Goal: Task Accomplishment & Management: Use online tool/utility

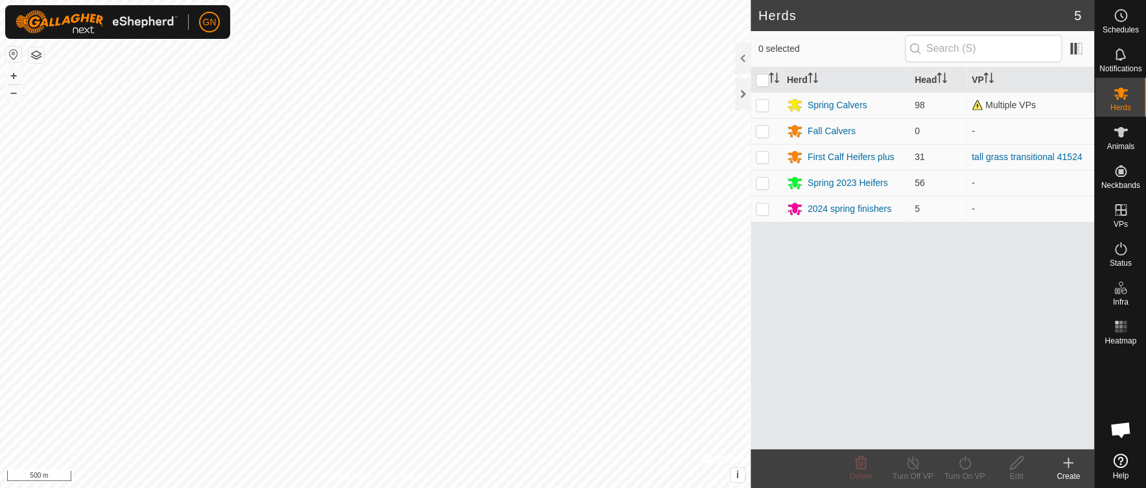
click at [1118, 430] on span "Open chat" at bounding box center [1120, 431] width 21 height 18
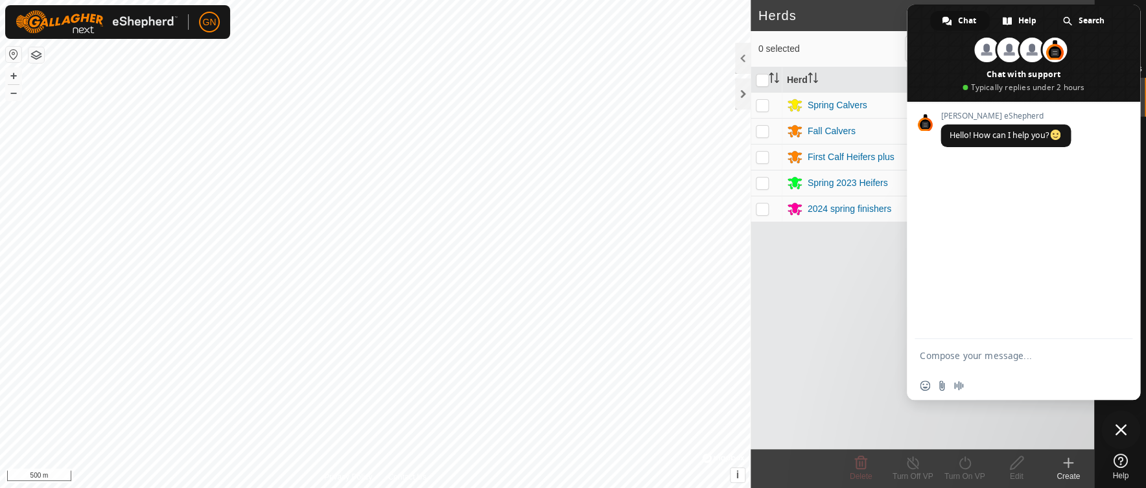
click at [958, 294] on div "Gallagher eShepherd Hello! How can I help you?" at bounding box center [1023, 220] width 233 height 237
click at [1121, 427] on span "Close chat" at bounding box center [1121, 430] width 12 height 12
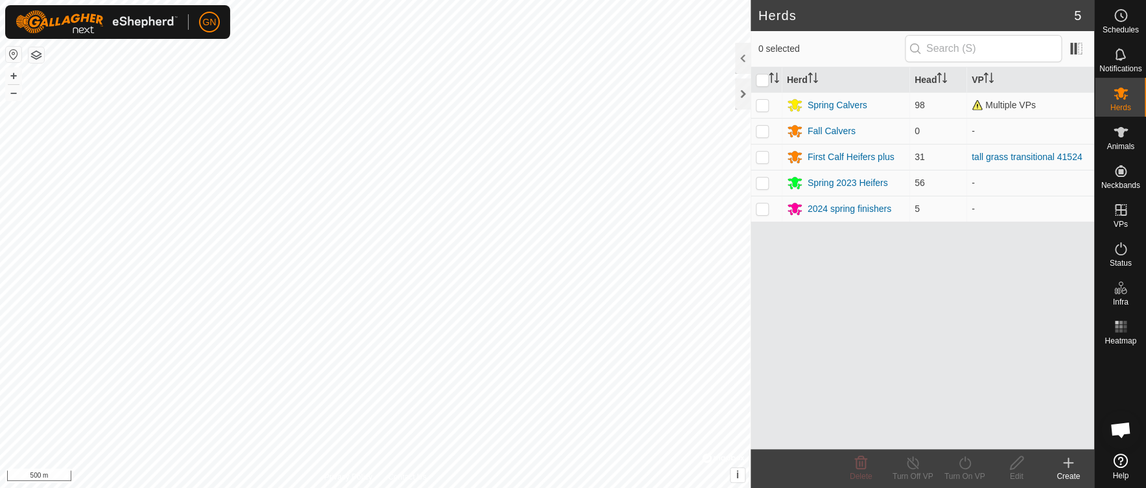
click at [1122, 462] on icon at bounding box center [1121, 461] width 14 height 14
click at [741, 95] on div at bounding box center [743, 93] width 16 height 31
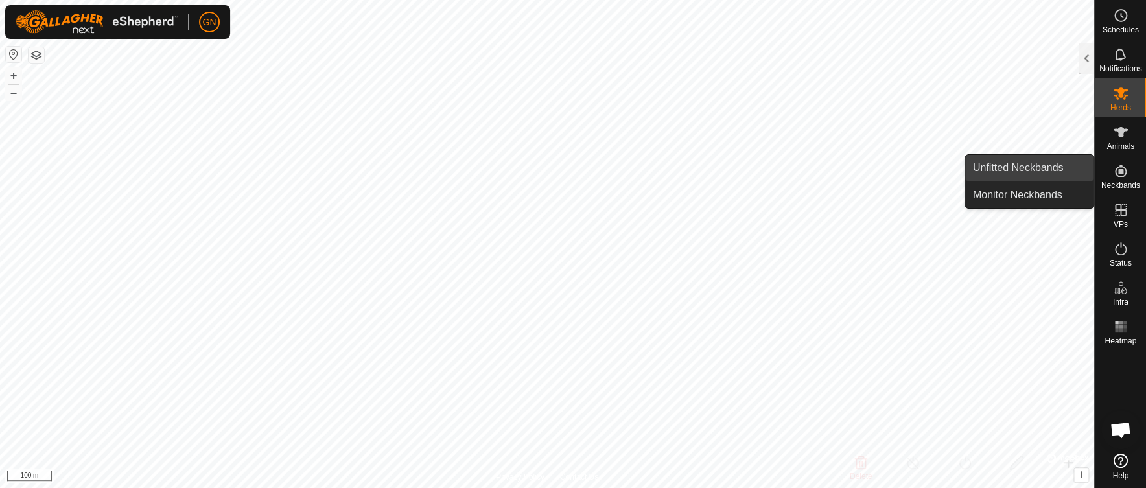
click at [1052, 170] on link "Unfitted Neckbands" at bounding box center [1029, 168] width 129 height 26
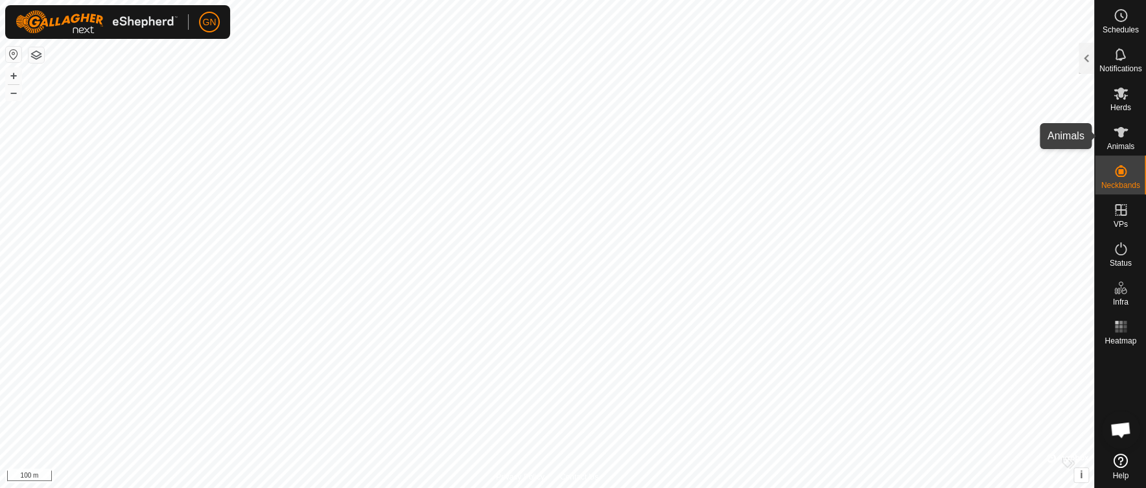
click at [1117, 137] on icon at bounding box center [1121, 132] width 16 height 16
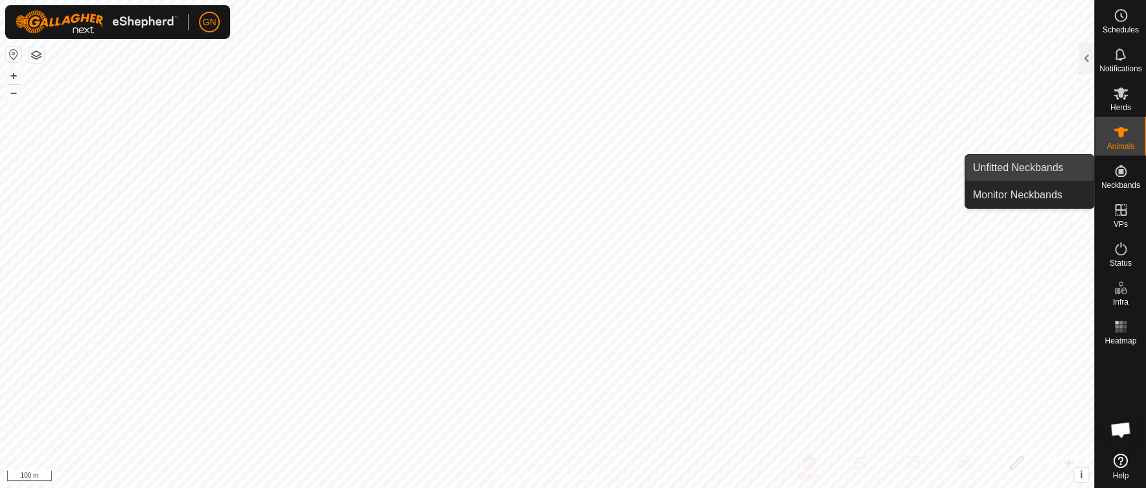
click at [1052, 169] on link "Unfitted Neckbands" at bounding box center [1029, 168] width 129 height 26
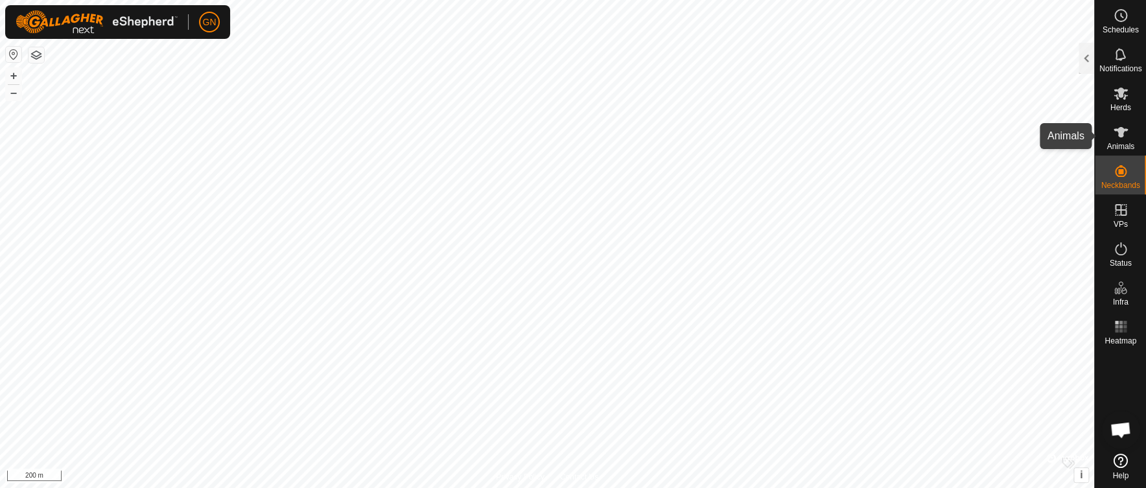
click at [1119, 130] on icon at bounding box center [1121, 132] width 14 height 10
click at [1086, 59] on div at bounding box center [1087, 58] width 16 height 31
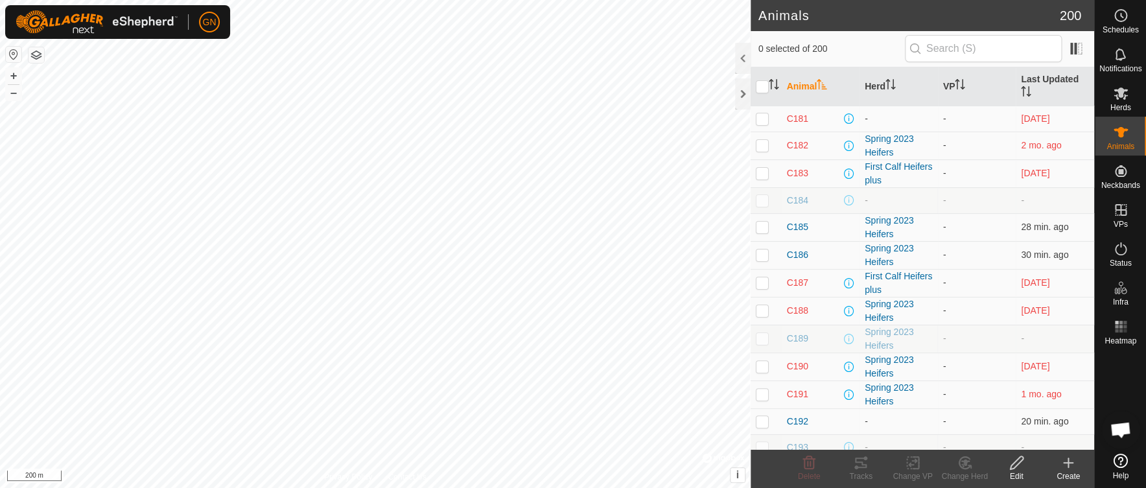
click at [1070, 463] on icon at bounding box center [1068, 463] width 9 height 0
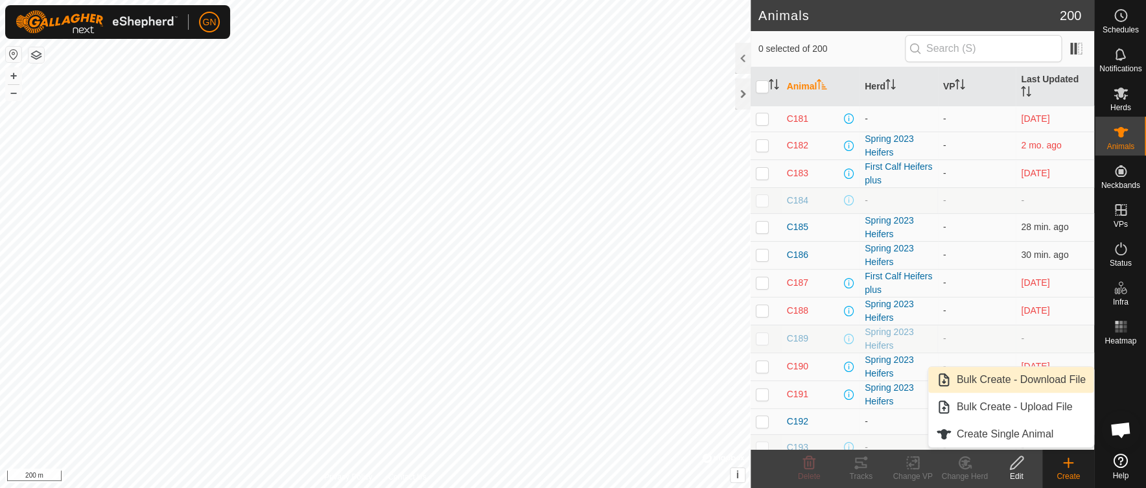
click at [1017, 379] on link "Bulk Create - Download File" at bounding box center [1010, 380] width 165 height 26
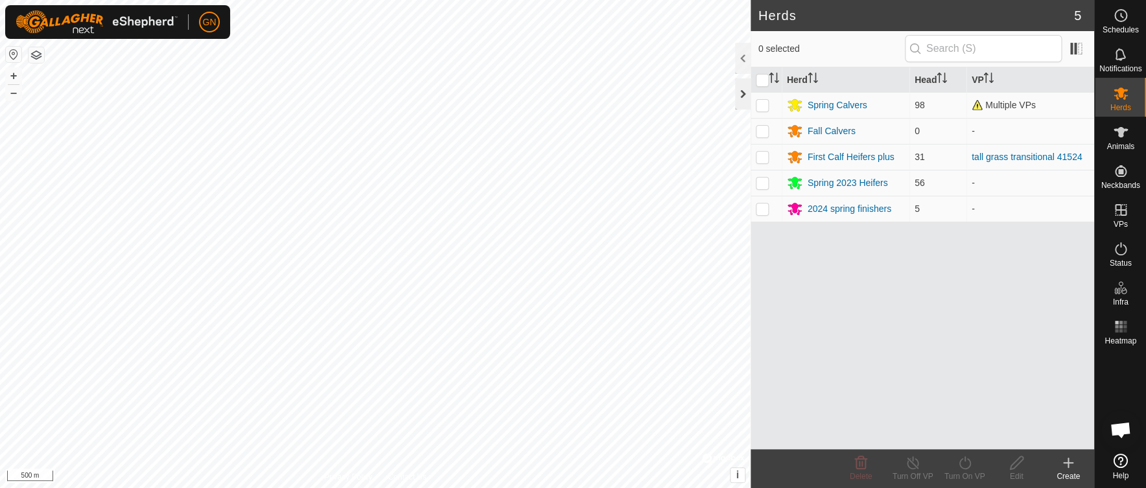
click at [744, 91] on div at bounding box center [743, 93] width 16 height 31
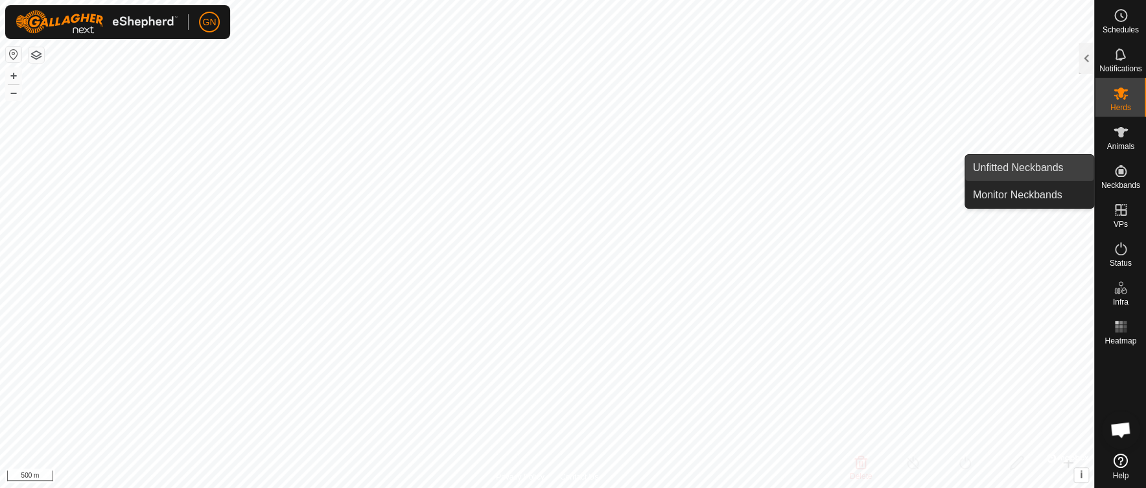
click at [1028, 169] on link "Unfitted Neckbands" at bounding box center [1029, 168] width 129 height 26
click at [1048, 167] on link "Unfitted Neckbands" at bounding box center [1029, 168] width 129 height 26
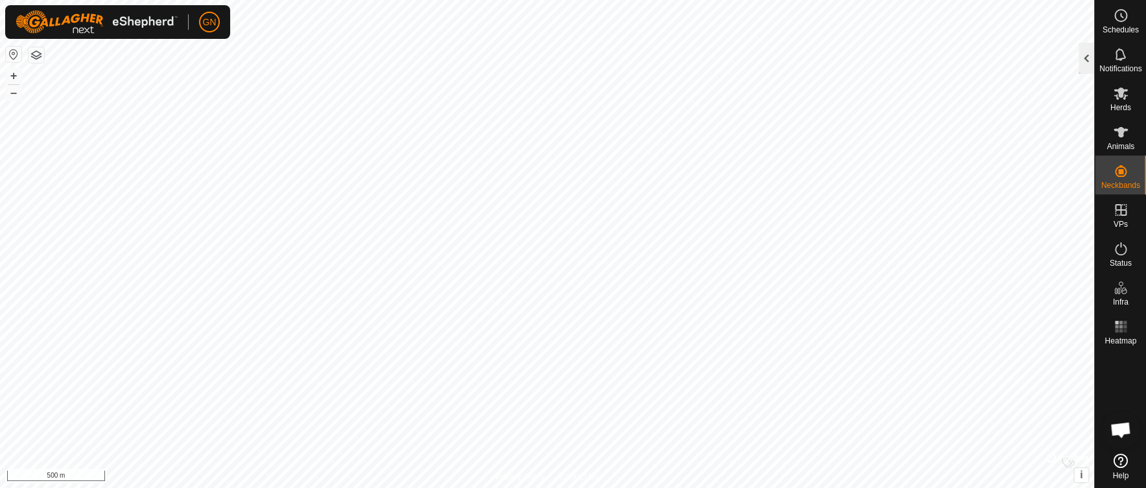
click at [1087, 56] on div at bounding box center [1087, 58] width 16 height 31
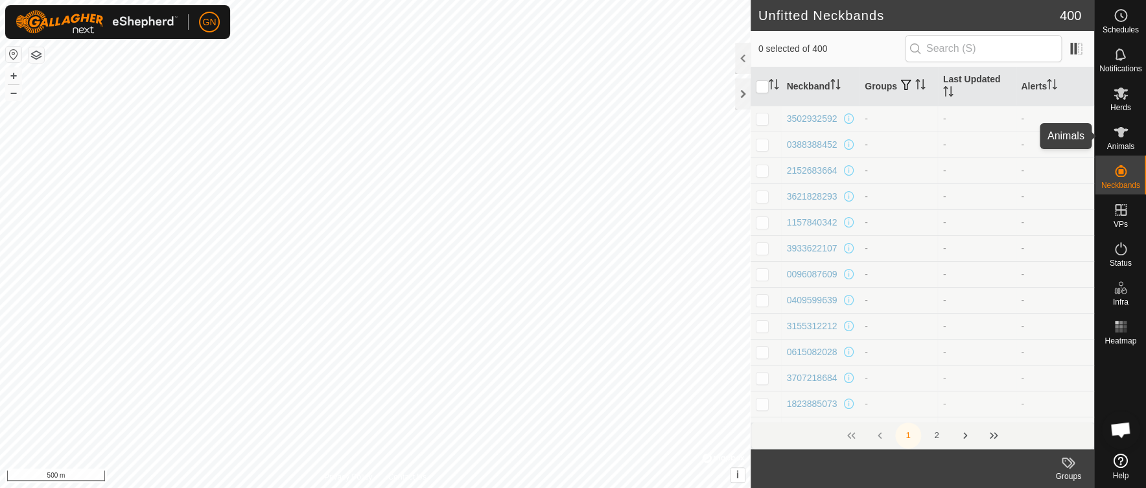
click at [1120, 134] on icon at bounding box center [1121, 132] width 14 height 10
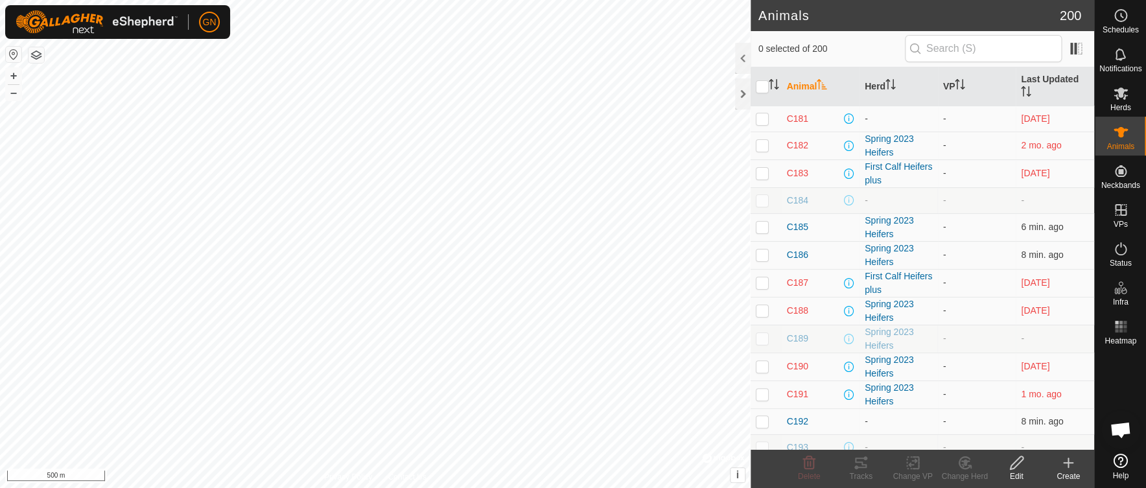
click at [1067, 463] on icon at bounding box center [1068, 463] width 9 height 0
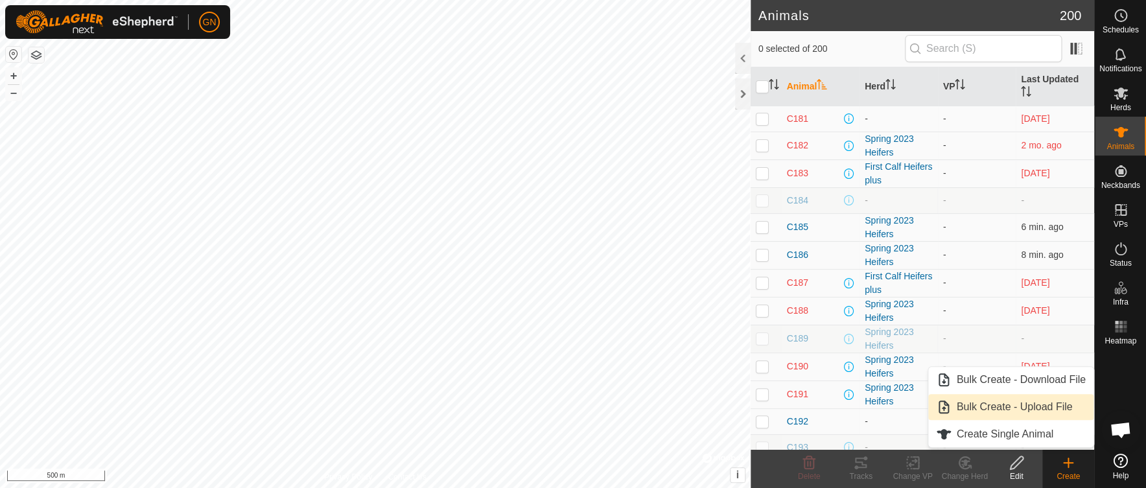
click at [1019, 403] on link "Bulk Create - Upload File" at bounding box center [1010, 407] width 165 height 26
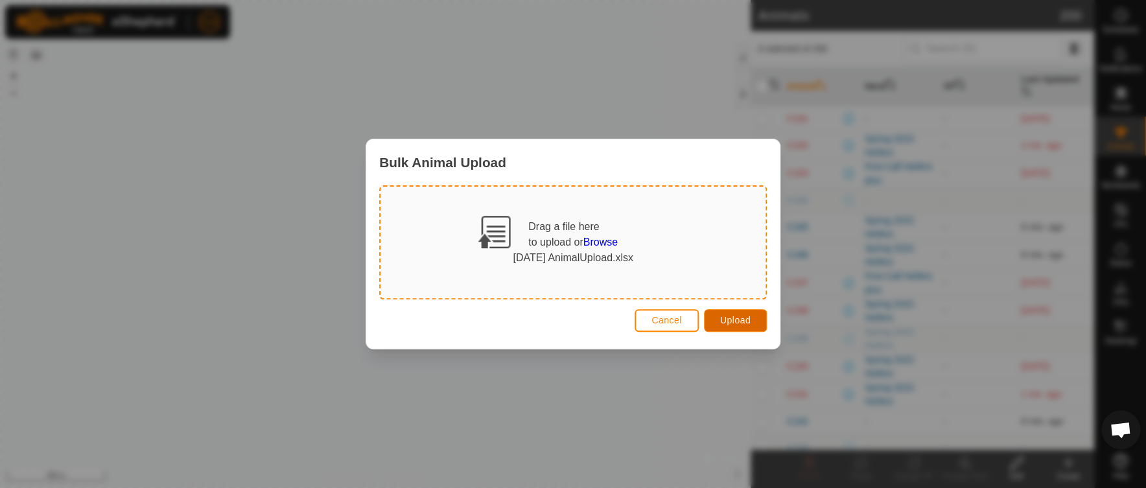
click at [733, 321] on span "Upload" at bounding box center [735, 320] width 30 height 10
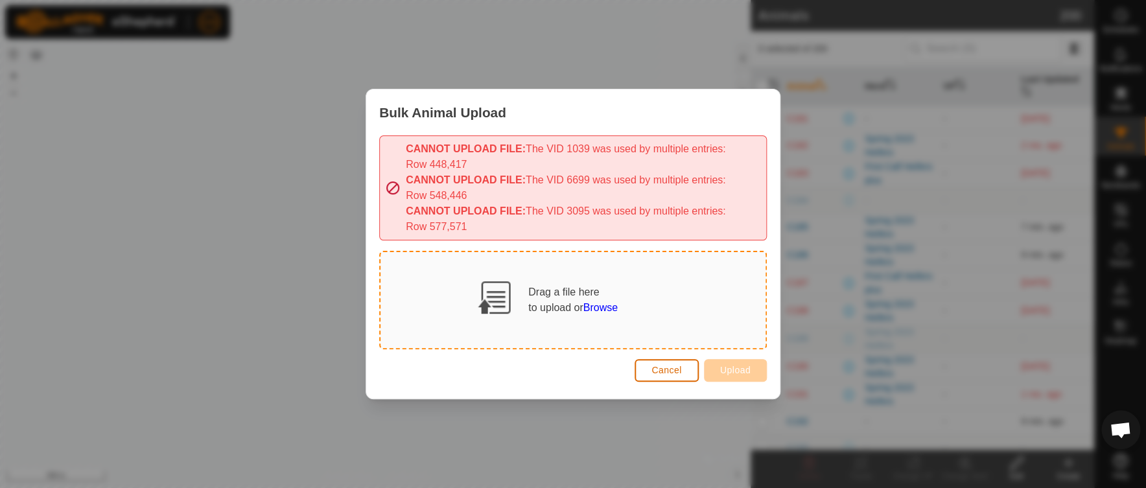
click at [669, 371] on span "Cancel" at bounding box center [667, 370] width 30 height 10
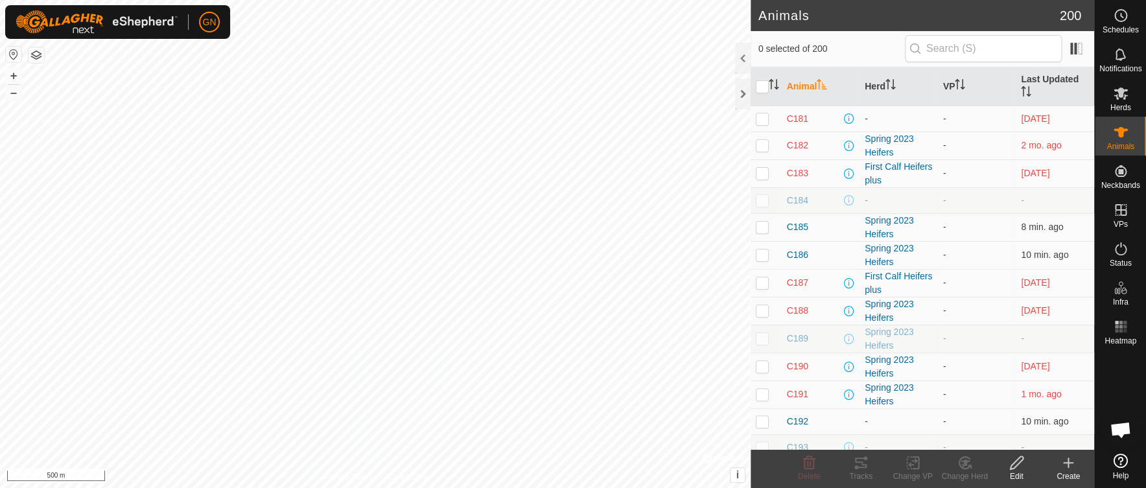
click at [1071, 465] on icon at bounding box center [1069, 463] width 16 height 16
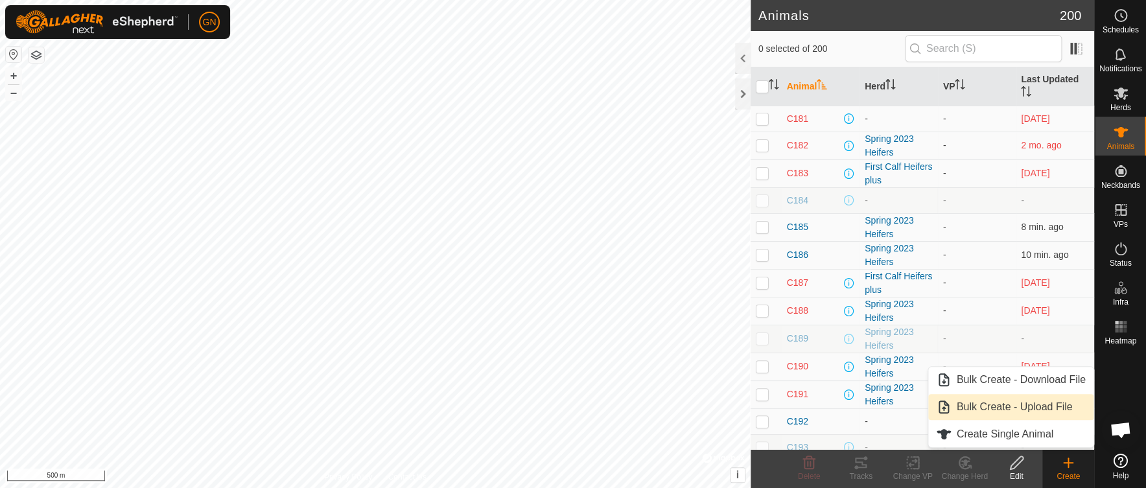
click at [983, 403] on link "Bulk Create - Upload File" at bounding box center [1010, 407] width 165 height 26
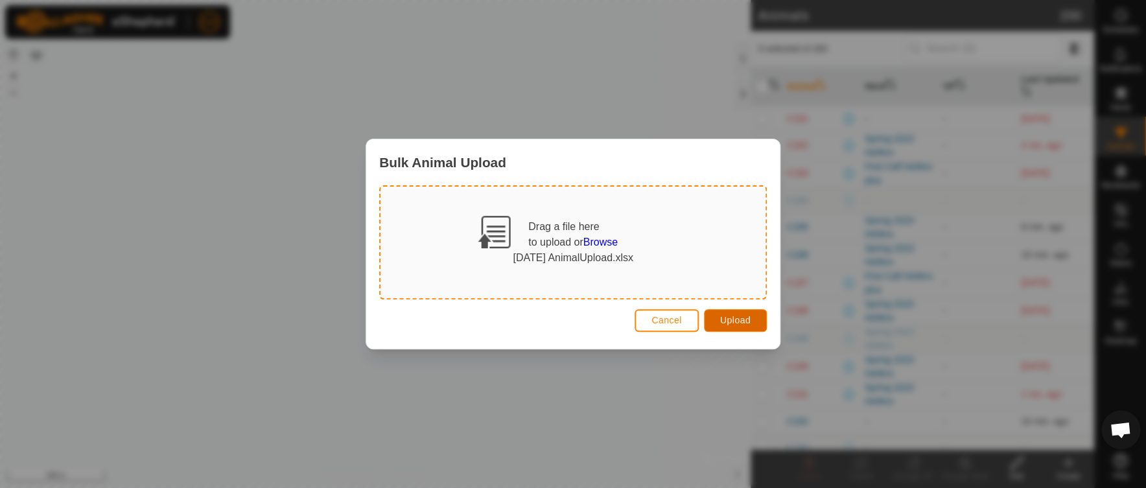
click at [747, 324] on span "Upload" at bounding box center [735, 320] width 30 height 10
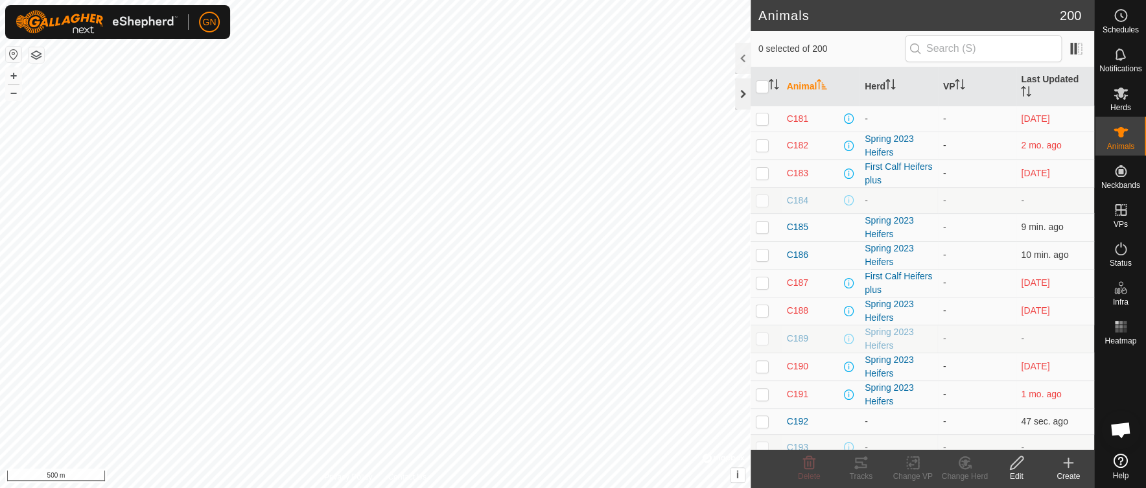
click at [744, 94] on div at bounding box center [743, 93] width 16 height 31
click at [738, 93] on div at bounding box center [743, 93] width 16 height 31
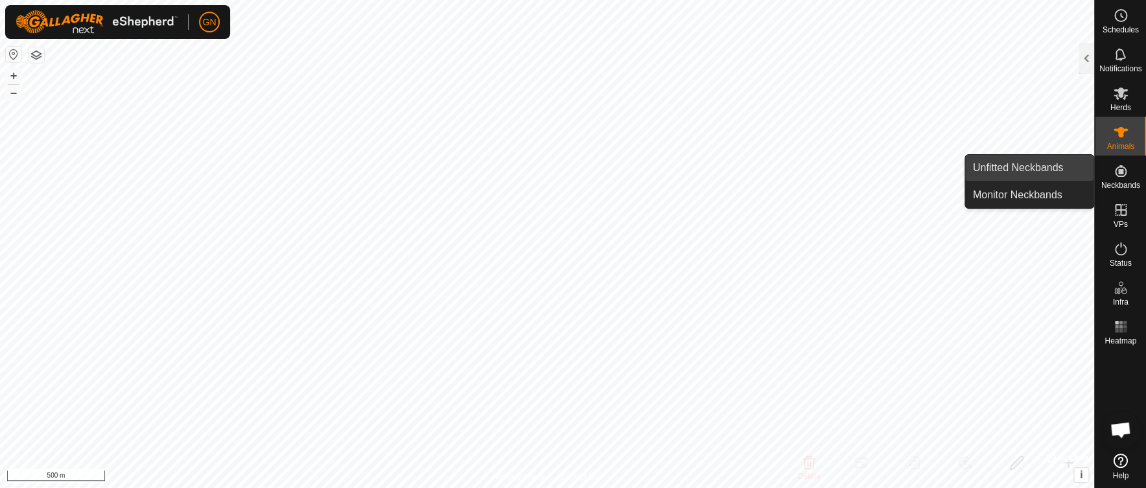
click at [986, 165] on link "Unfitted Neckbands" at bounding box center [1029, 168] width 129 height 26
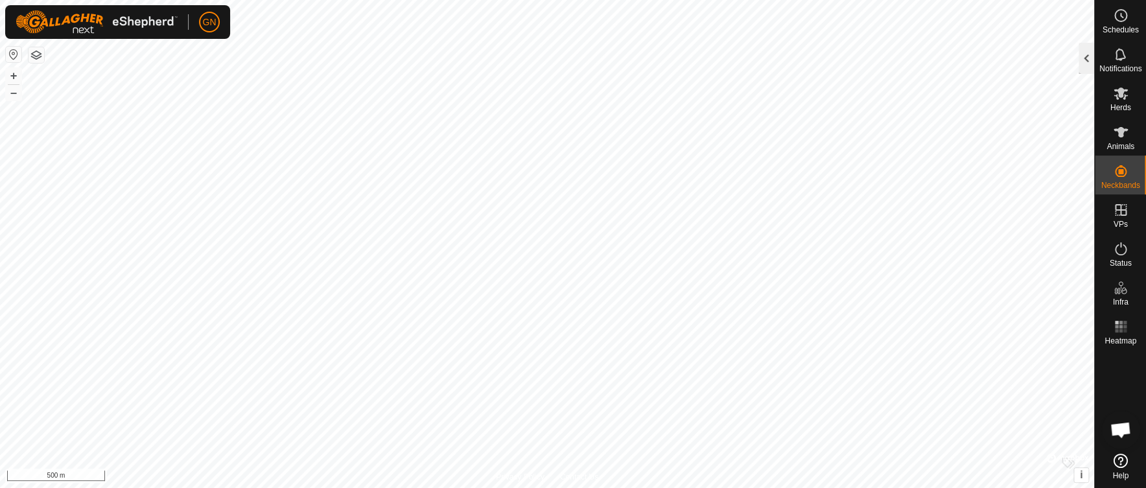
click at [1084, 58] on div at bounding box center [1087, 58] width 16 height 31
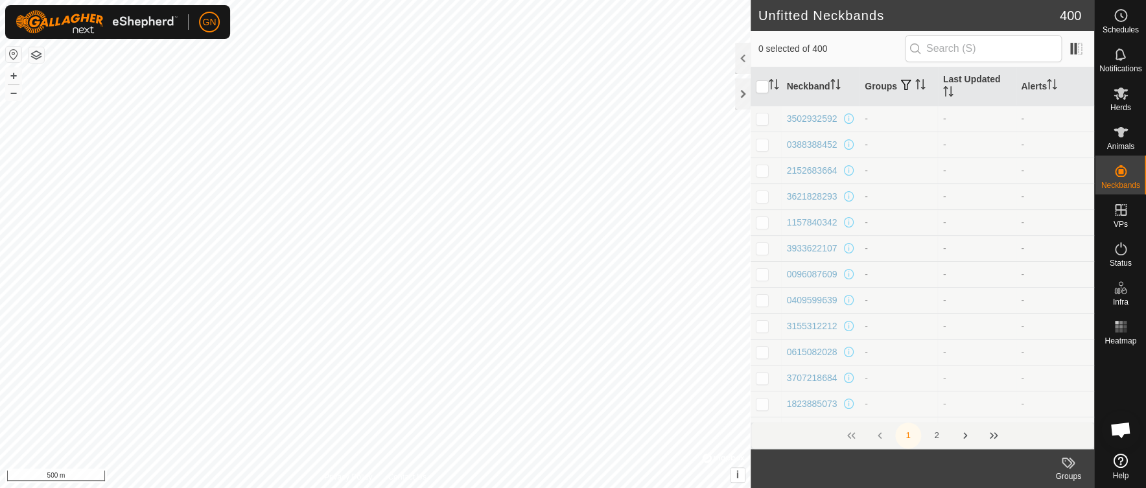
click at [762, 117] on p-checkbox at bounding box center [762, 118] width 13 height 10
checkbox input "true"
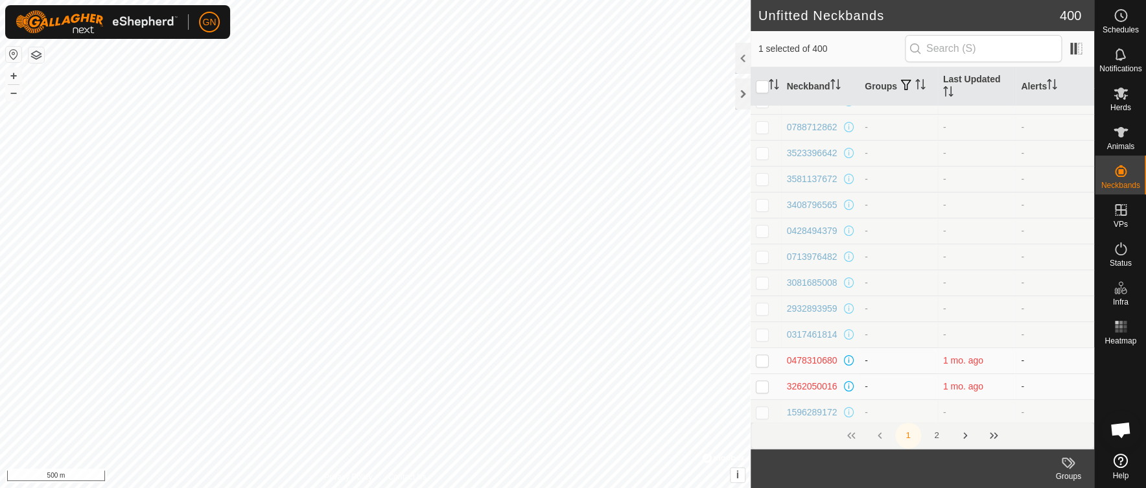
scroll to position [2353, 0]
click at [764, 335] on p-checkbox at bounding box center [762, 332] width 13 height 10
checkbox input "true"
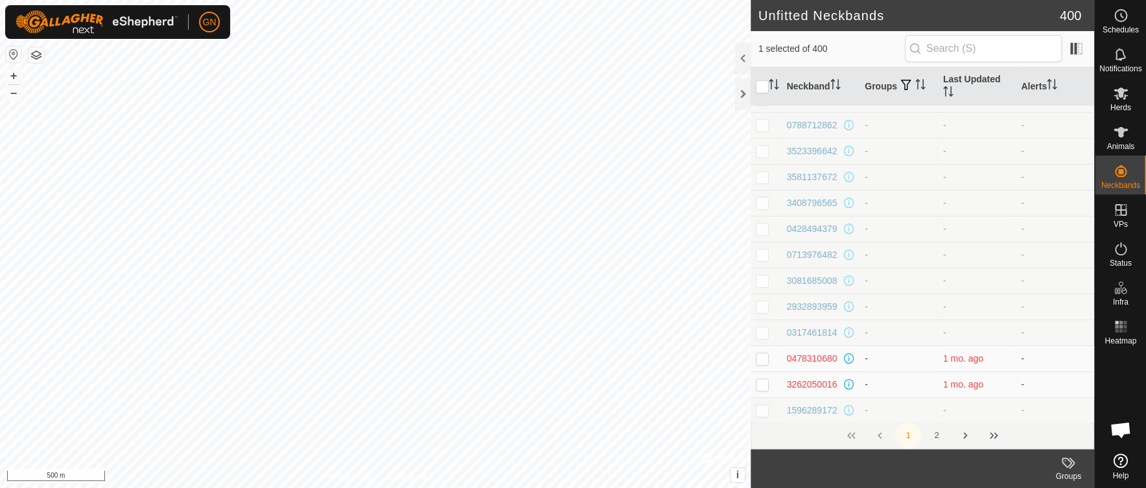
checkbox input "true"
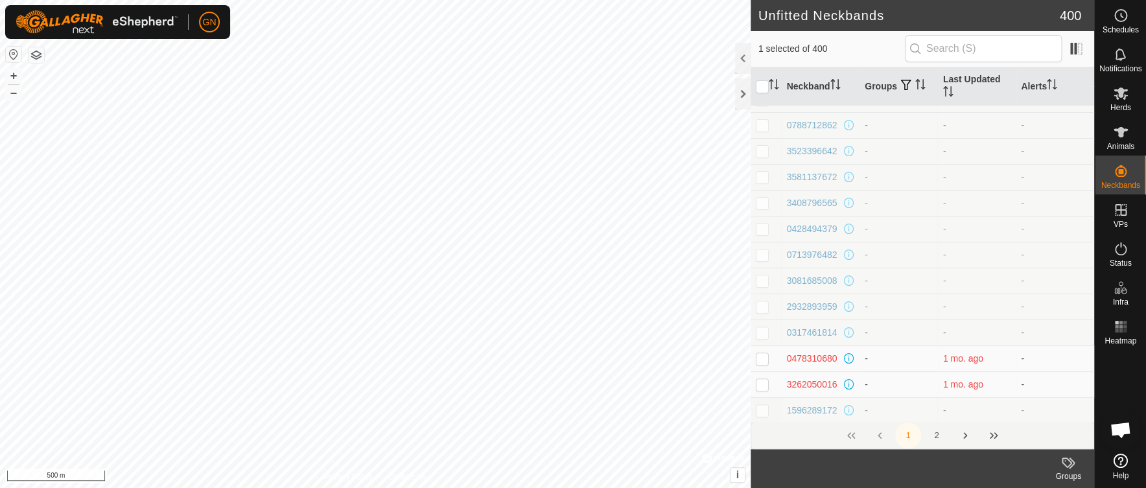
checkbox input "true"
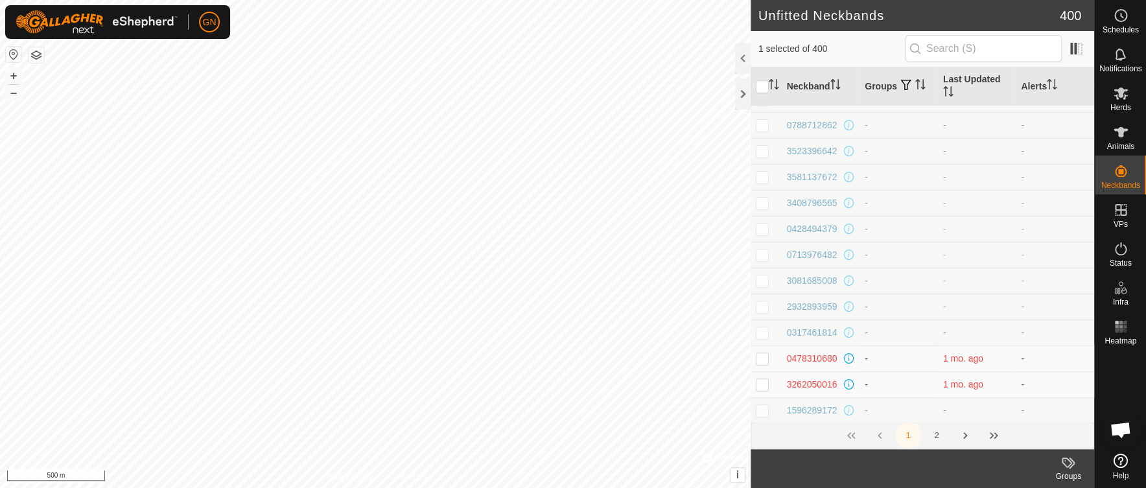
checkbox input "true"
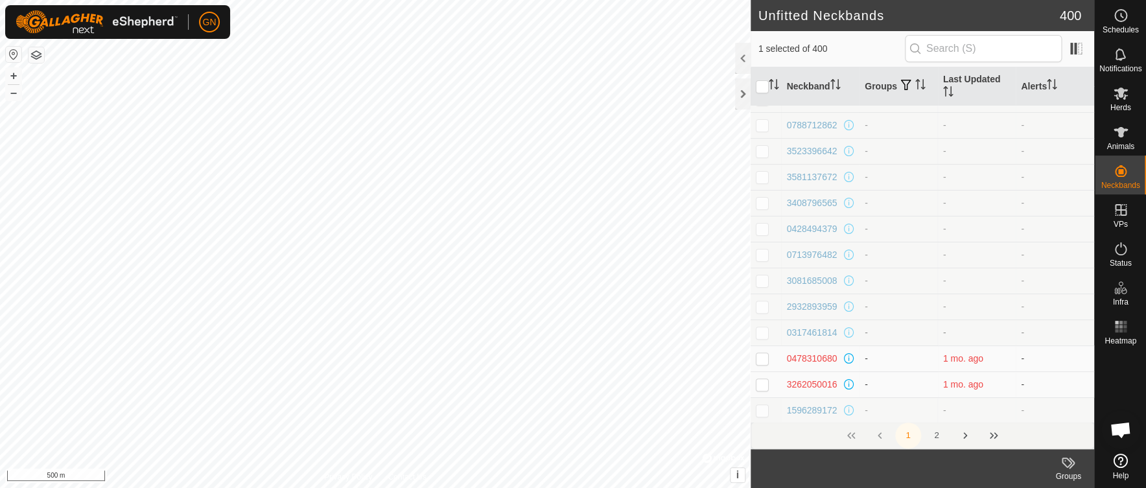
checkbox input "true"
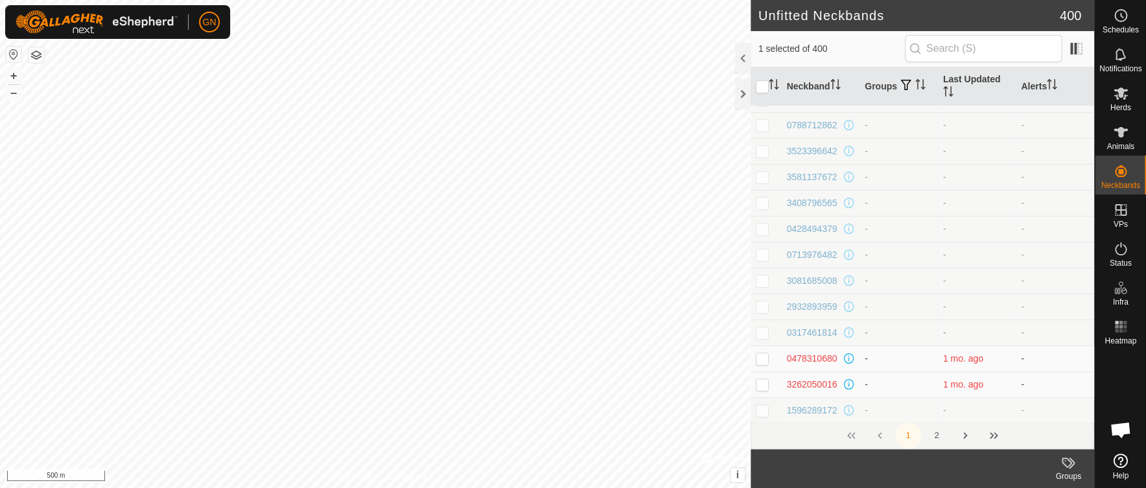
checkbox input "true"
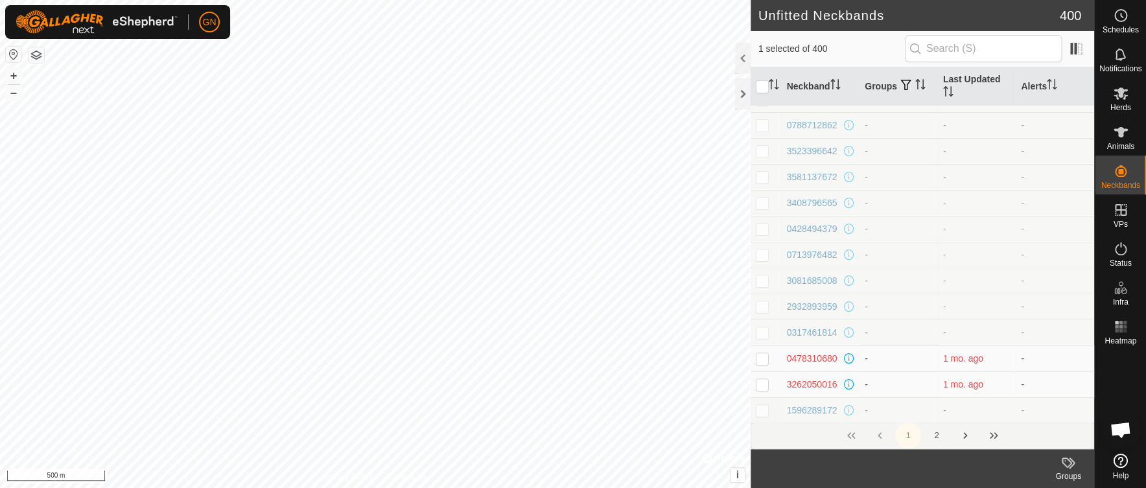
checkbox input "true"
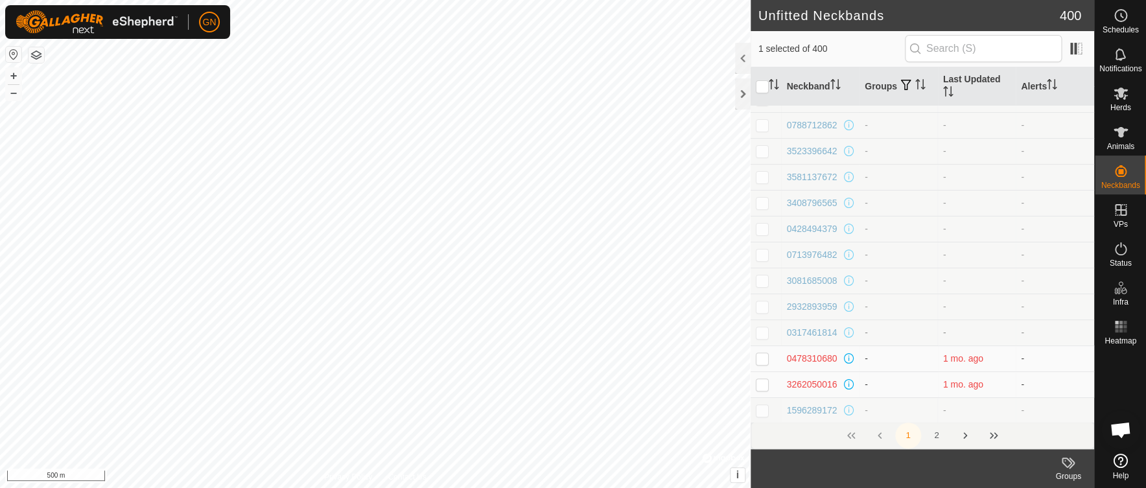
checkbox input "true"
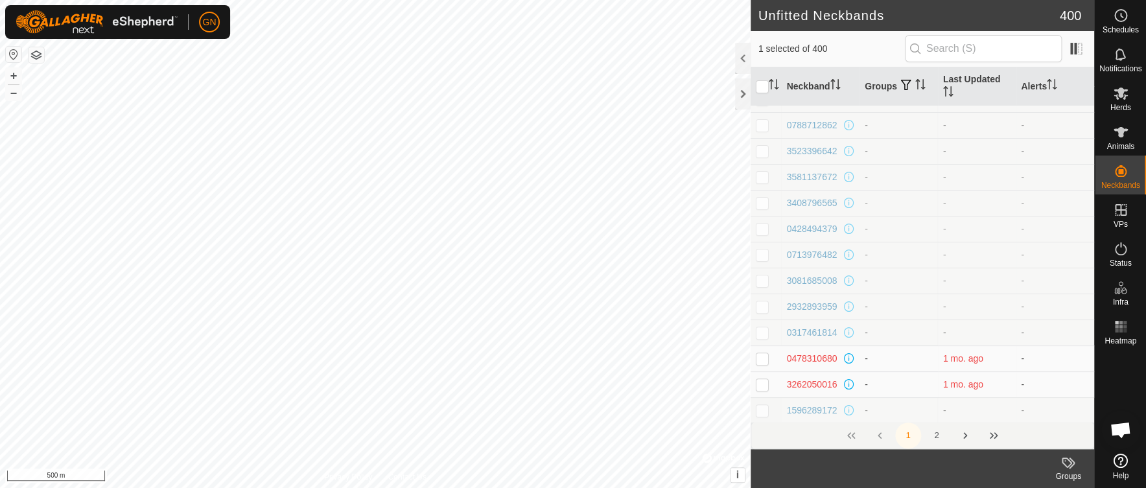
checkbox input "true"
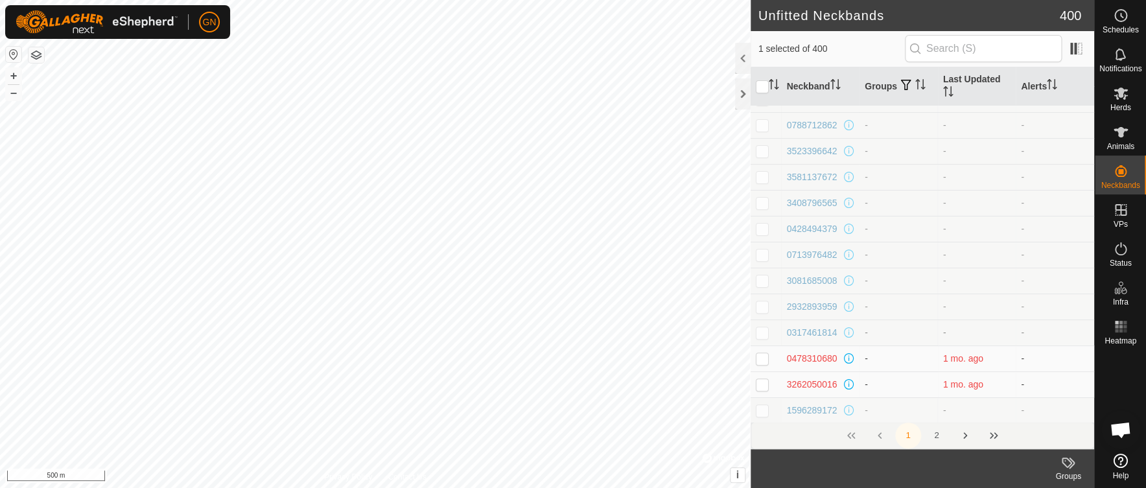
checkbox input "true"
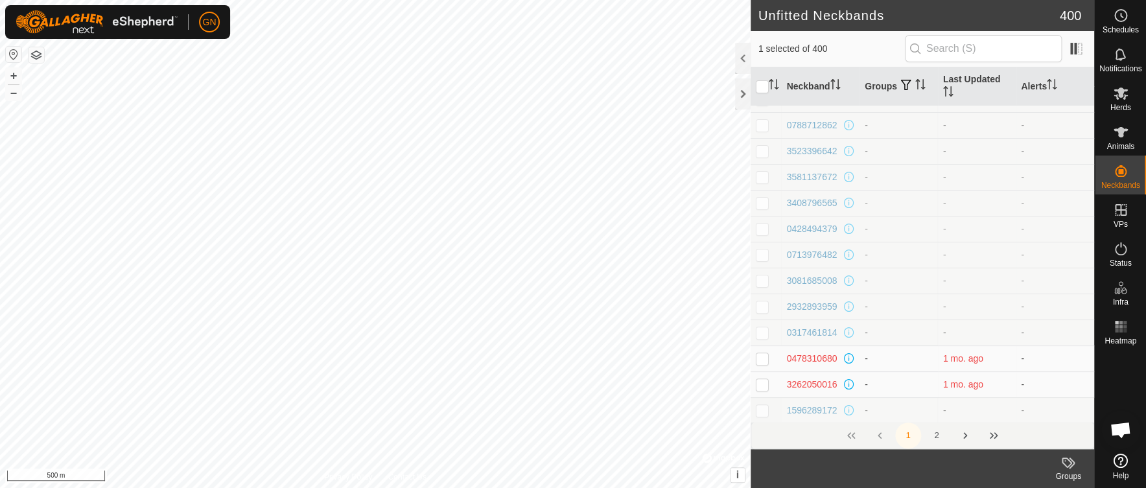
checkbox input "true"
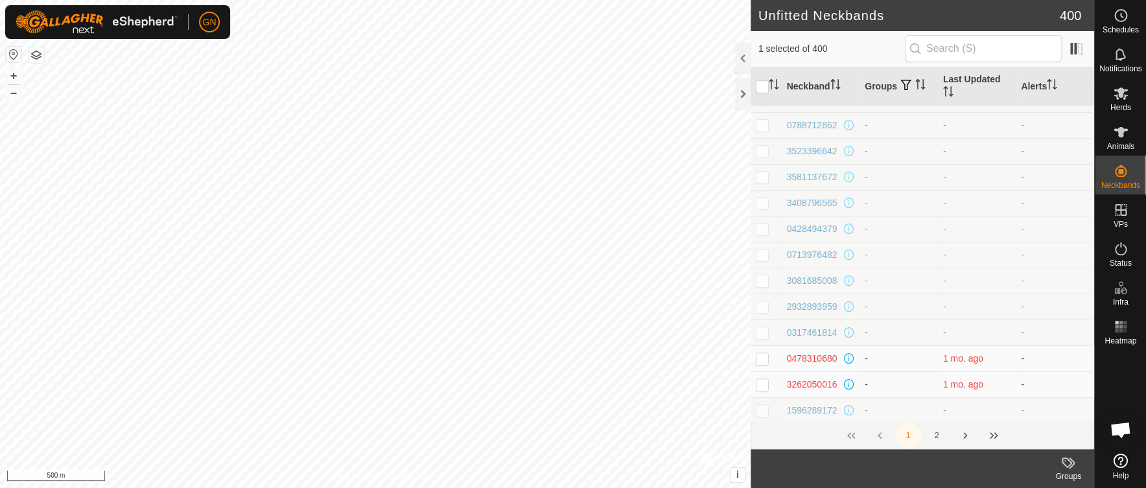
checkbox input "true"
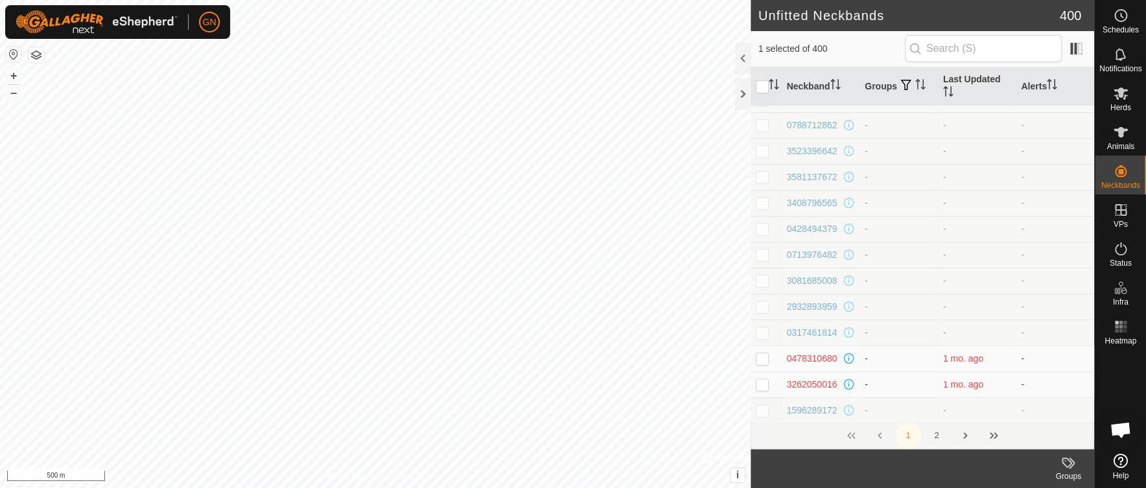
checkbox input "true"
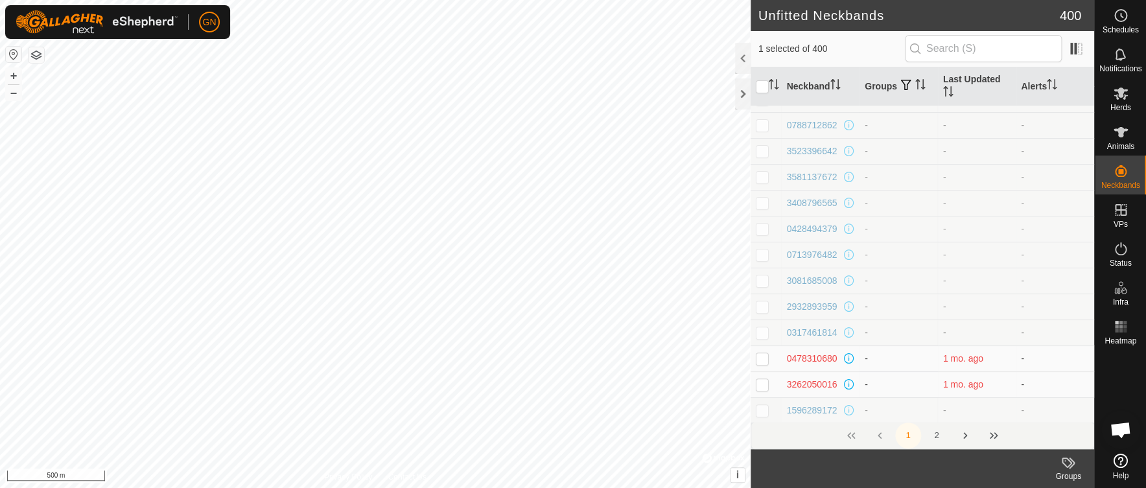
checkbox input "true"
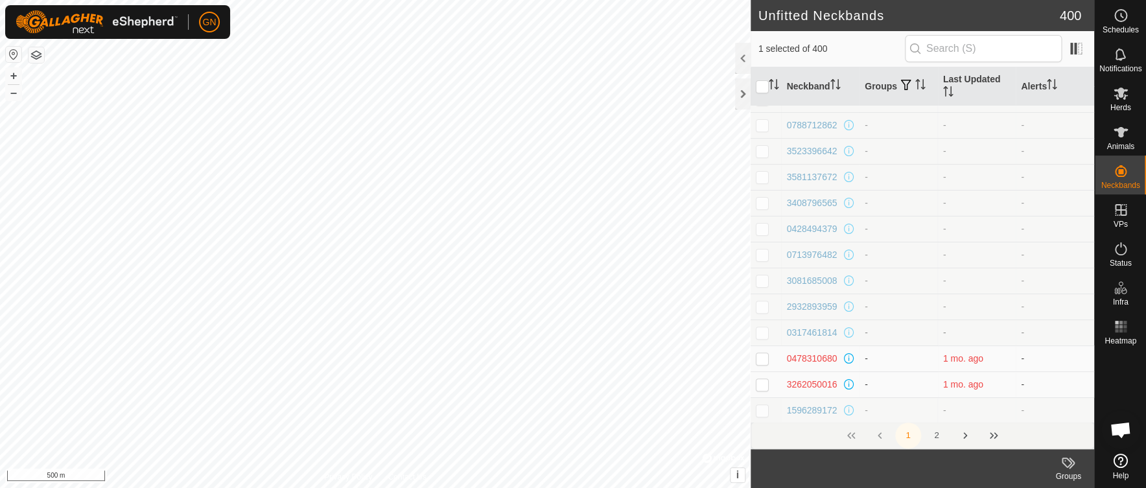
checkbox input "true"
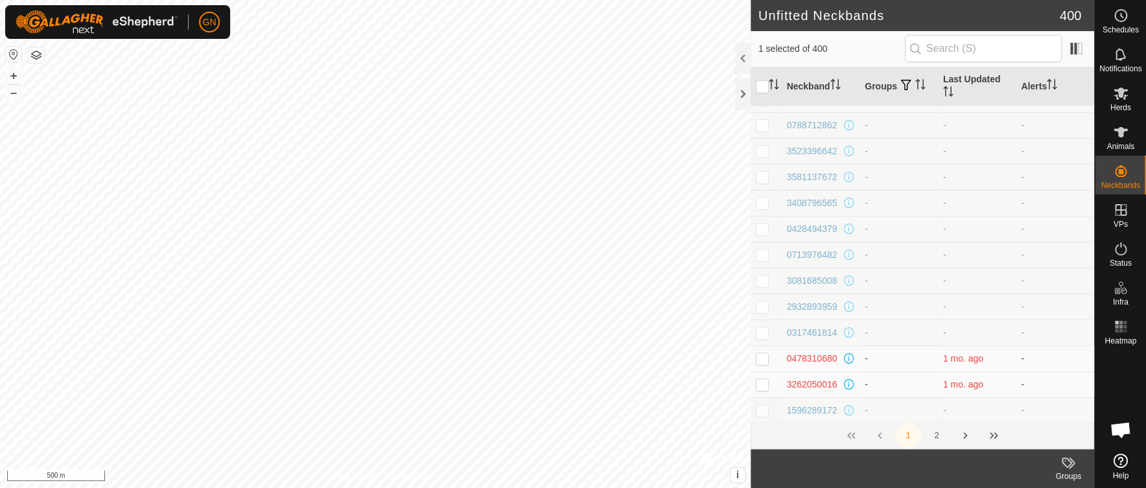
checkbox input "true"
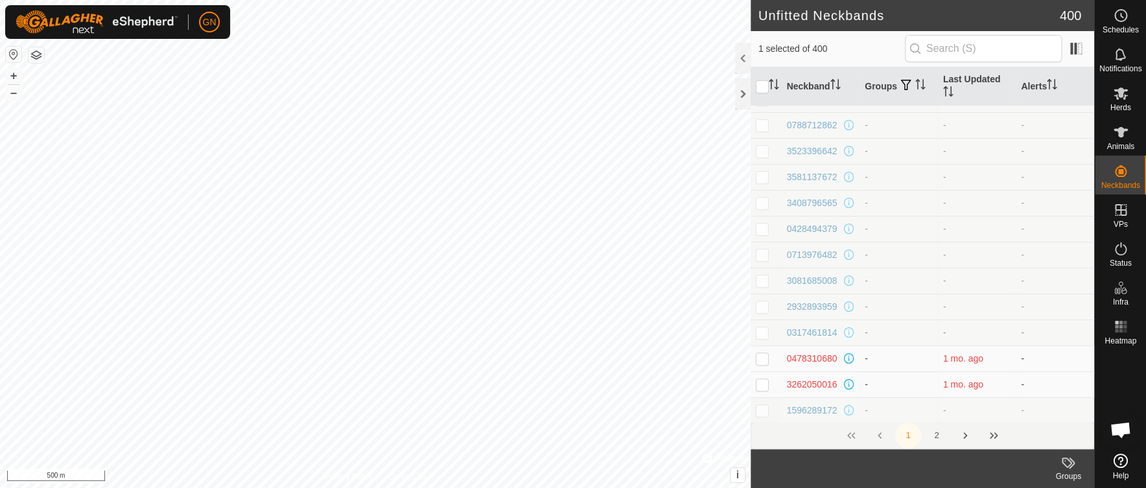
checkbox input "true"
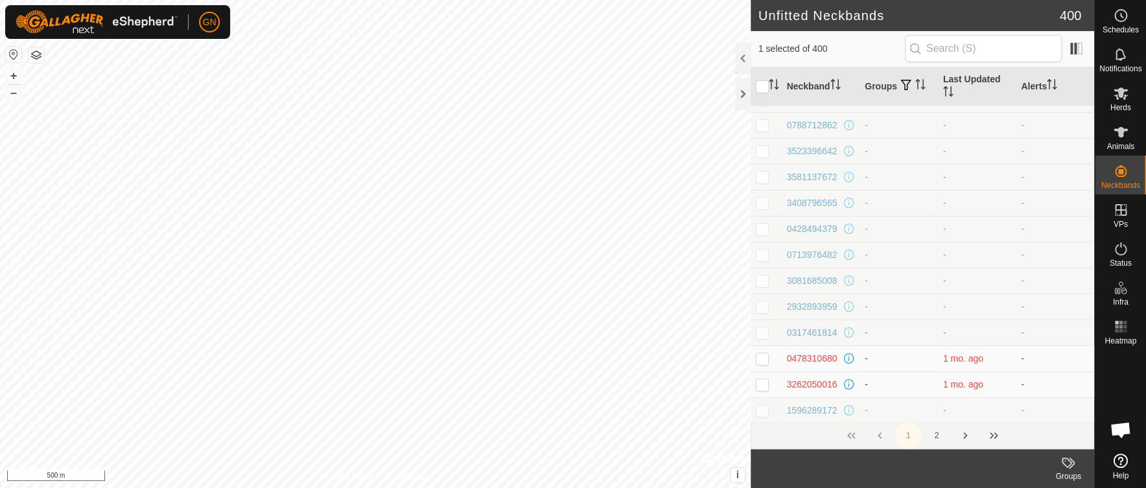
checkbox input "true"
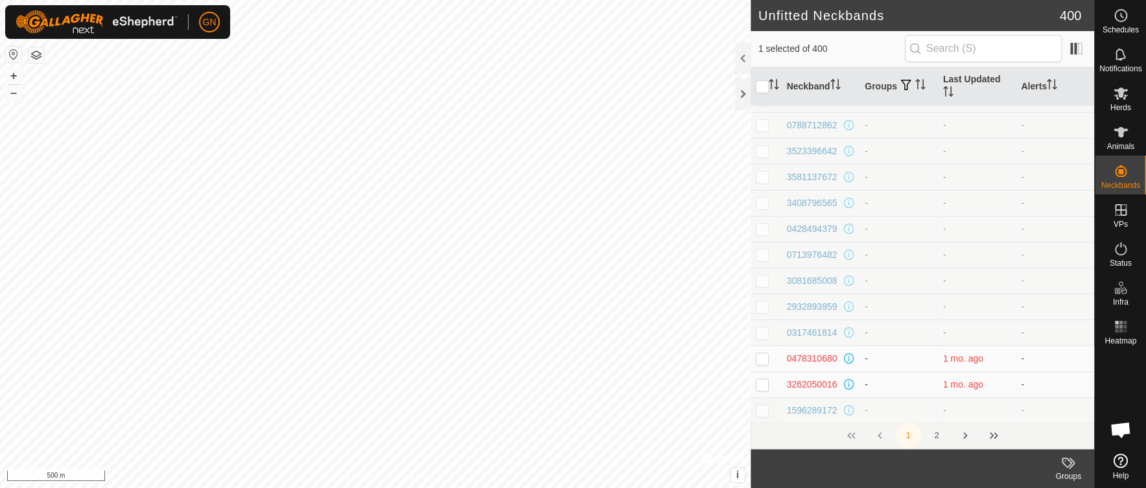
checkbox input "true"
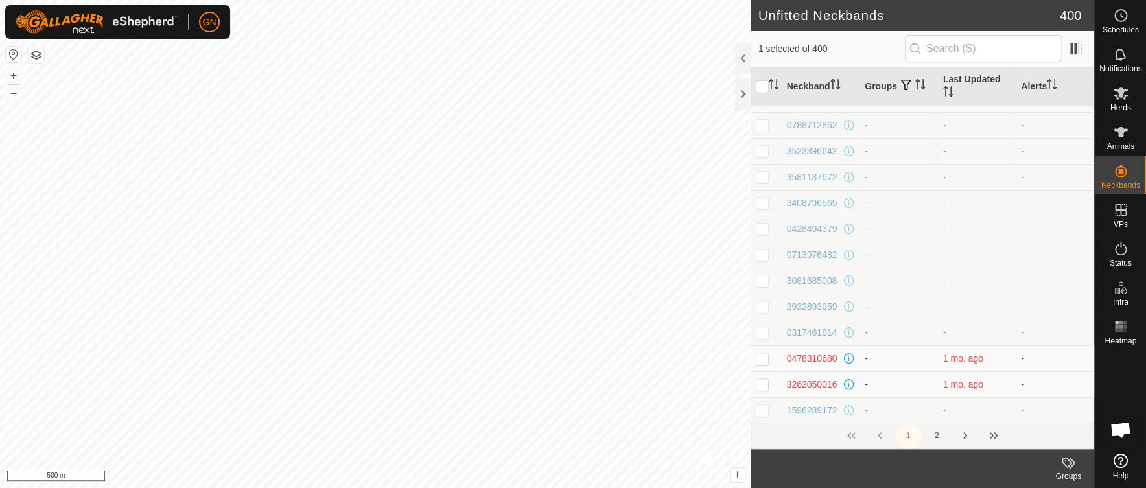
checkbox input "true"
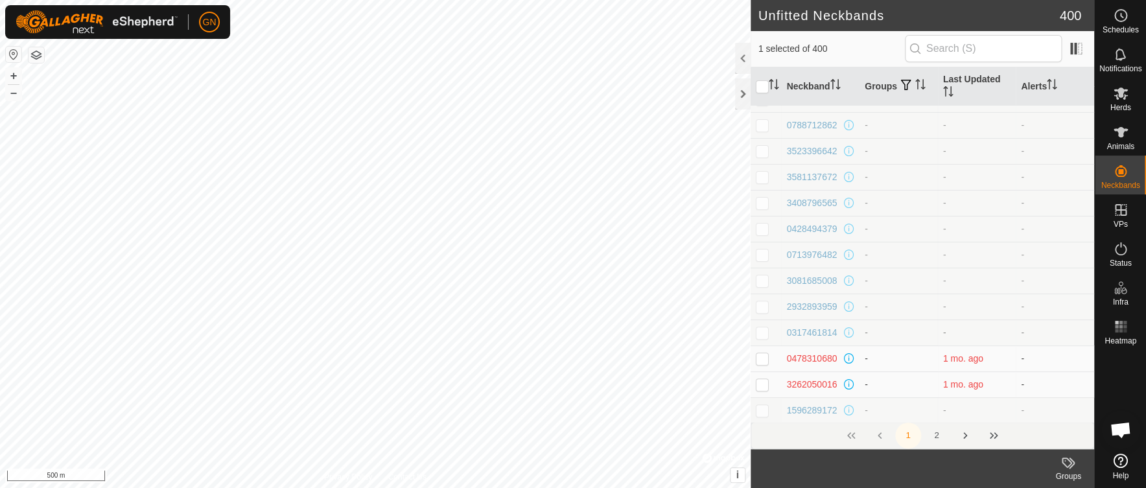
checkbox input "true"
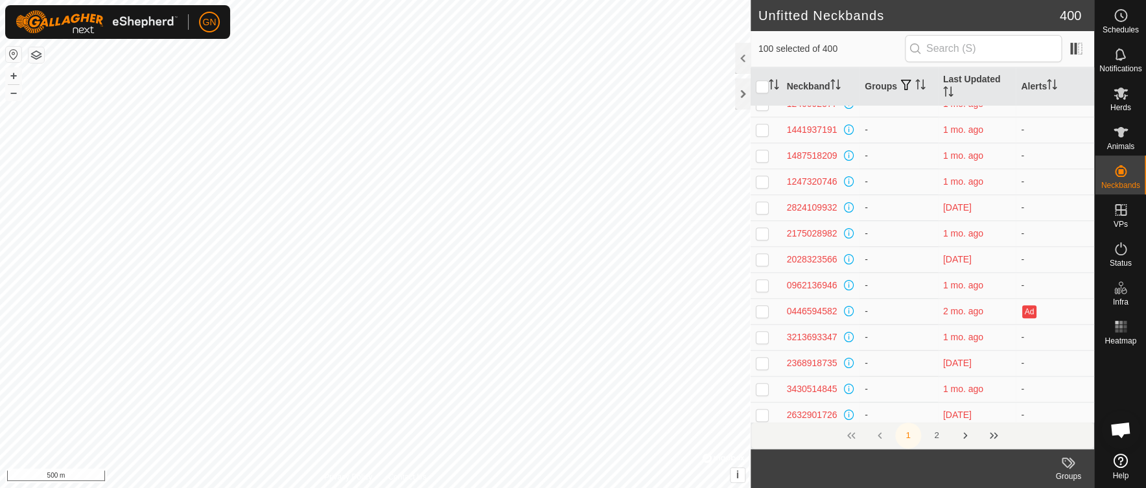
scroll to position [1684, 0]
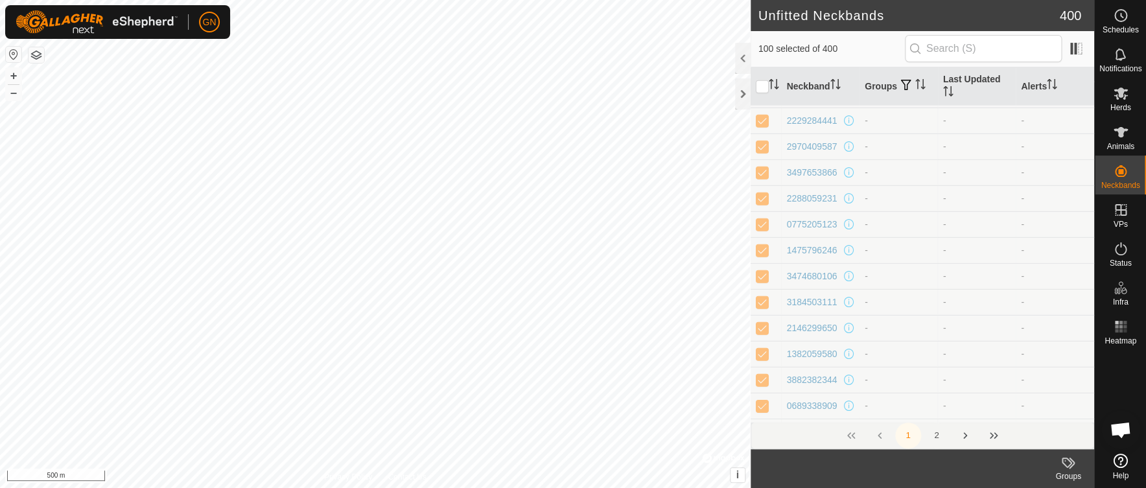
click at [936, 434] on button "2" at bounding box center [937, 436] width 26 height 26
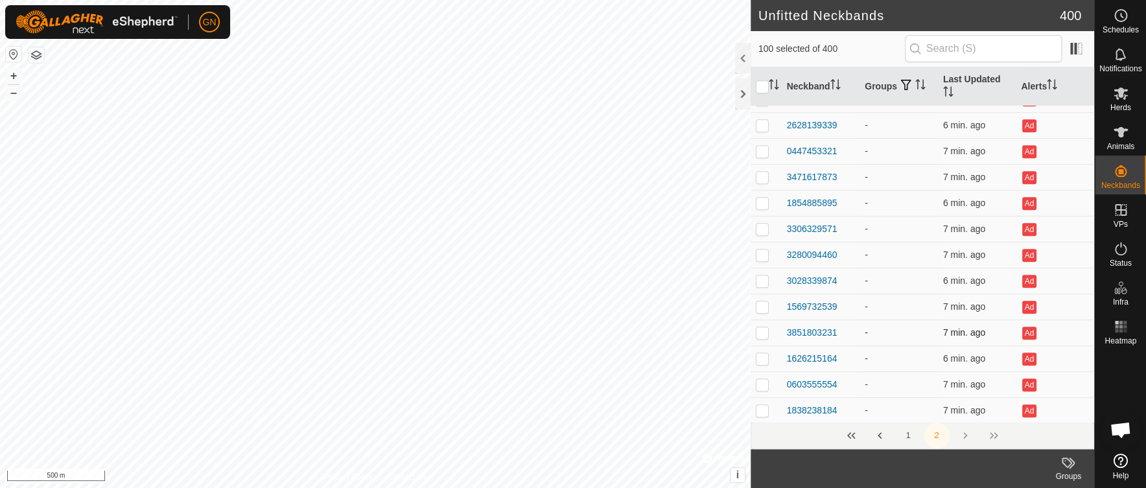
scroll to position [4872, 0]
click at [762, 408] on p-checkbox at bounding box center [762, 408] width 13 height 10
checkbox input "true"
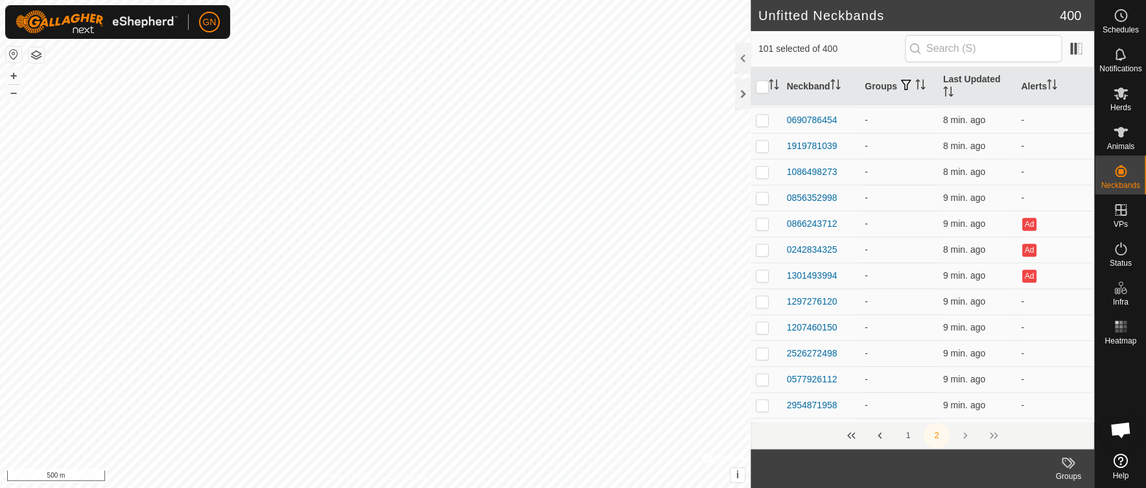
scroll to position [0, 0]
click at [760, 117] on p-checkbox at bounding box center [762, 118] width 13 height 10
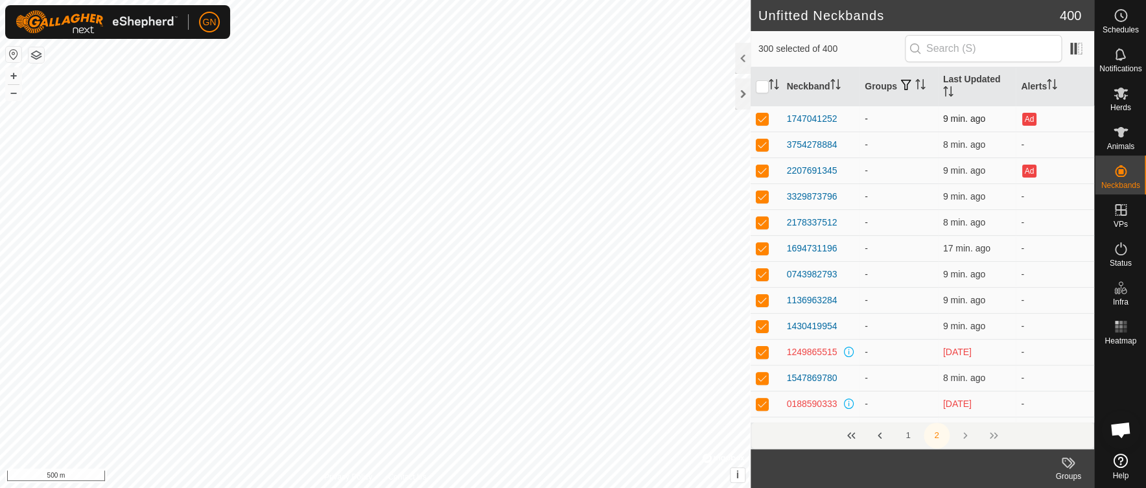
checkbox input "true"
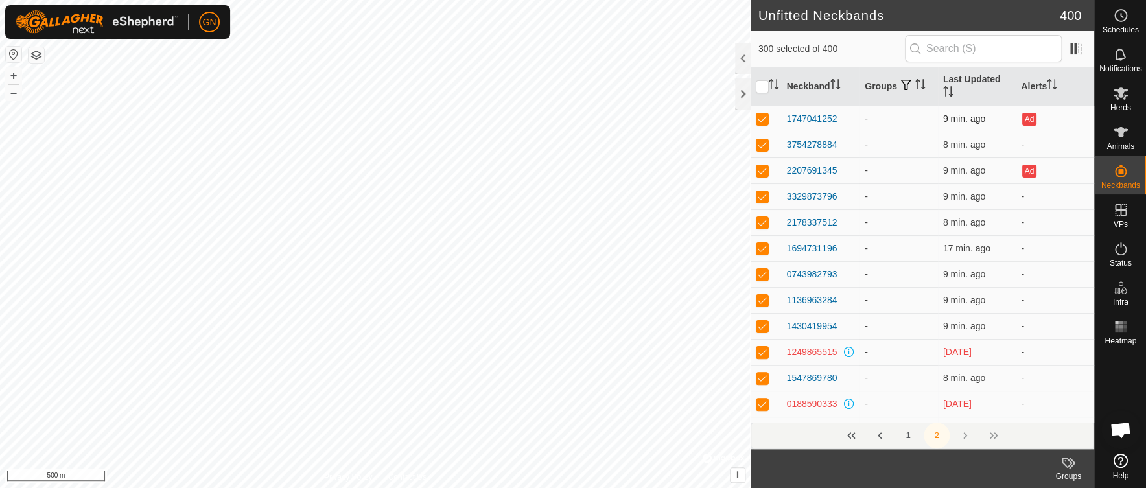
checkbox input "true"
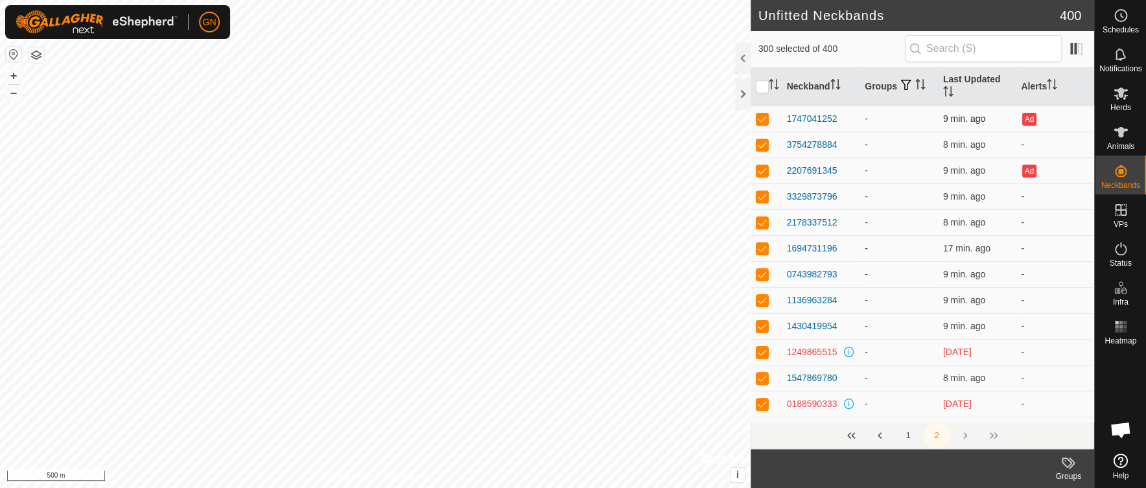
checkbox input "true"
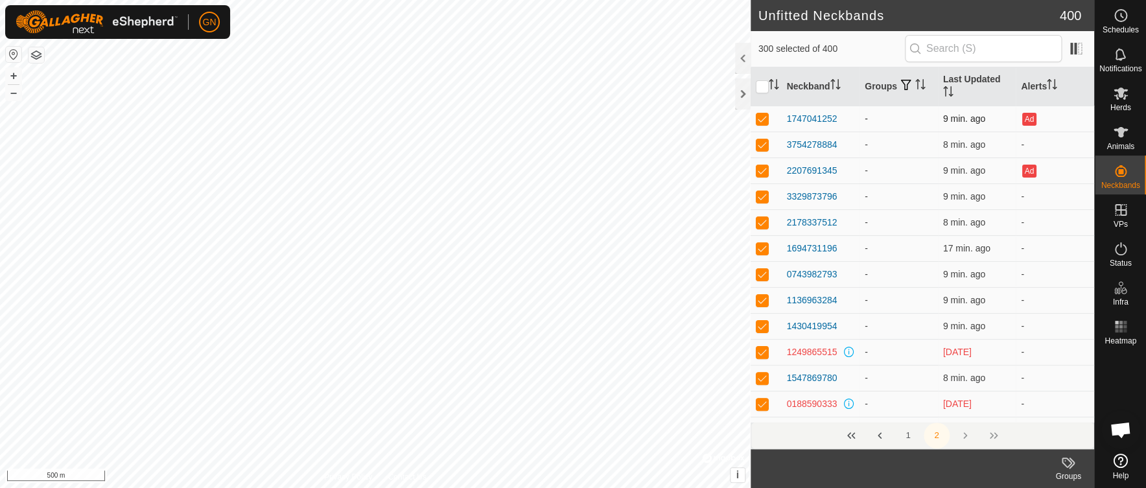
checkbox input "true"
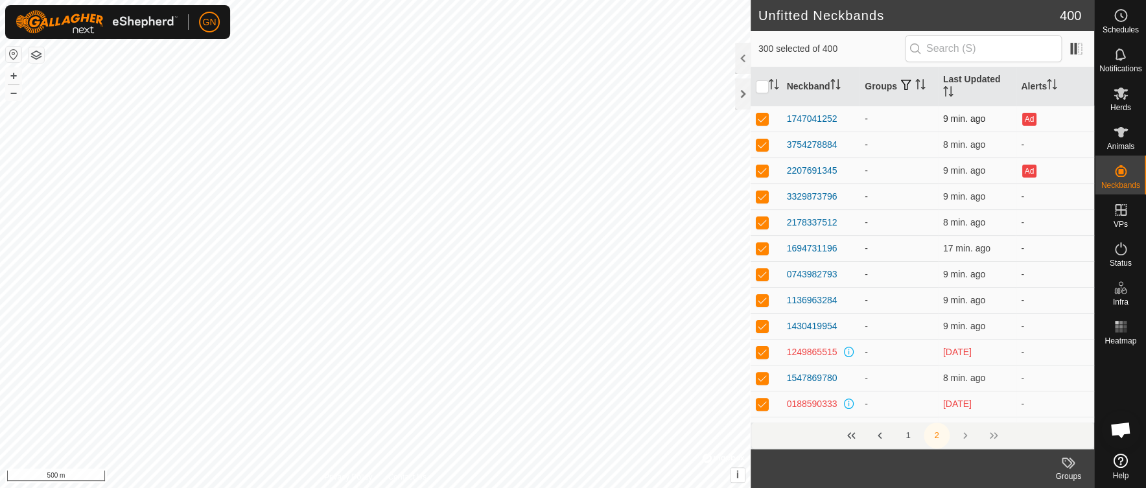
checkbox input "true"
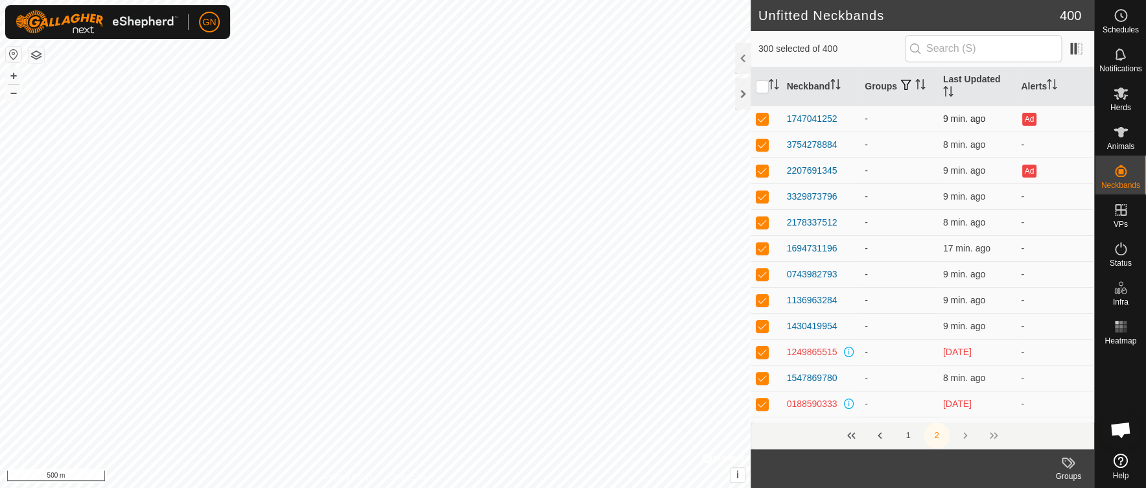
checkbox input "true"
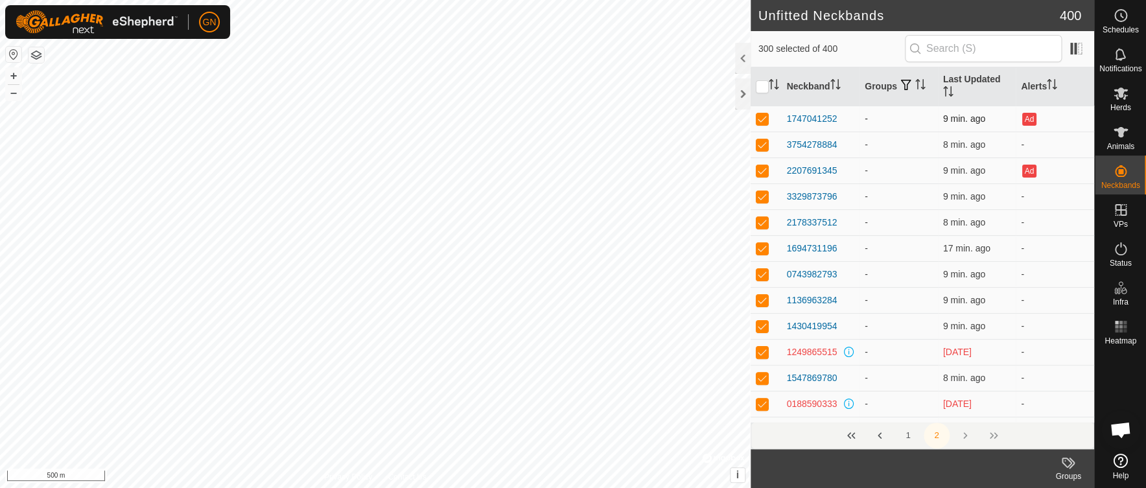
checkbox input "true"
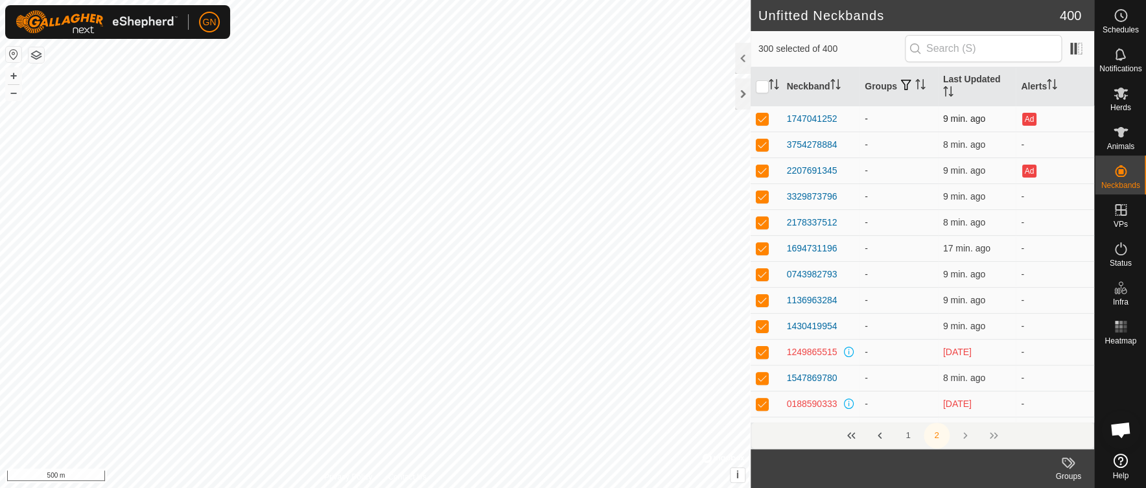
checkbox input "true"
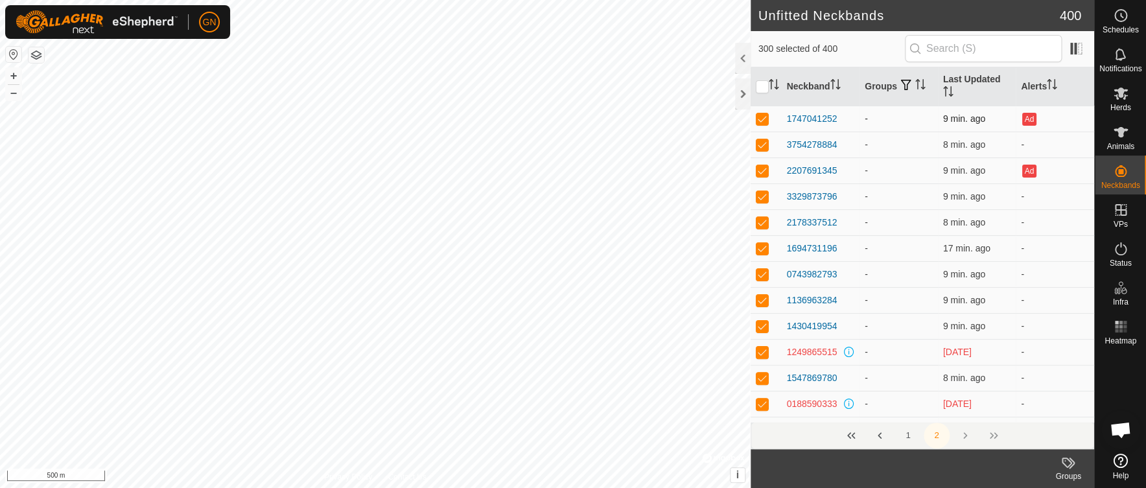
checkbox input "true"
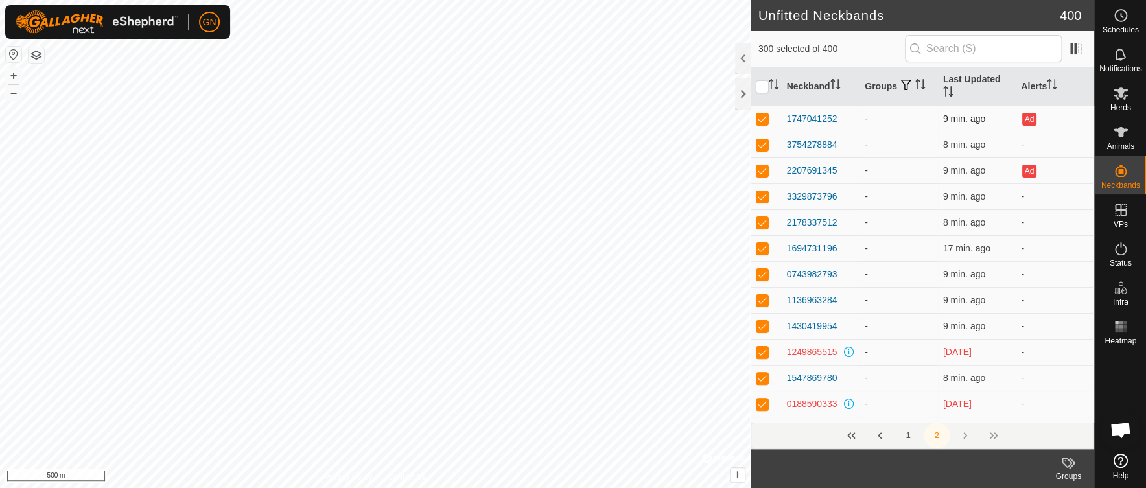
checkbox input "true"
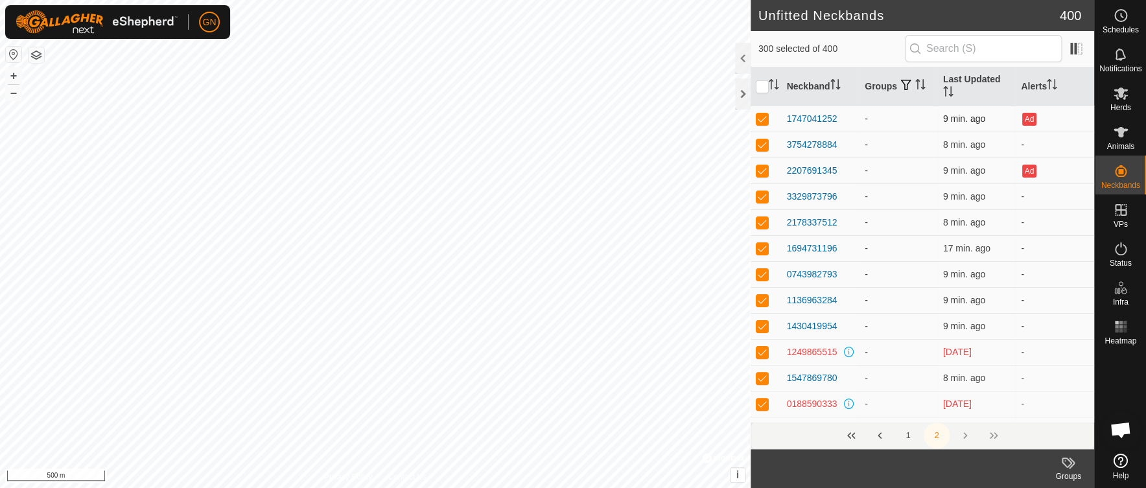
checkbox input "true"
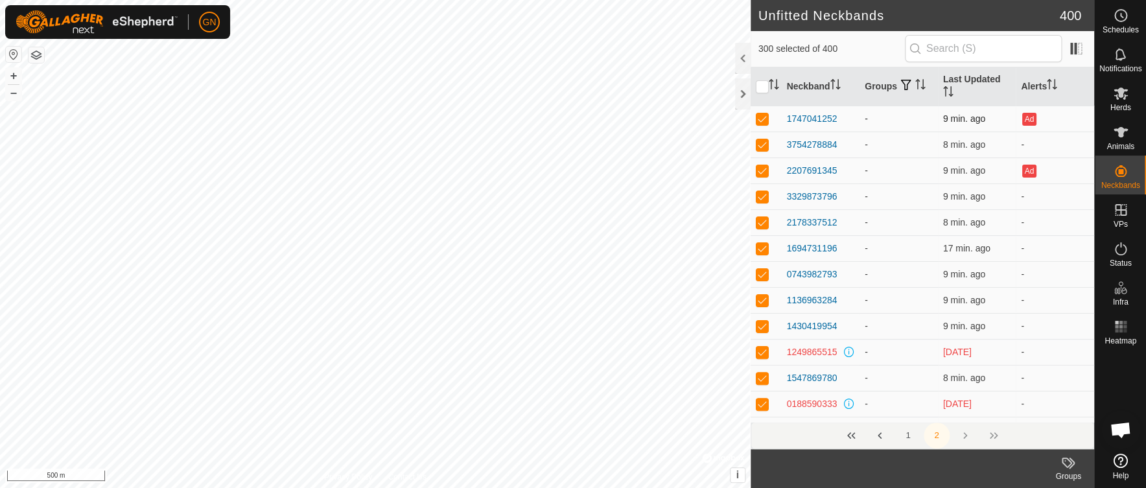
checkbox input "true"
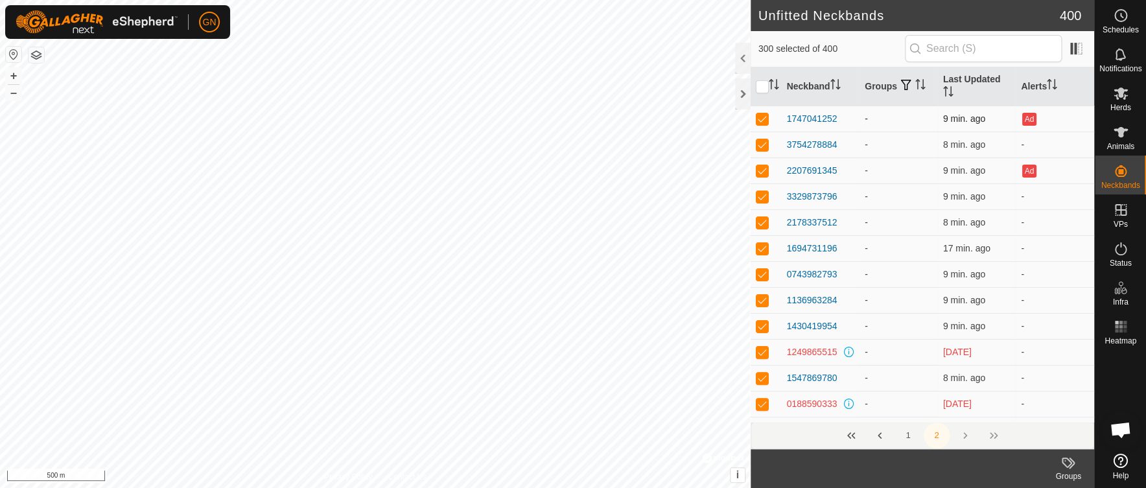
checkbox input "true"
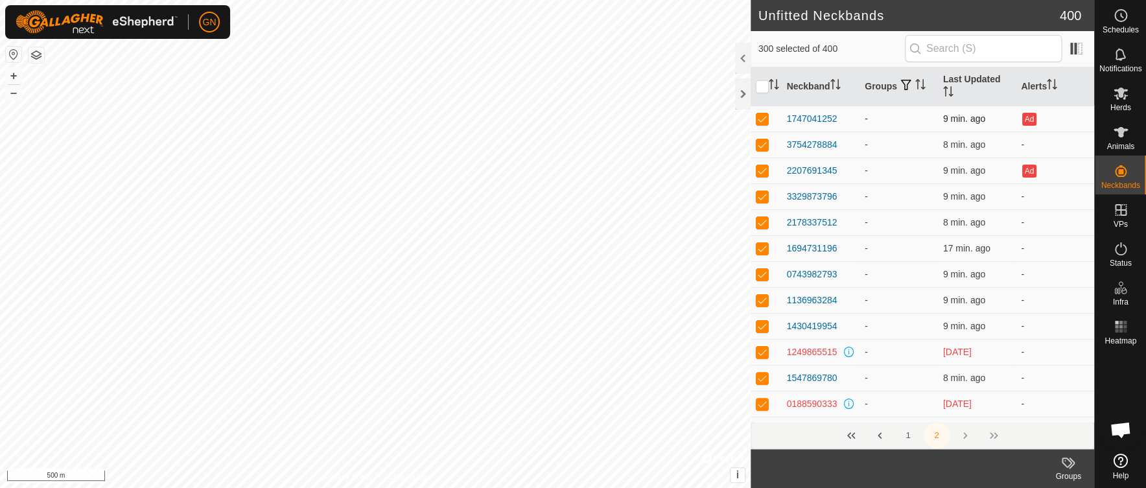
checkbox input "true"
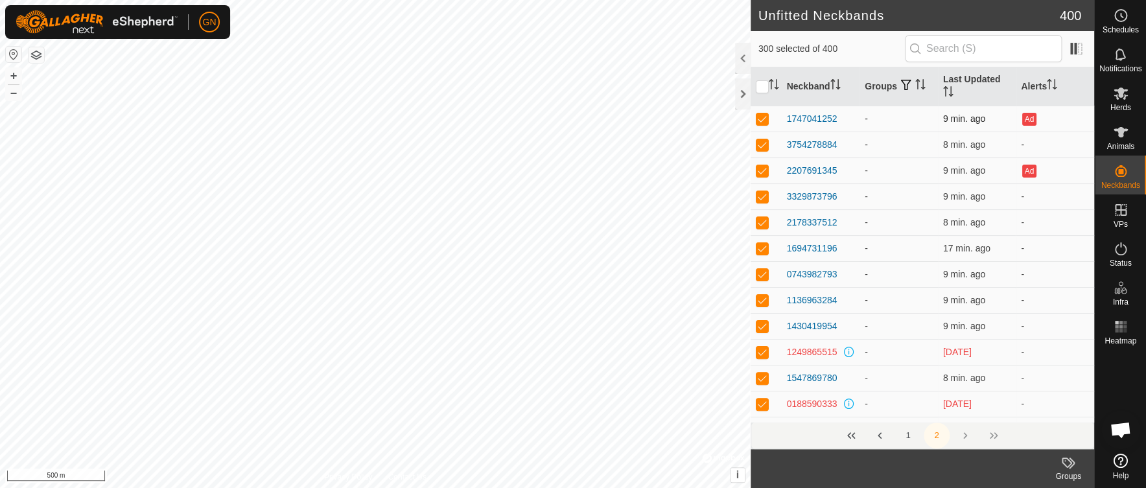
checkbox input "true"
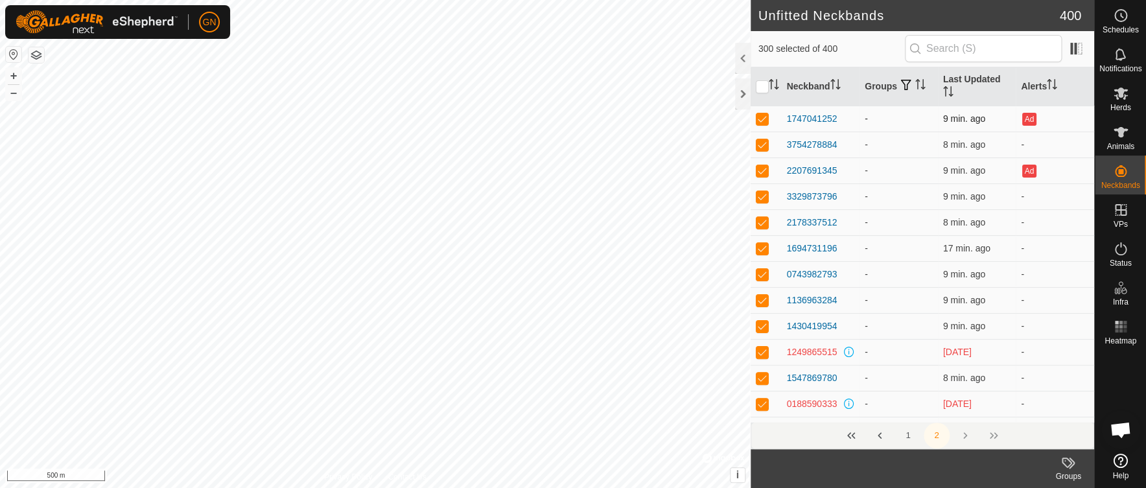
checkbox input "true"
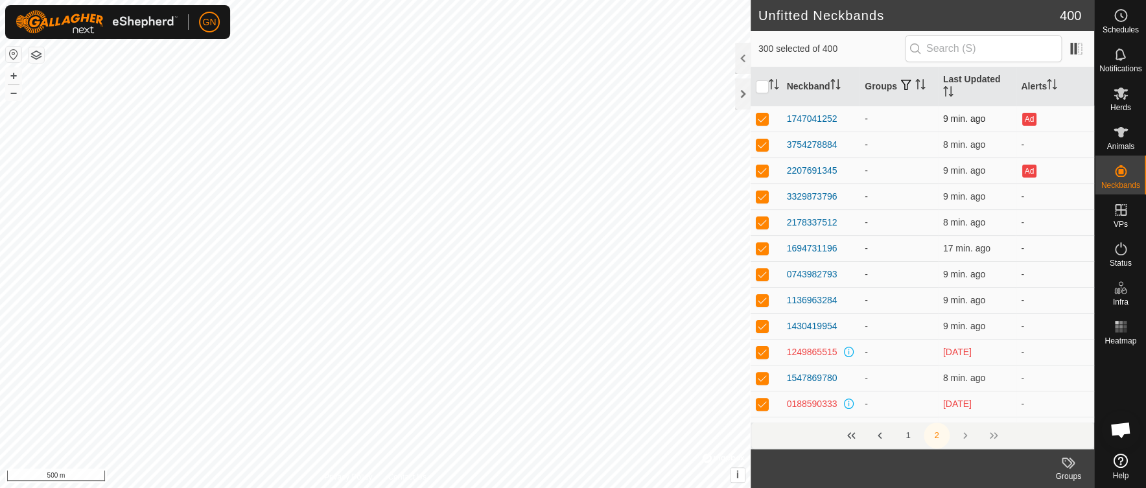
checkbox input "true"
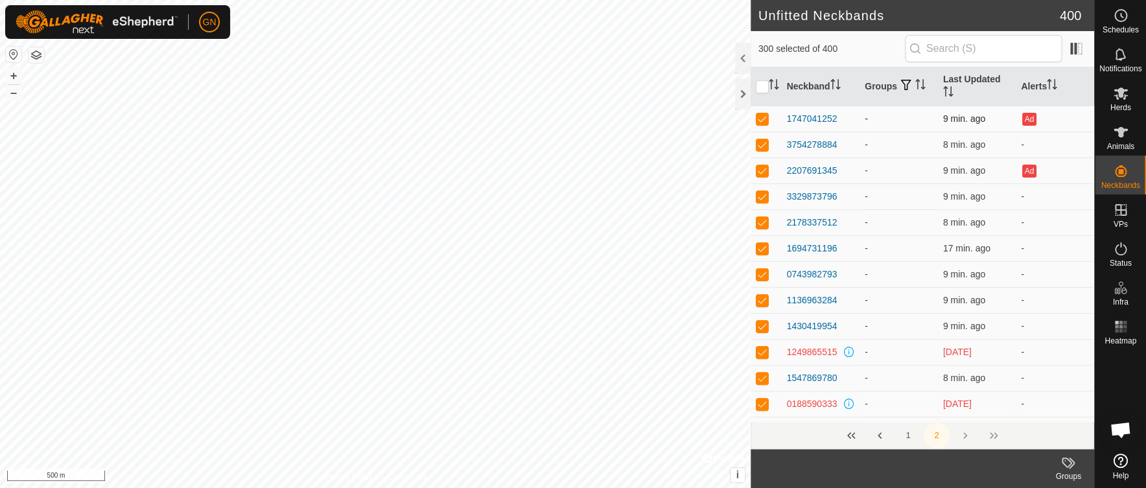
checkbox input "true"
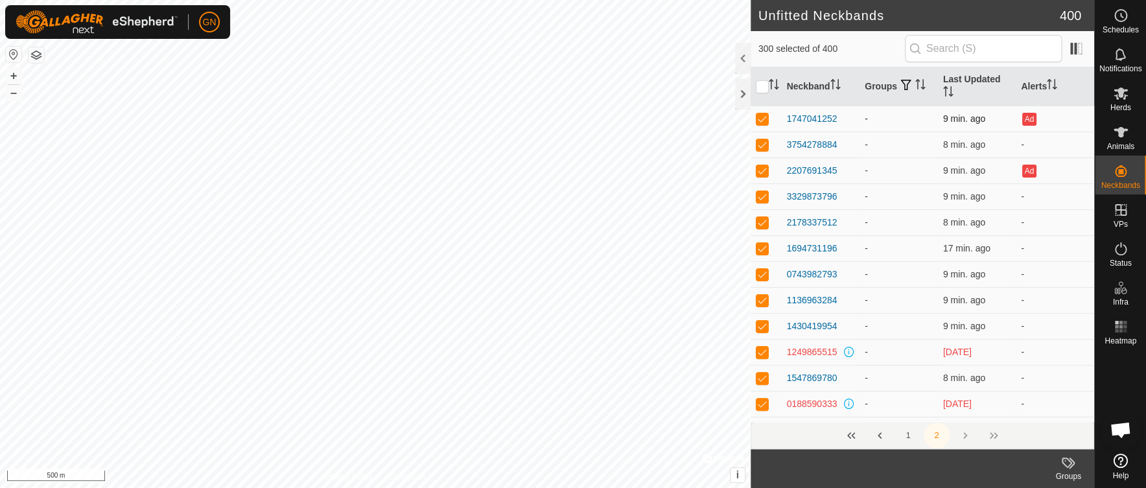
checkbox input "true"
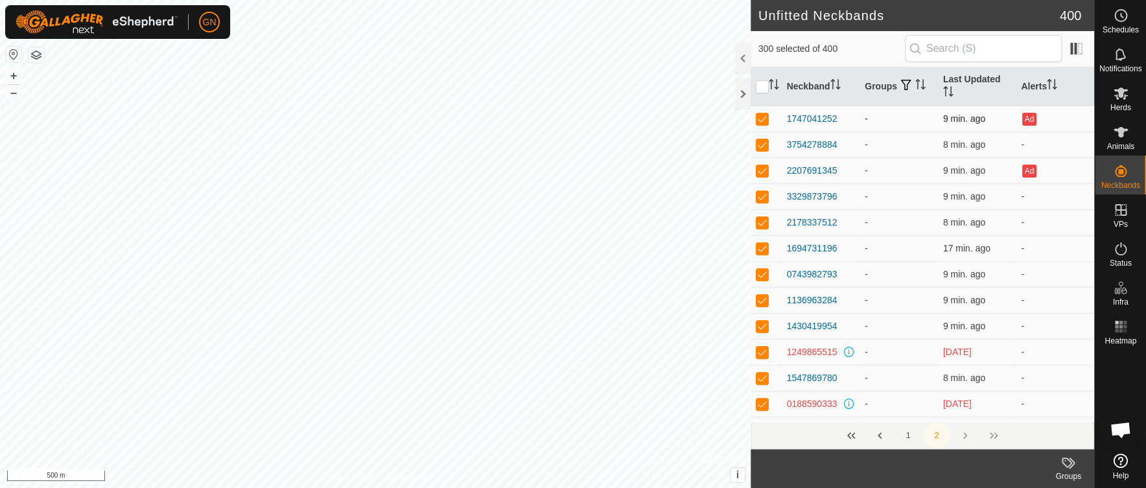
checkbox input "true"
click at [869, 209] on td "-" at bounding box center [899, 196] width 78 height 26
click at [764, 92] on input "checkbox" at bounding box center [762, 86] width 13 height 13
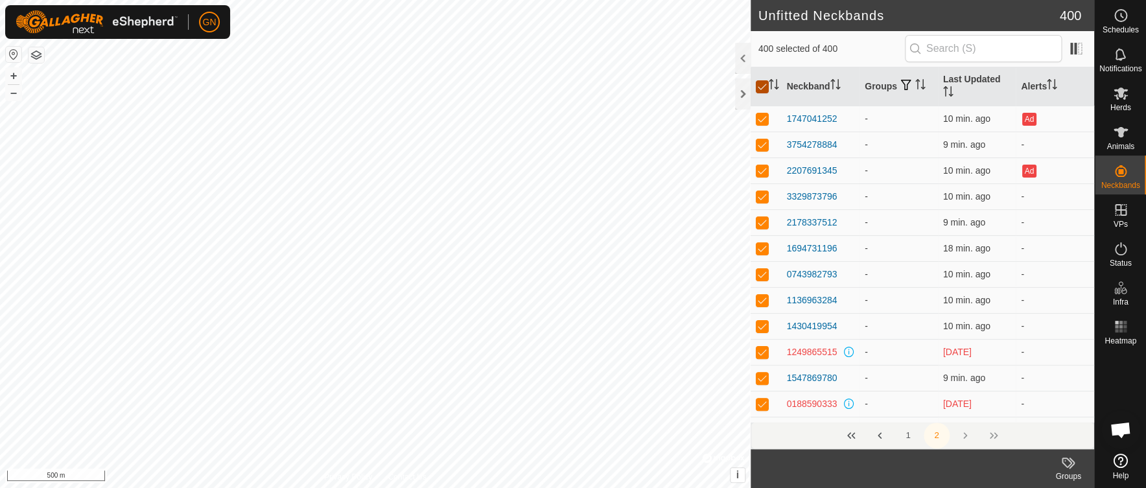
click at [763, 91] on input "checkbox" at bounding box center [762, 86] width 13 height 13
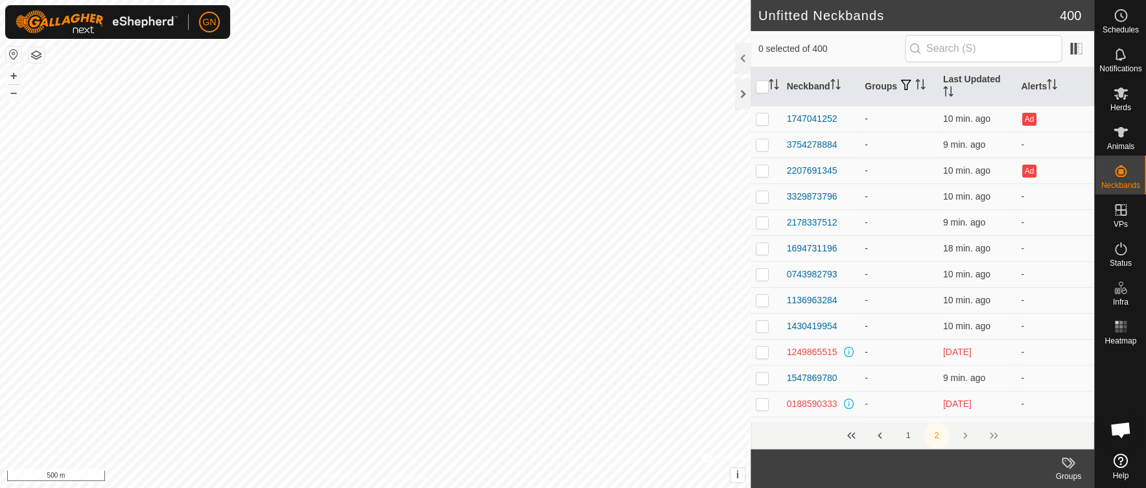
click at [1121, 429] on span "Open chat" at bounding box center [1120, 431] width 21 height 18
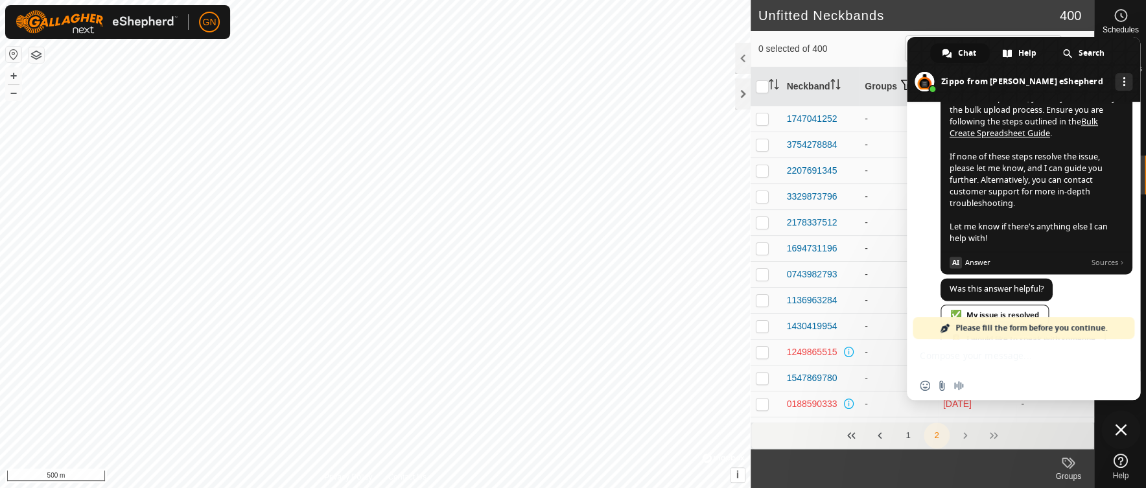
scroll to position [790, 0]
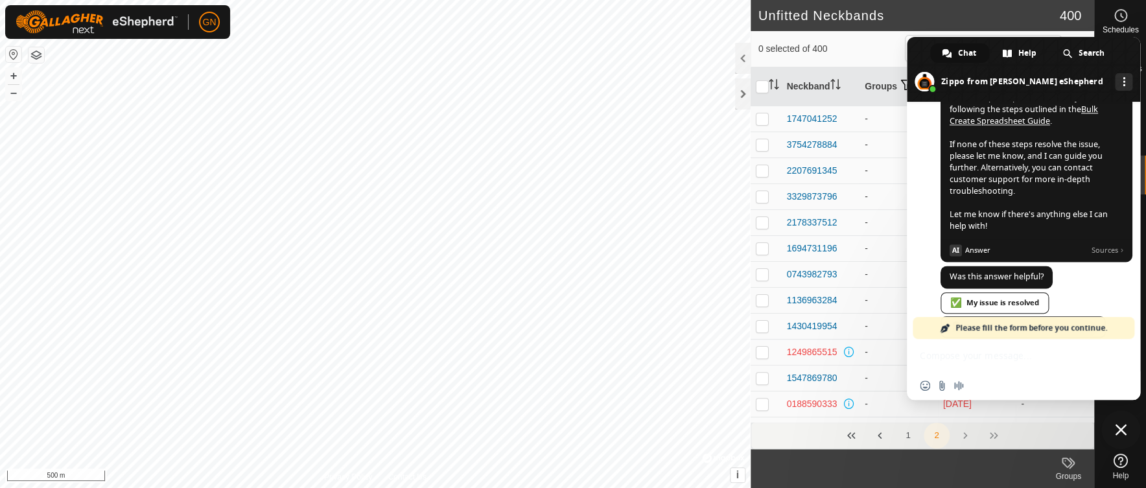
click at [1022, 126] on link "Bulk Create Spreadsheet Guide" at bounding box center [1024, 115] width 148 height 23
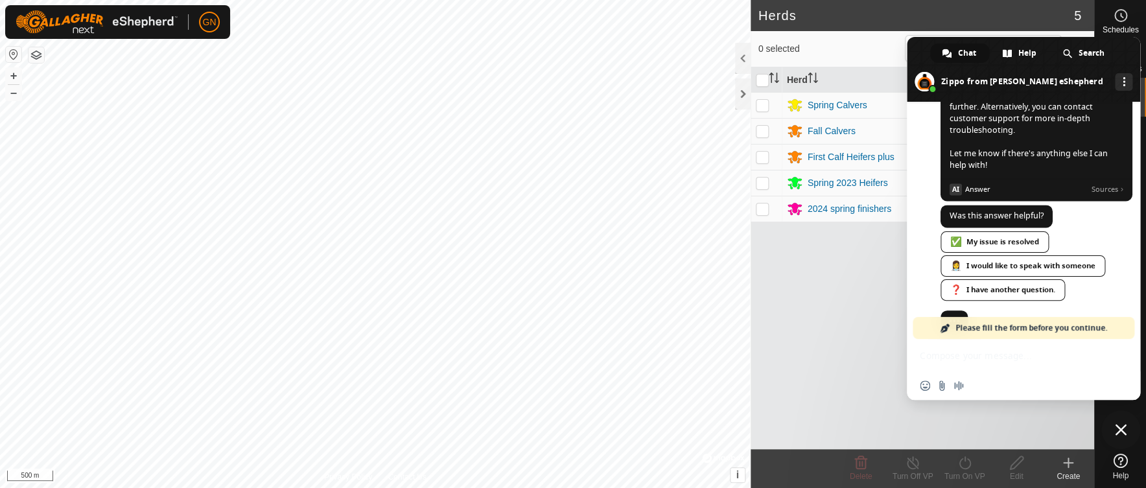
scroll to position [789, 0]
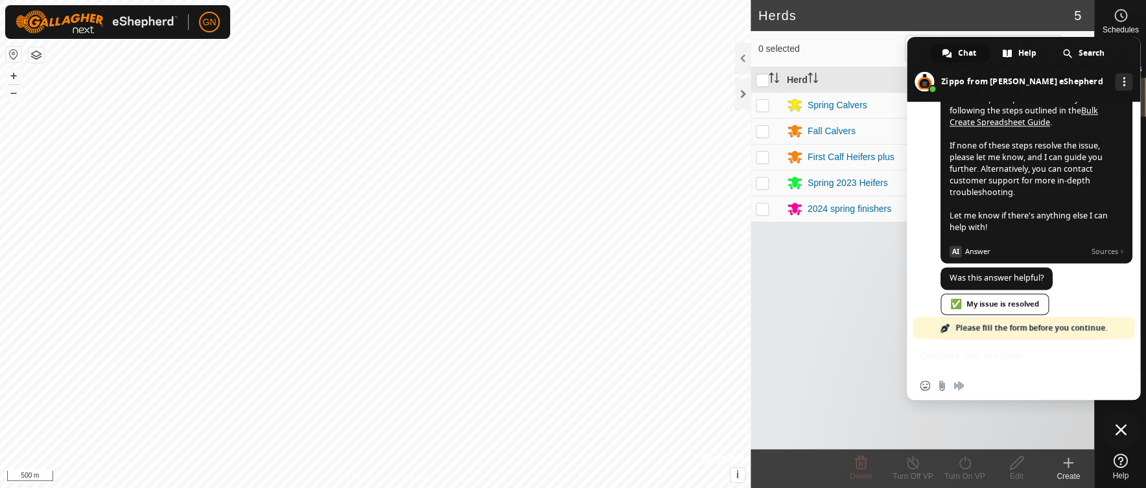
click at [793, 283] on div "Herd Head VP Spring Calvers 98 Multiple VPs Fall Calvers 0 - First Calf Heifers…" at bounding box center [923, 258] width 344 height 382
click at [736, 93] on div at bounding box center [743, 93] width 16 height 31
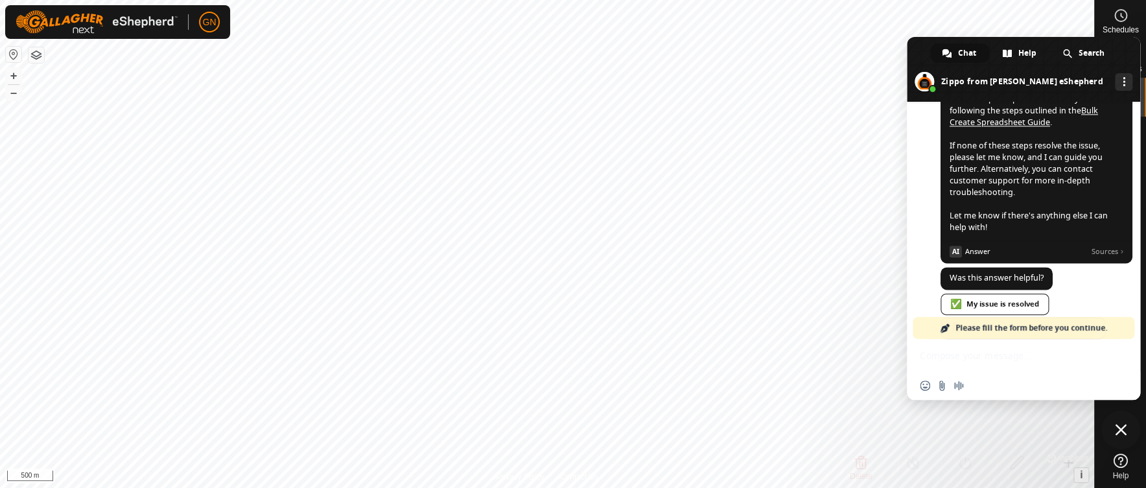
click at [1124, 429] on span "Close chat" at bounding box center [1121, 430] width 12 height 12
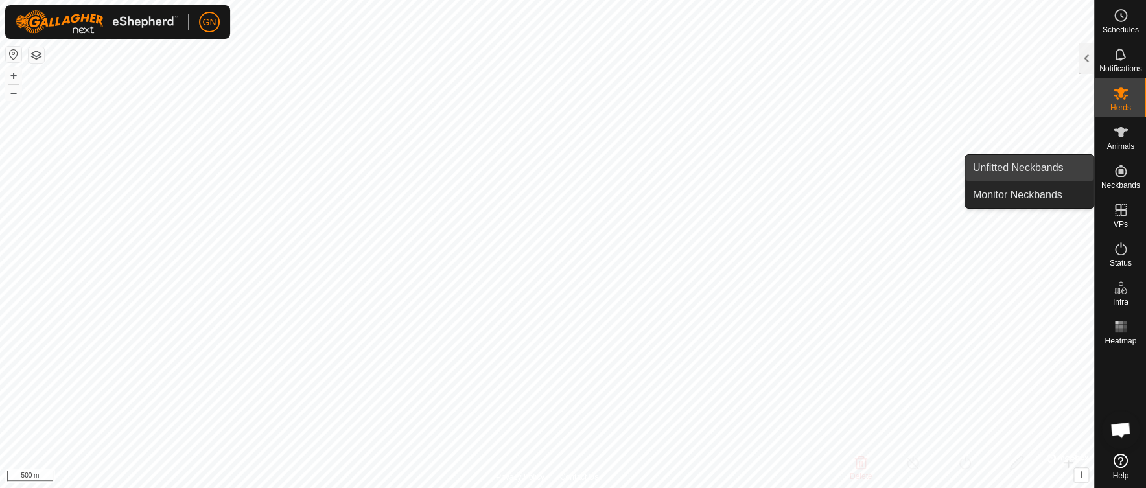
click at [1020, 165] on link "Unfitted Neckbands" at bounding box center [1029, 168] width 129 height 26
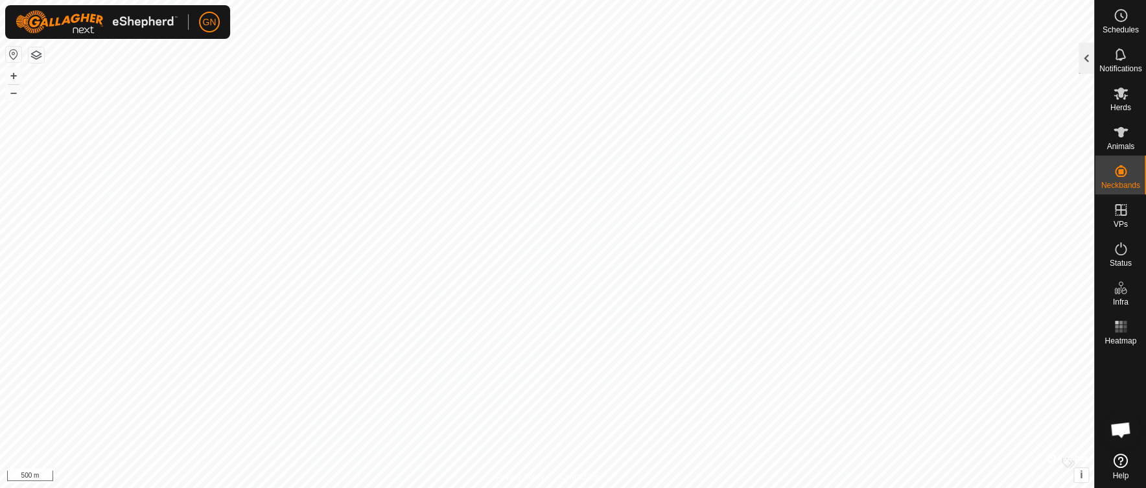
click at [1089, 58] on div at bounding box center [1087, 58] width 16 height 31
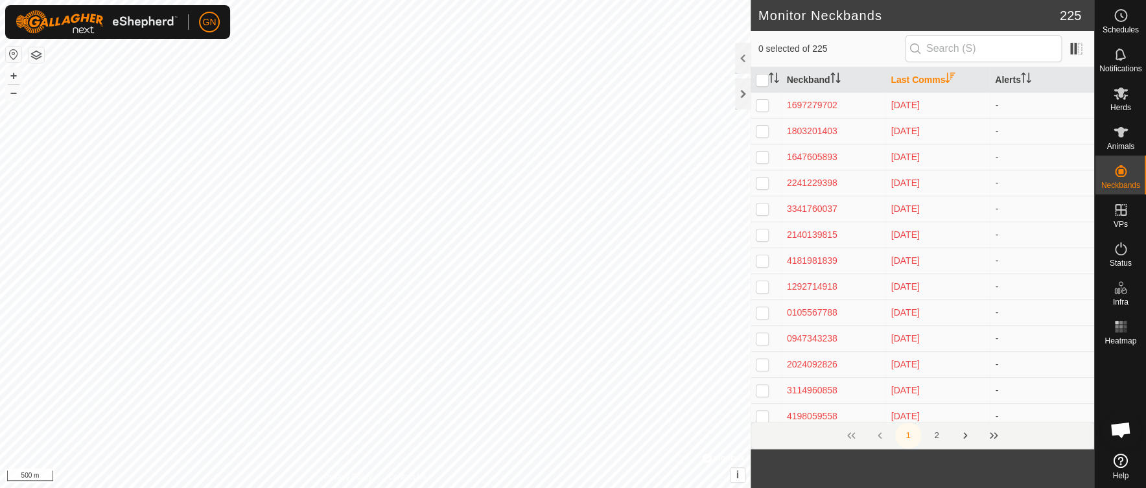
scroll to position [1141, 0]
click at [743, 94] on div at bounding box center [743, 93] width 16 height 31
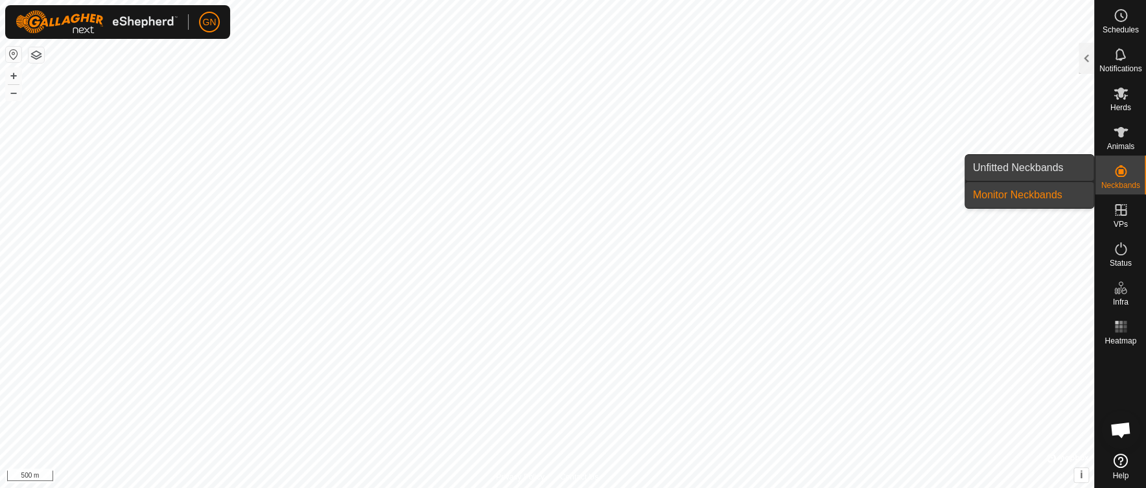
click at [1038, 165] on link "Unfitted Neckbands" at bounding box center [1029, 168] width 129 height 26
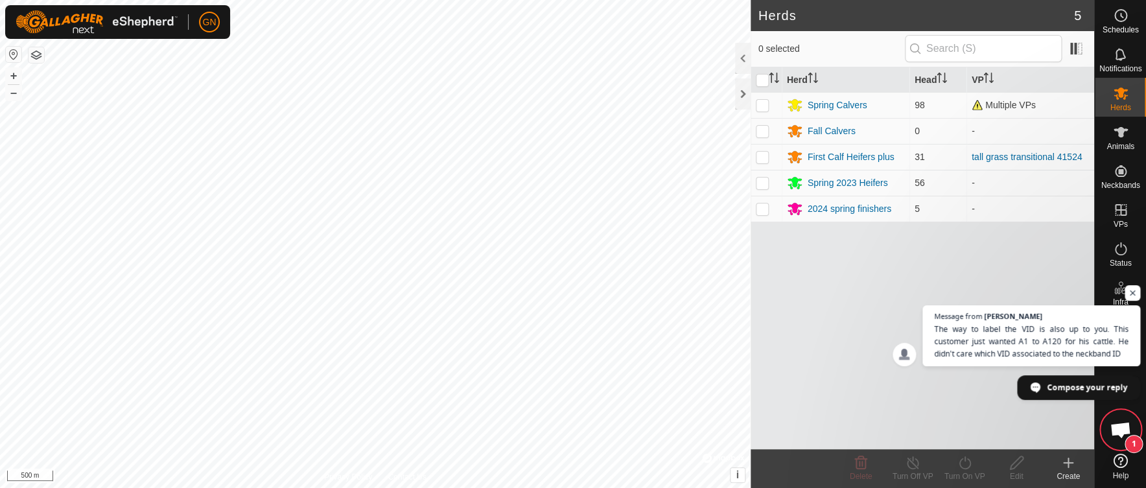
scroll to position [1142, 0]
click at [998, 341] on span "The way to label the VID is also up to you. This customer just wanted A1 to A12…" at bounding box center [1032, 342] width 198 height 38
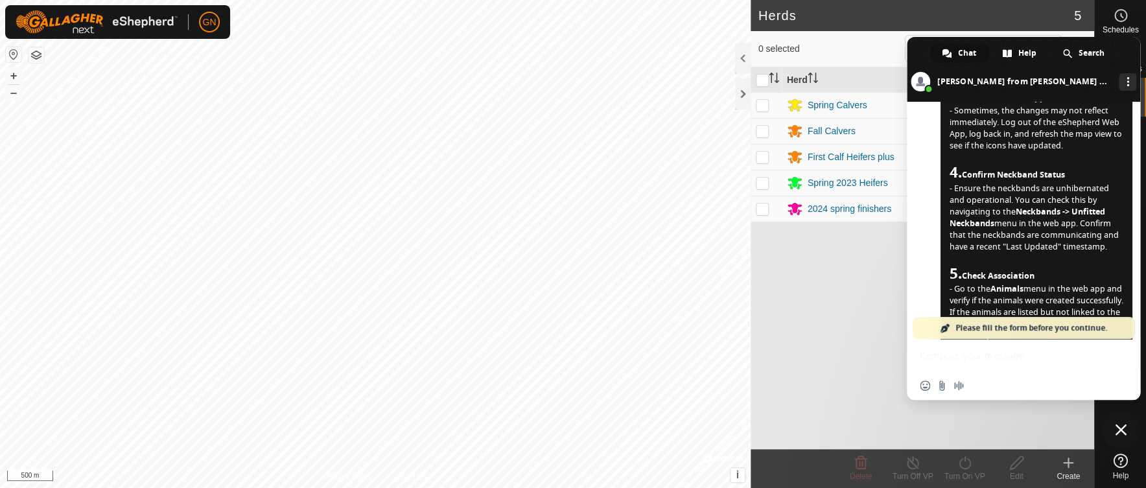
scroll to position [529, 0]
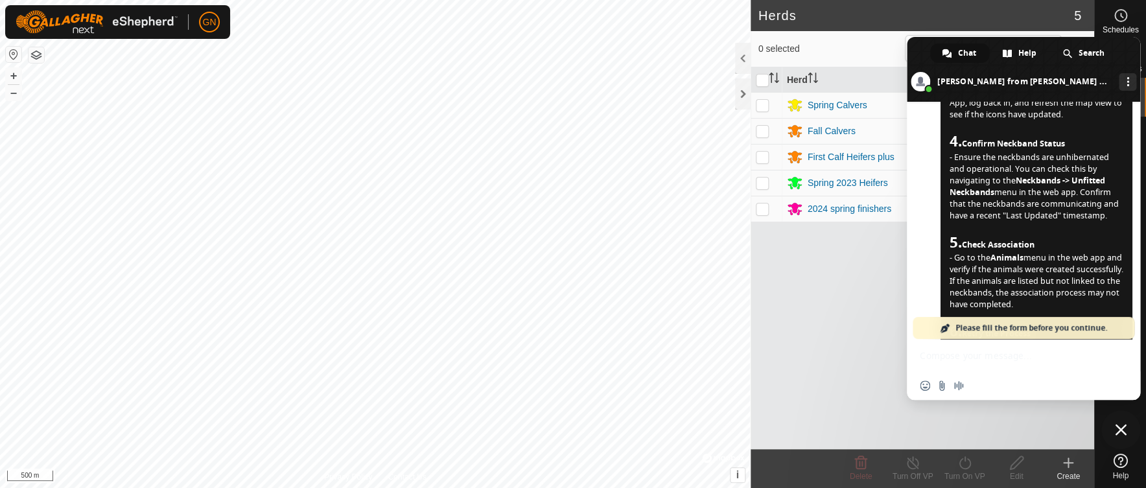
click at [824, 309] on div "Herd Head VP Spring Calvers 98 Multiple VPs Fall Calvers 0 - First Calf Heifers…" at bounding box center [923, 258] width 344 height 382
click at [742, 96] on div at bounding box center [743, 93] width 16 height 31
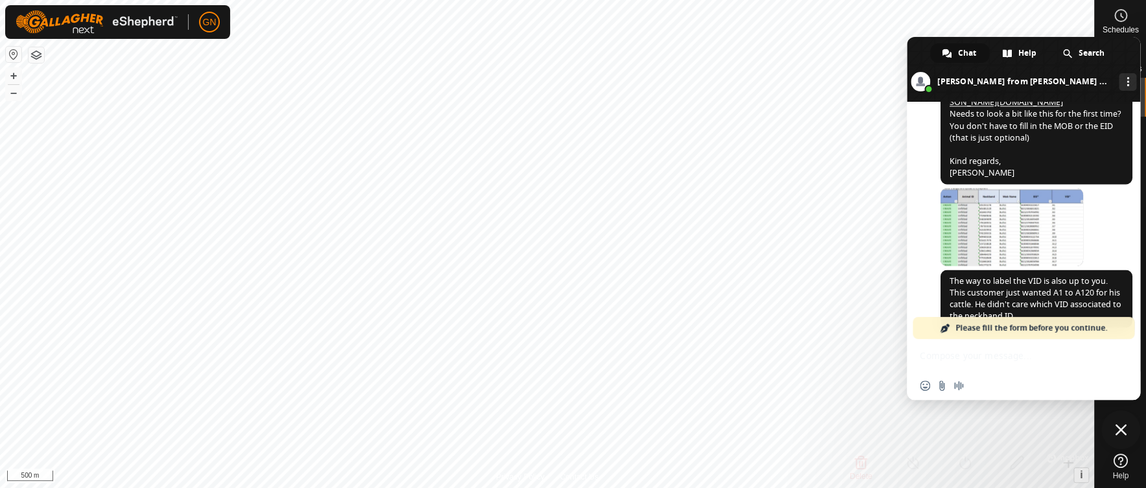
scroll to position [1204, 0]
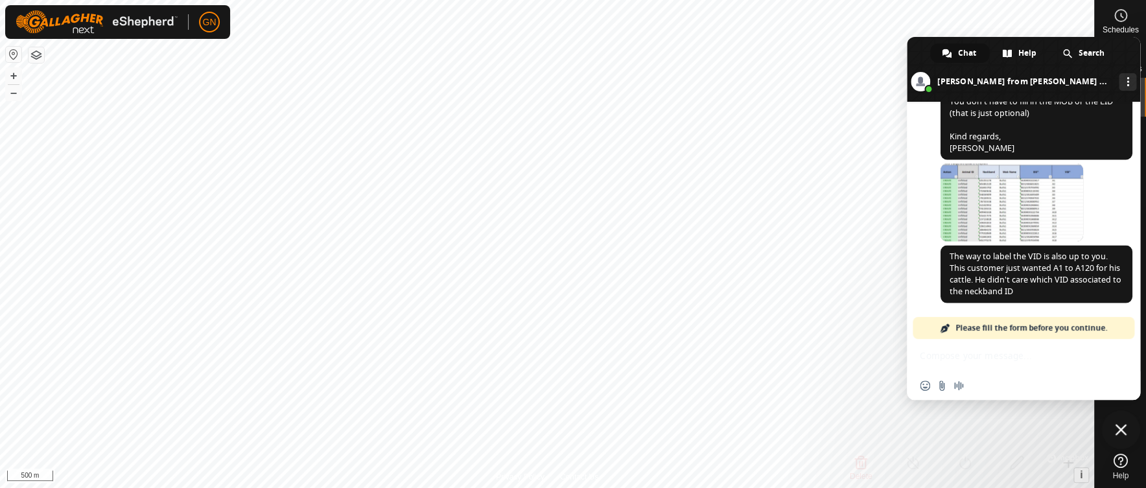
click at [988, 385] on div "Insert an emoji Send a file Audio message" at bounding box center [1023, 385] width 233 height 29
click at [952, 355] on div "Network offline. Reconnecting... No messages can be received or sent for now. S…" at bounding box center [1023, 251] width 233 height 298
click at [990, 326] on span "Please fill the form before you continue." at bounding box center [1032, 328] width 152 height 22
click at [1010, 387] on div "Insert an emoji Send a file Audio message" at bounding box center [1023, 385] width 233 height 29
click at [1008, 372] on div "Insert an emoji Send a file Audio message" at bounding box center [1023, 385] width 233 height 29
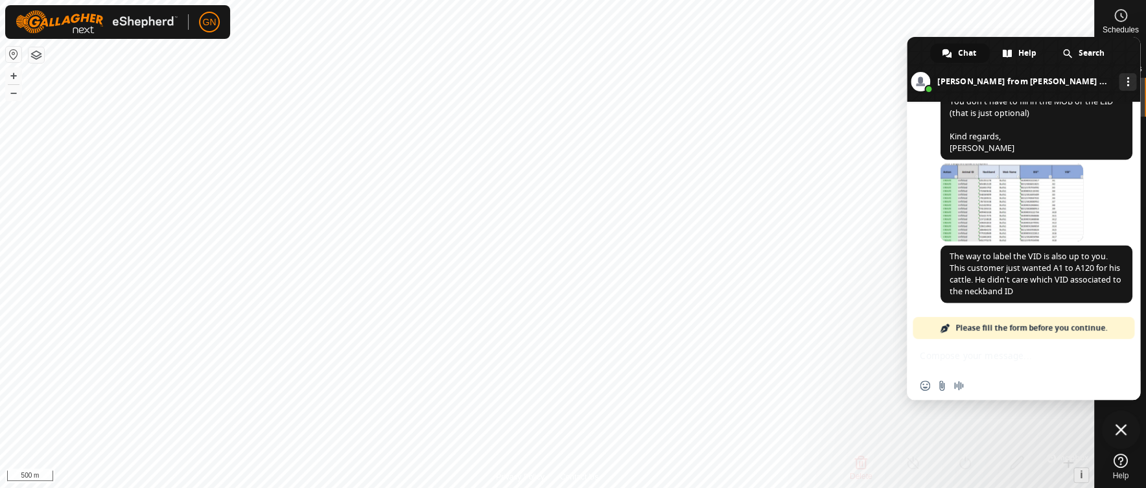
click at [998, 360] on div "Network offline. Reconnecting... No messages can be received or sent for now. S…" at bounding box center [1023, 251] width 233 height 298
click at [947, 356] on div "Network offline. Reconnecting... No messages can be received or sent for now. S…" at bounding box center [1023, 251] width 233 height 298
type input "DF"
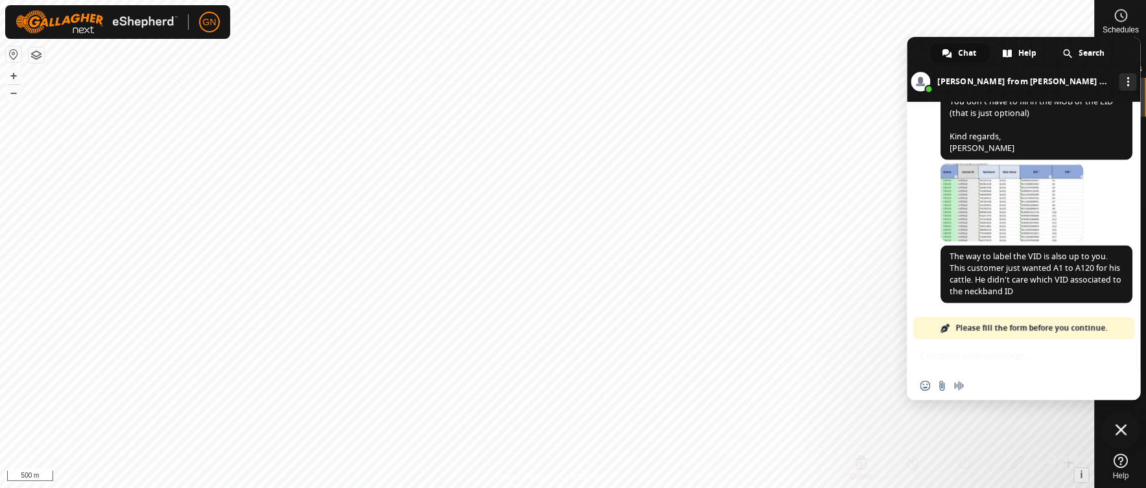
click at [977, 384] on div "Insert an emoji Send a file Audio message" at bounding box center [1023, 385] width 233 height 29
click at [954, 375] on div "Insert an emoji Send a file Audio message" at bounding box center [1023, 385] width 233 height 29
click at [926, 386] on span "Insert an emoji" at bounding box center [925, 386] width 10 height 10
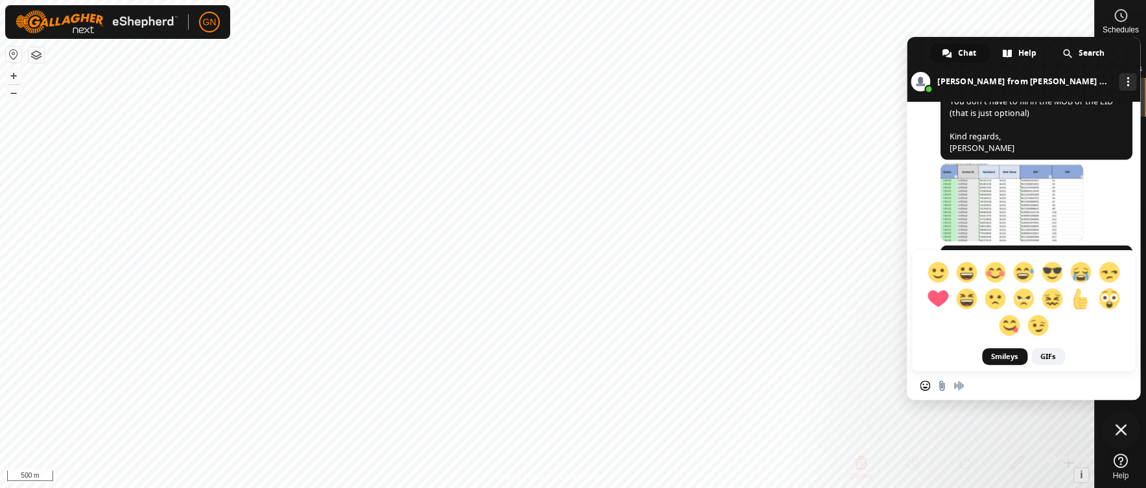
click at [927, 385] on span "Insert an emoji" at bounding box center [925, 386] width 10 height 10
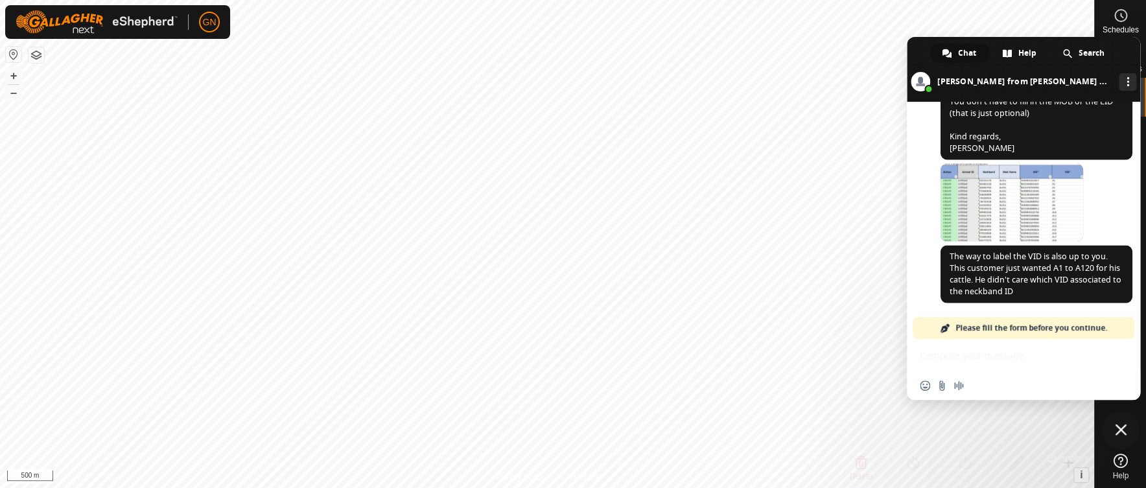
click at [941, 360] on div "Network offline. Reconnecting... No messages can be received or sent for now. S…" at bounding box center [1023, 251] width 233 height 298
click at [940, 357] on div "Network offline. Reconnecting... No messages can be received or sent for now. S…" at bounding box center [1023, 251] width 233 height 298
click at [983, 330] on span "Please fill the form before you continue." at bounding box center [1032, 328] width 152 height 22
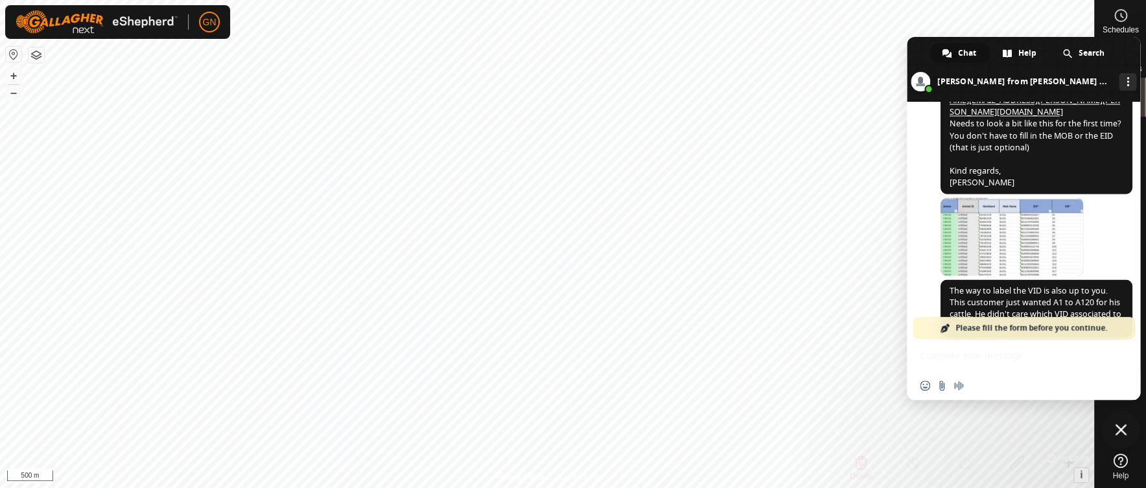
scroll to position [1079, 0]
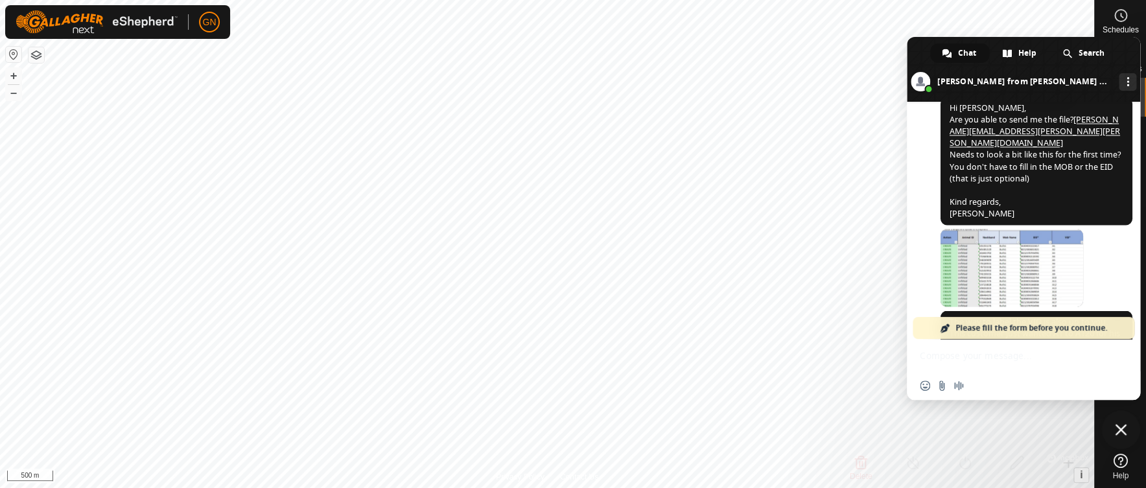
click at [956, 148] on link "[PERSON_NAME][EMAIL_ADDRESS][PERSON_NAME][PERSON_NAME][DOMAIN_NAME]" at bounding box center [1035, 131] width 171 height 34
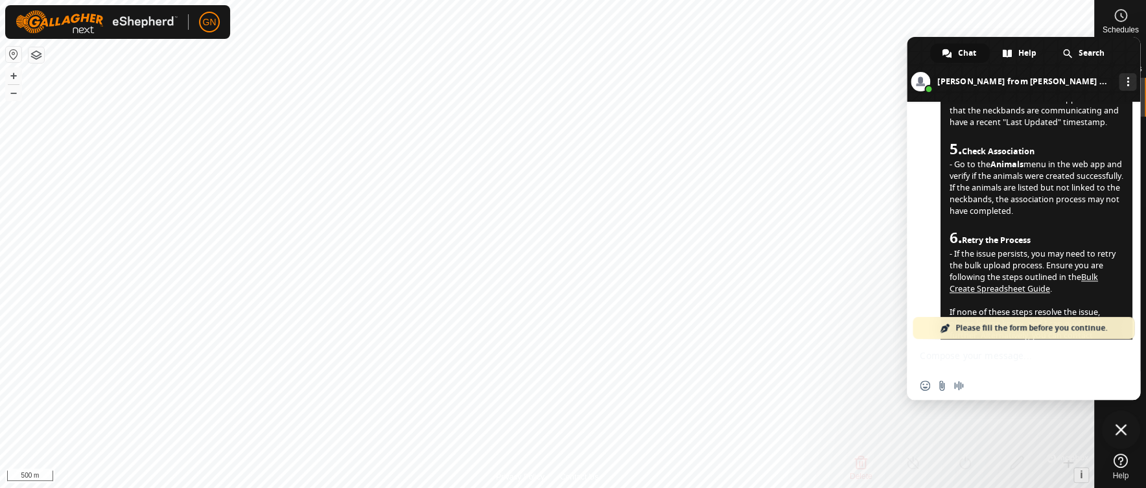
click at [1120, 430] on span "Close chat" at bounding box center [1121, 430] width 12 height 12
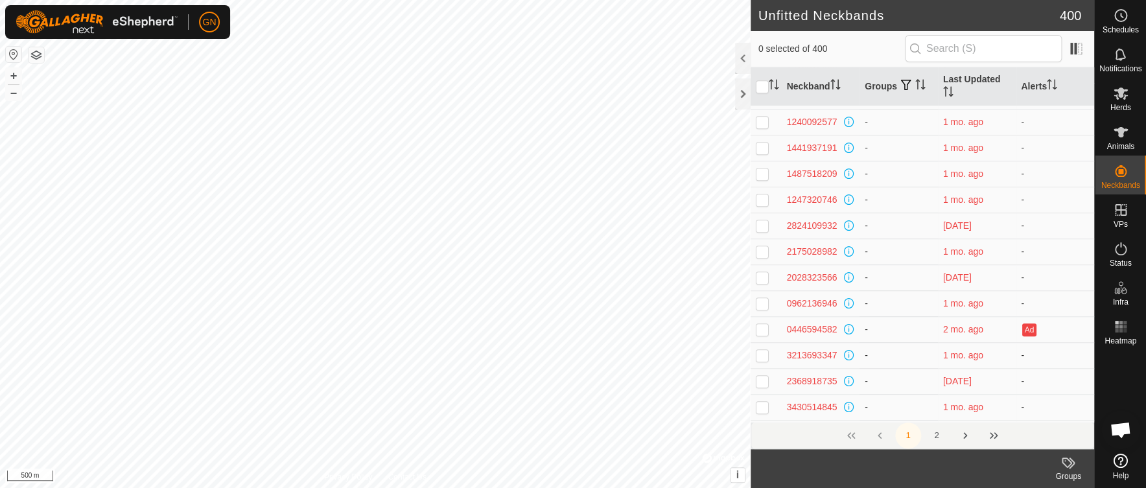
scroll to position [2941, 0]
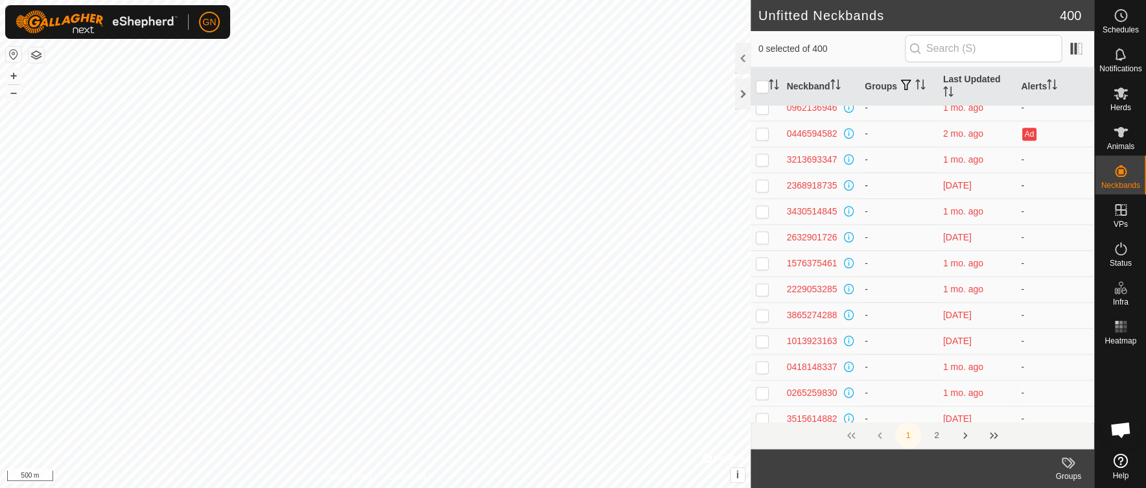
click at [764, 185] on p-checkbox at bounding box center [762, 185] width 13 height 10
click at [764, 184] on p-checkbox at bounding box center [762, 185] width 13 height 10
checkbox input "false"
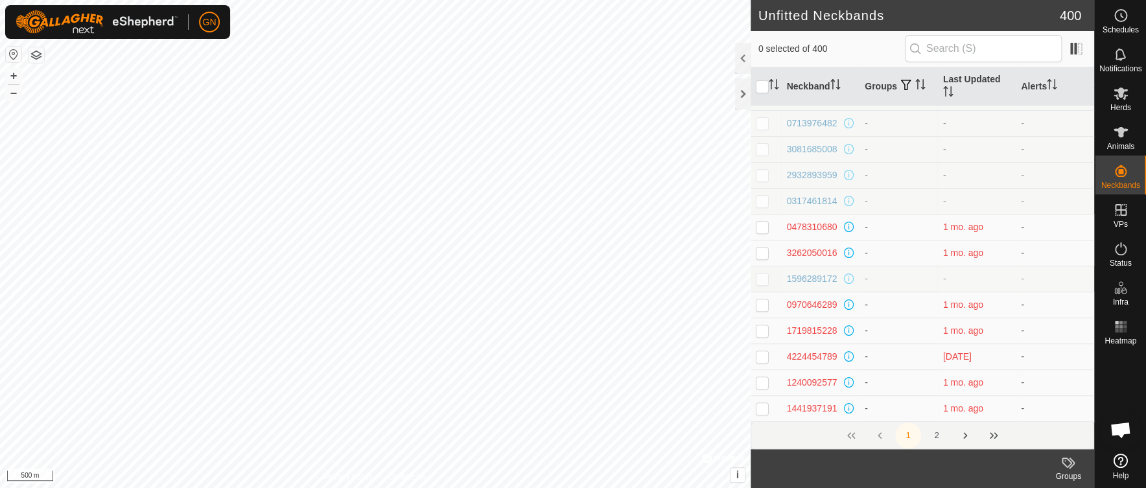
scroll to position [2482, 0]
click at [804, 203] on div "0317461814" at bounding box center [812, 205] width 51 height 14
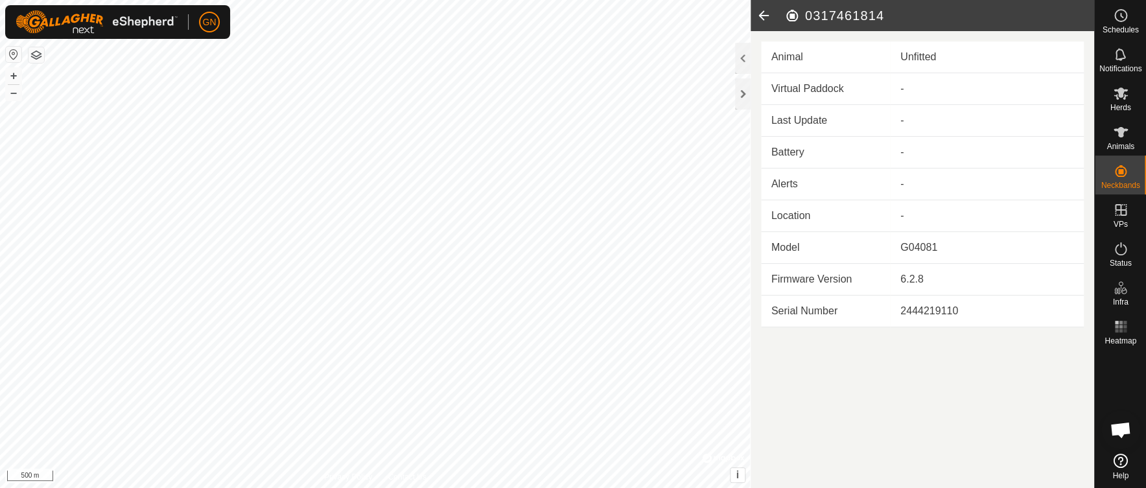
click at [765, 13] on icon at bounding box center [764, 15] width 26 height 31
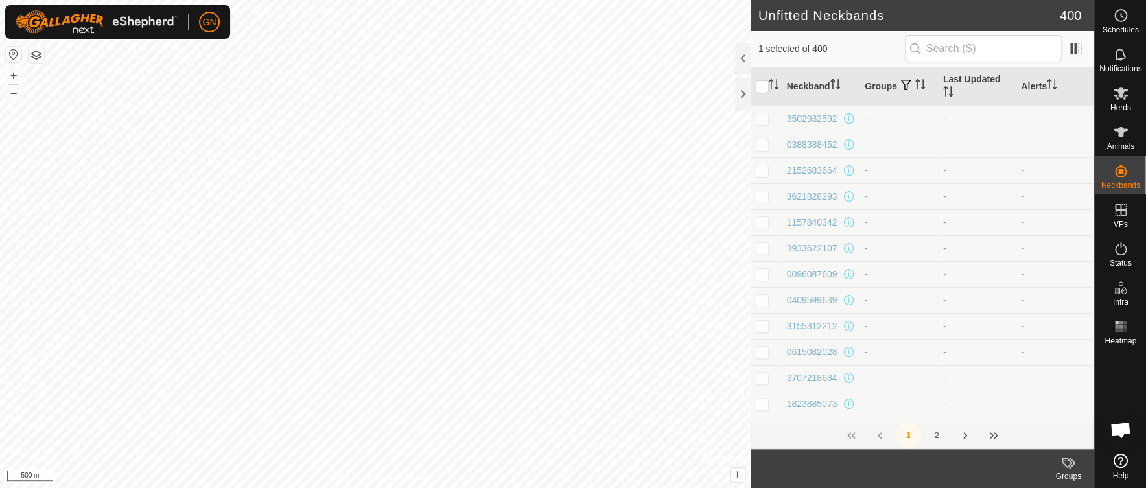
click at [965, 434] on button "Next Page" at bounding box center [965, 436] width 26 height 26
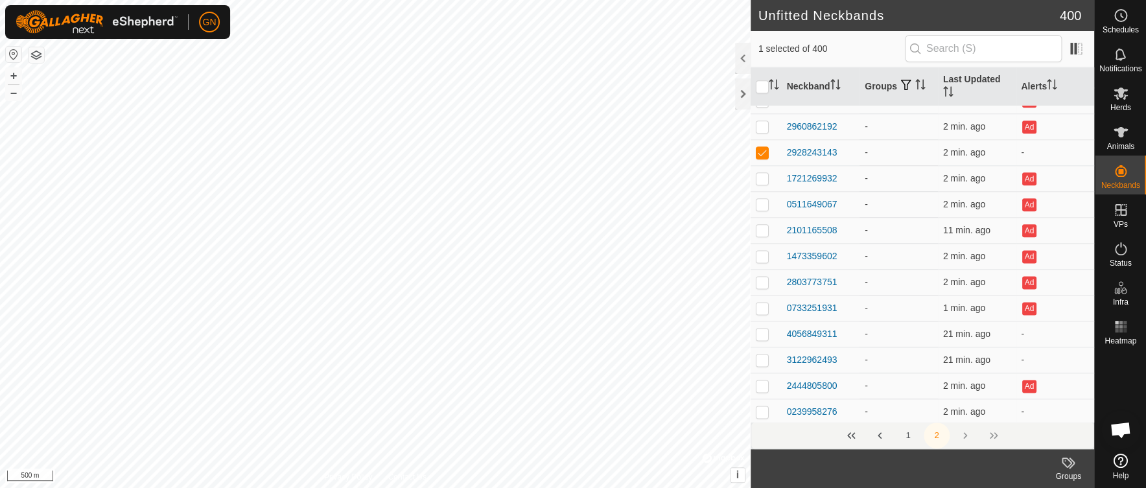
scroll to position [2920, 0]
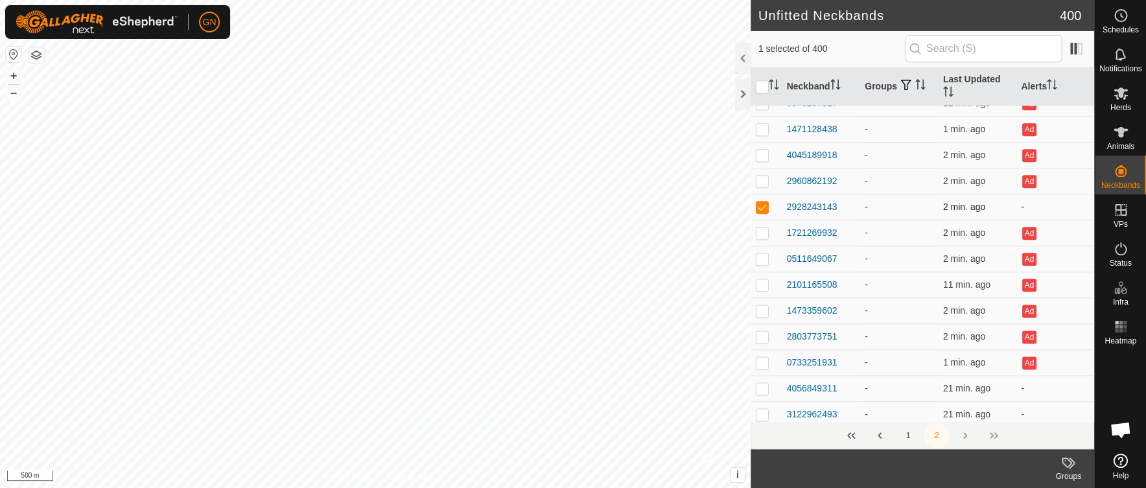
click at [763, 210] on p-checkbox at bounding box center [762, 207] width 13 height 10
checkbox input "true"
click at [802, 207] on div "2928243143" at bounding box center [812, 207] width 51 height 14
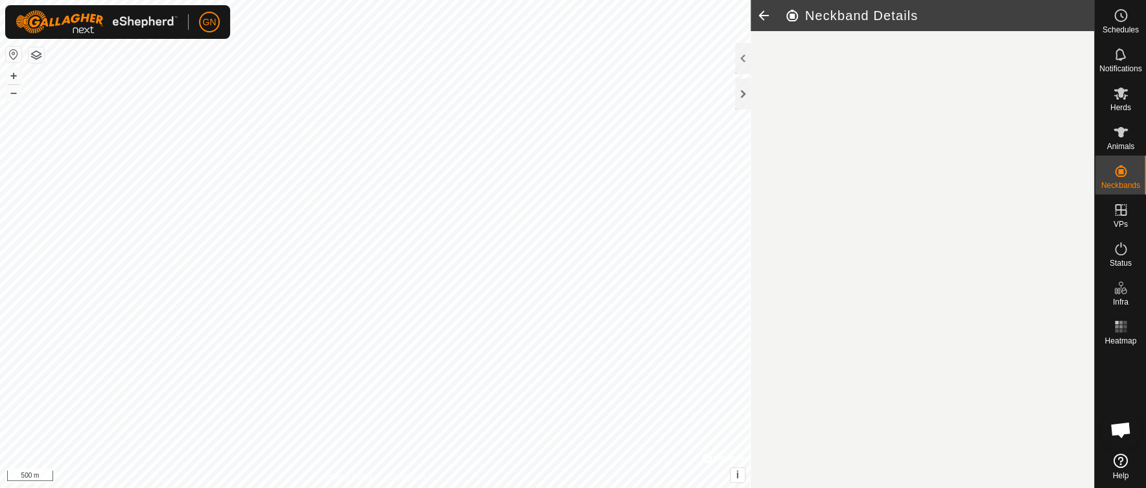
click at [802, 207] on article "Neckband Details" at bounding box center [923, 244] width 344 height 488
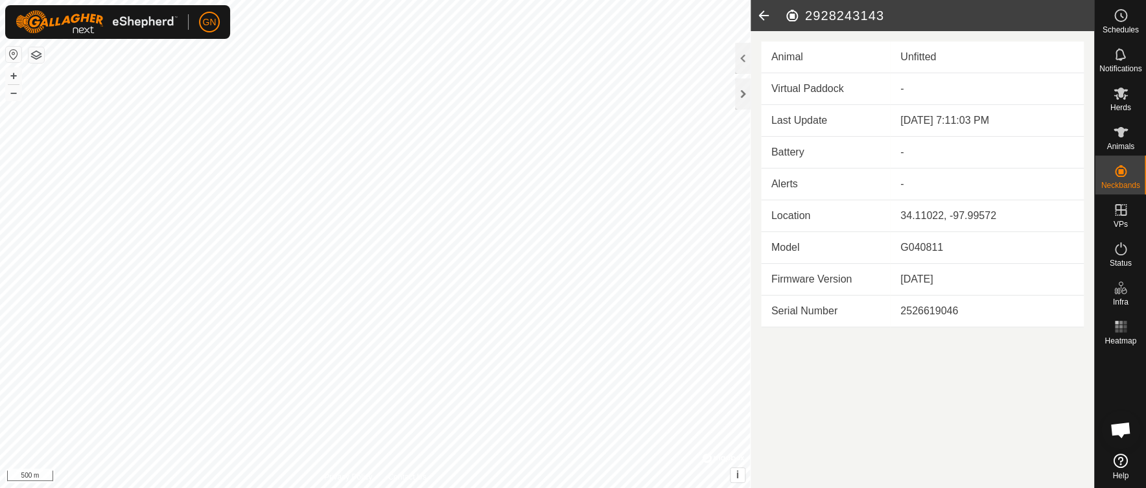
click at [766, 14] on icon at bounding box center [764, 15] width 26 height 31
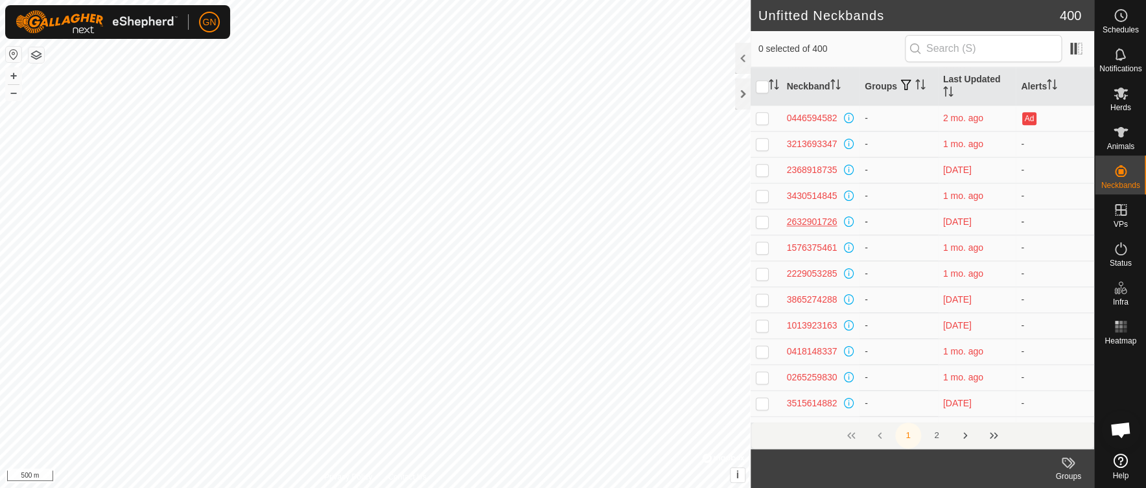
scroll to position [2974, 0]
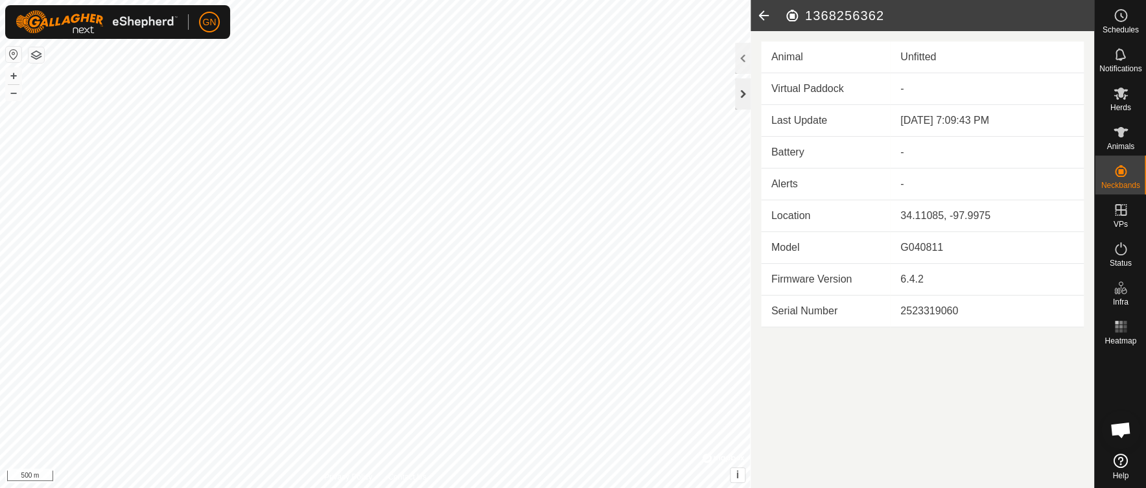
click at [742, 96] on div at bounding box center [743, 93] width 16 height 31
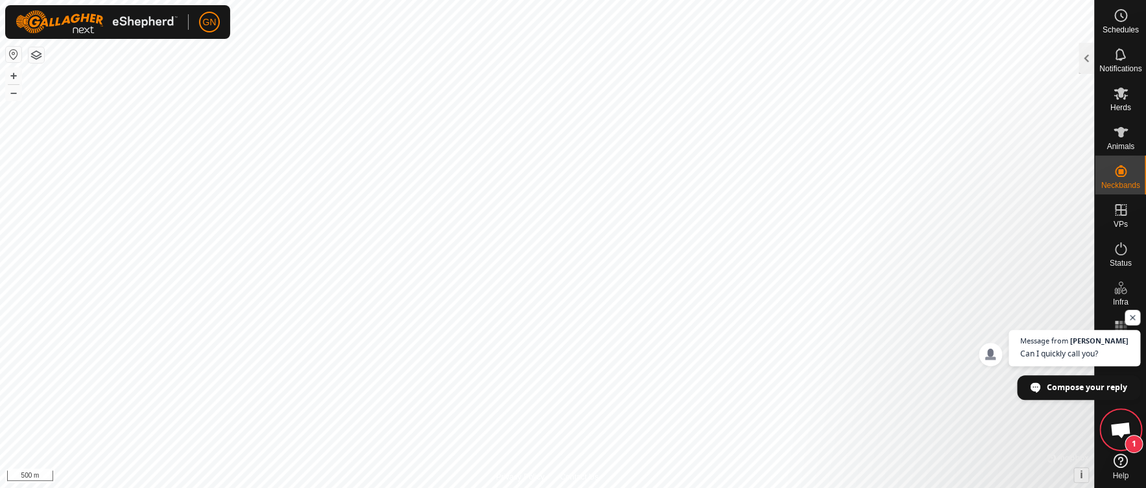
click at [1058, 352] on span "Can I quickly call you?" at bounding box center [1074, 354] width 108 height 12
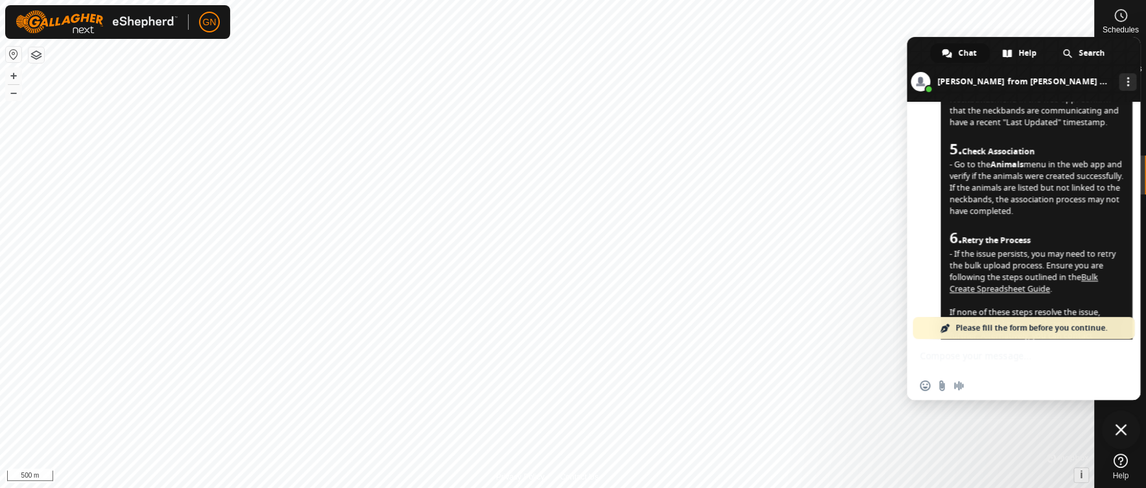
scroll to position [1231, 0]
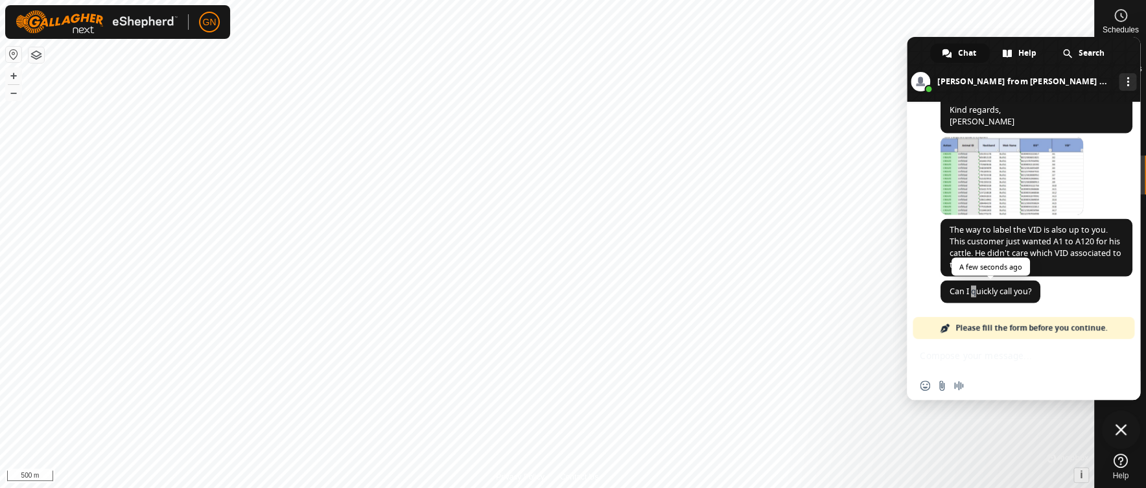
click at [974, 294] on span "Can I quickly call you?" at bounding box center [991, 290] width 82 height 11
click at [972, 327] on span "Please fill the form before you continue." at bounding box center [1032, 328] width 152 height 22
drag, startPoint x: 1055, startPoint y: 296, endPoint x: 1010, endPoint y: 309, distance: 47.4
click at [1055, 296] on div "Natasha Can I quickly call you? A few seconds ago" at bounding box center [1037, 298] width 192 height 37
click at [969, 360] on div "Network offline. Reconnecting... No messages can be received or sent for now. S…" at bounding box center [1023, 251] width 233 height 298
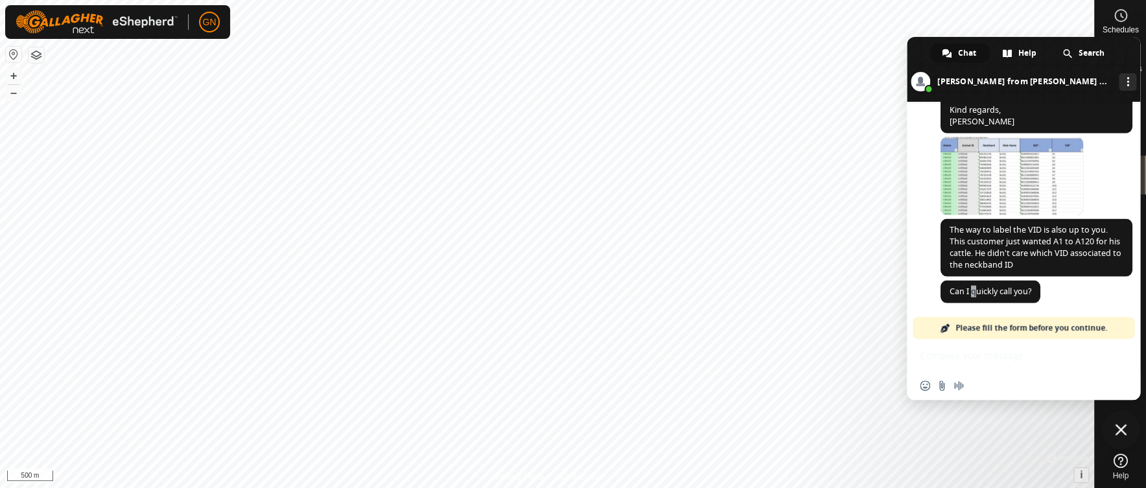
click at [972, 355] on div "Network offline. Reconnecting... No messages can be received or sent for now. S…" at bounding box center [1023, 251] width 233 height 298
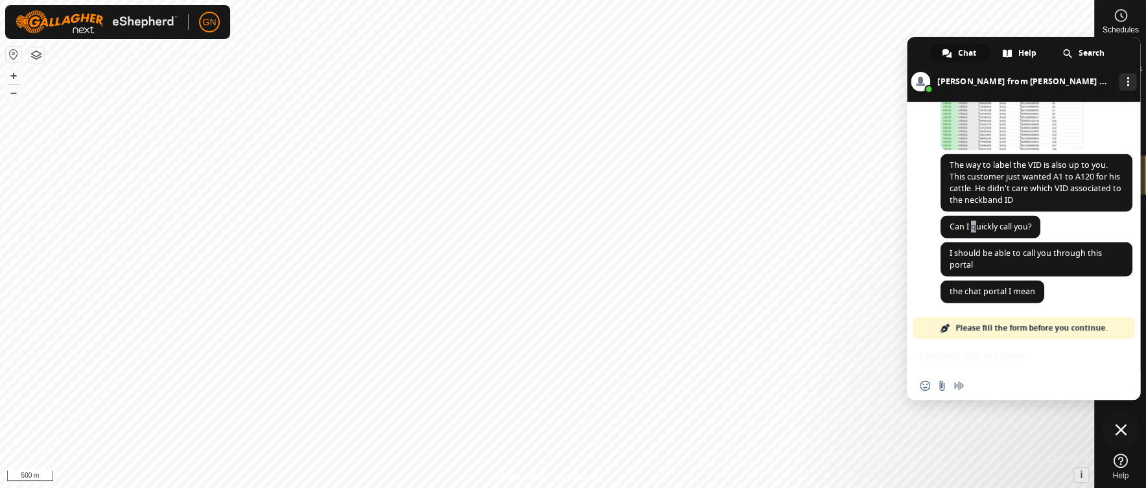
scroll to position [1297, 0]
click at [991, 294] on span "the chat portal I mean" at bounding box center [993, 290] width 86 height 11
click at [965, 359] on div "Network offline. Reconnecting... No messages can be received or sent for now. S…" at bounding box center [1023, 251] width 233 height 298
click at [965, 357] on div "Network offline. Reconnecting... No messages can be received or sent for now. S…" at bounding box center [1023, 251] width 233 height 298
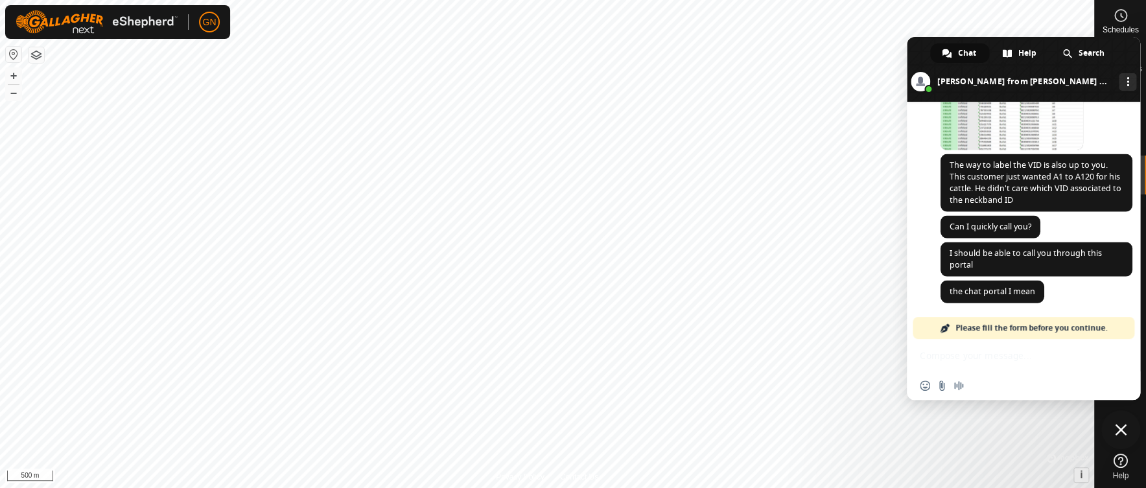
click at [947, 51] on span at bounding box center [947, 54] width 10 height 10
click at [1015, 328] on span "Please fill the form before you continue." at bounding box center [1032, 328] width 152 height 22
click at [958, 386] on span "Audio message" at bounding box center [959, 386] width 10 height 10
click at [1015, 384] on span at bounding box center [1018, 386] width 10 height 10
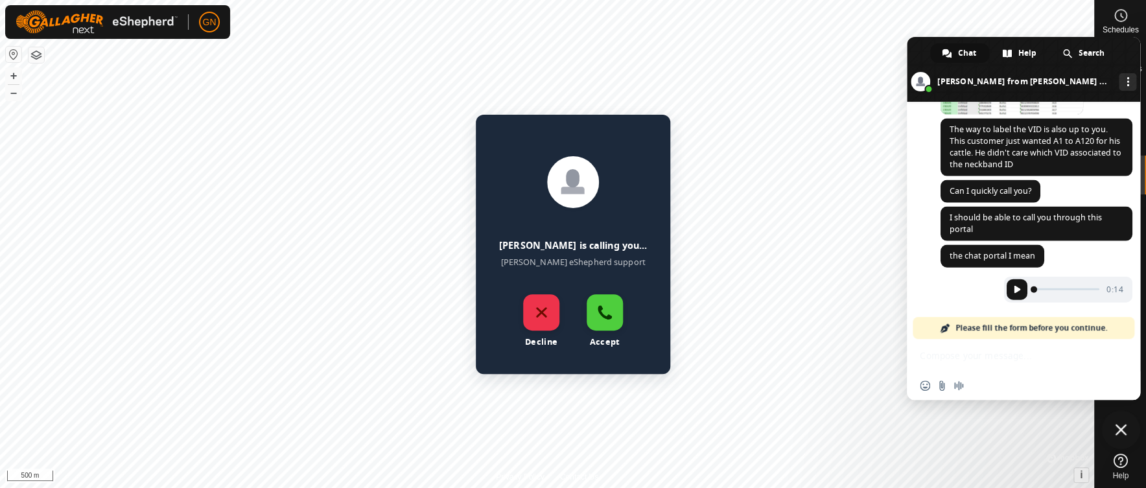
scroll to position [1319, 0]
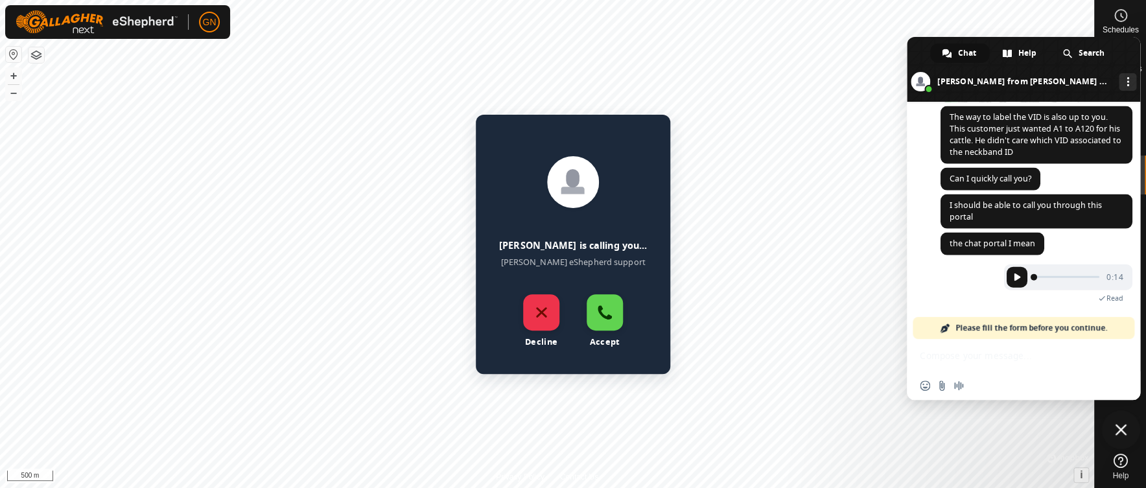
click at [603, 323] on link at bounding box center [605, 312] width 36 height 36
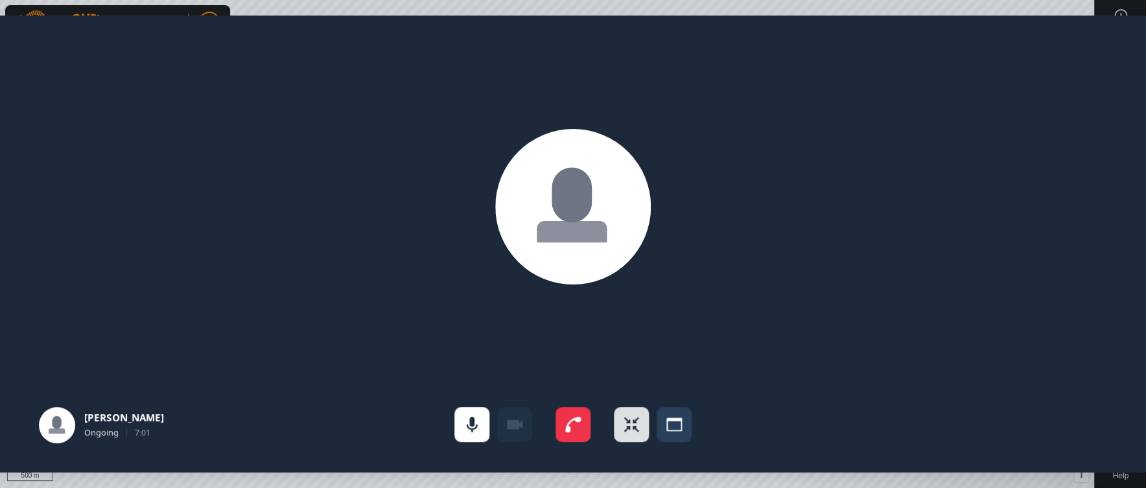
click at [633, 427] on link at bounding box center [631, 424] width 35 height 35
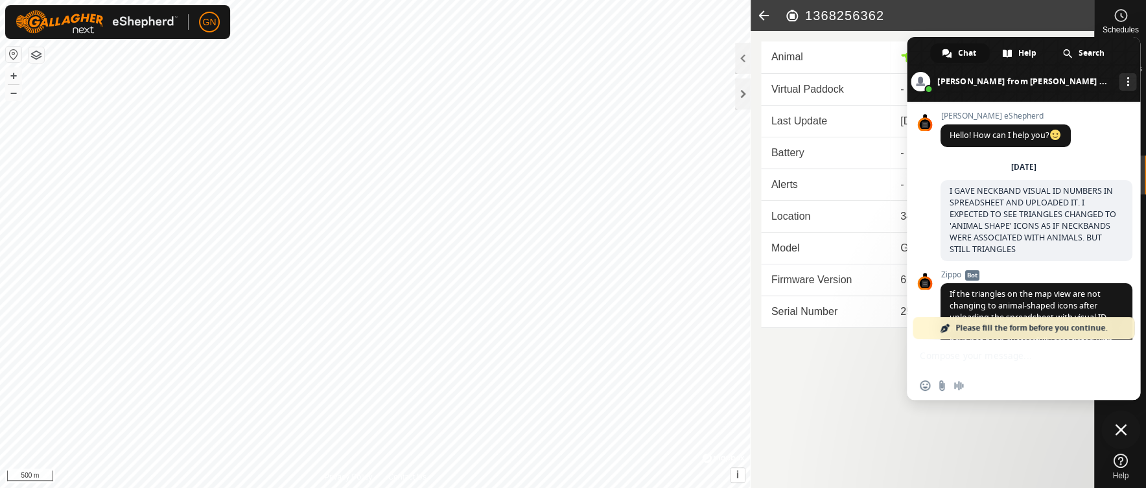
scroll to position [1319, 0]
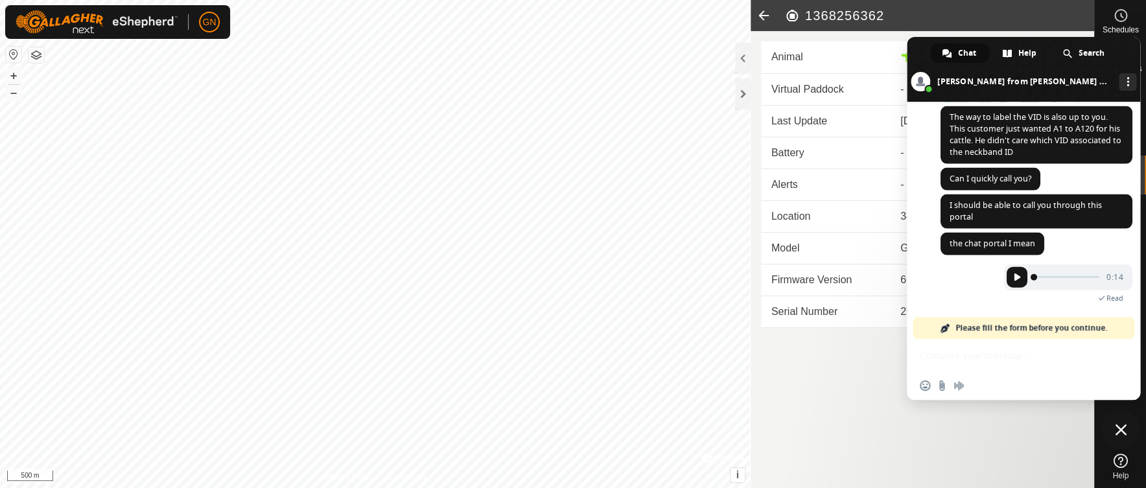
click at [963, 51] on span "Chat" at bounding box center [967, 52] width 18 height 19
click at [1003, 430] on article "1368256362 Animal 6362 Virtual Paddock - Last Update [DATE] 7:19:43 PM Battery …" at bounding box center [923, 244] width 344 height 488
click at [970, 50] on span "Chat" at bounding box center [967, 52] width 18 height 19
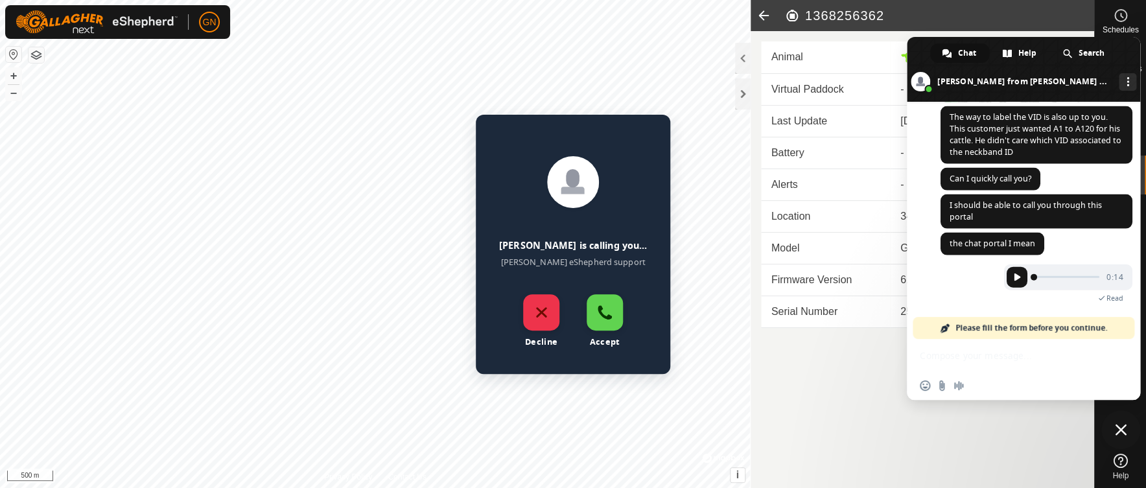
click at [603, 309] on link at bounding box center [605, 312] width 36 height 36
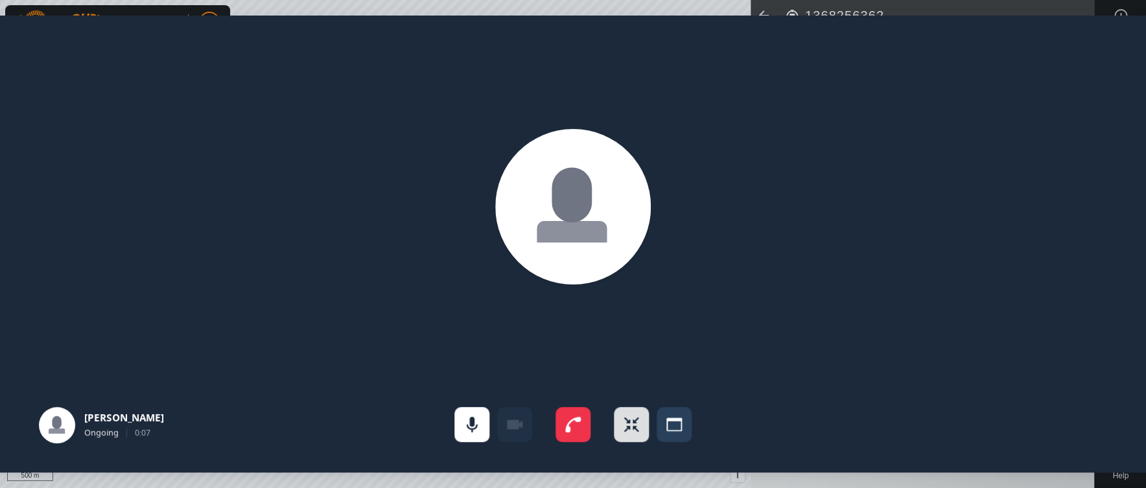
click at [630, 427] on link at bounding box center [631, 424] width 35 height 35
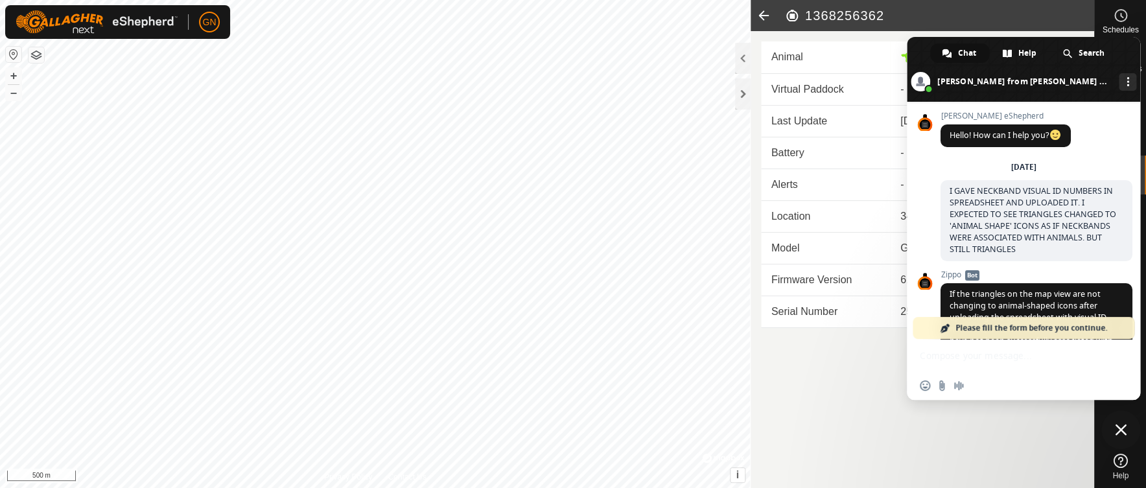
scroll to position [1319, 0]
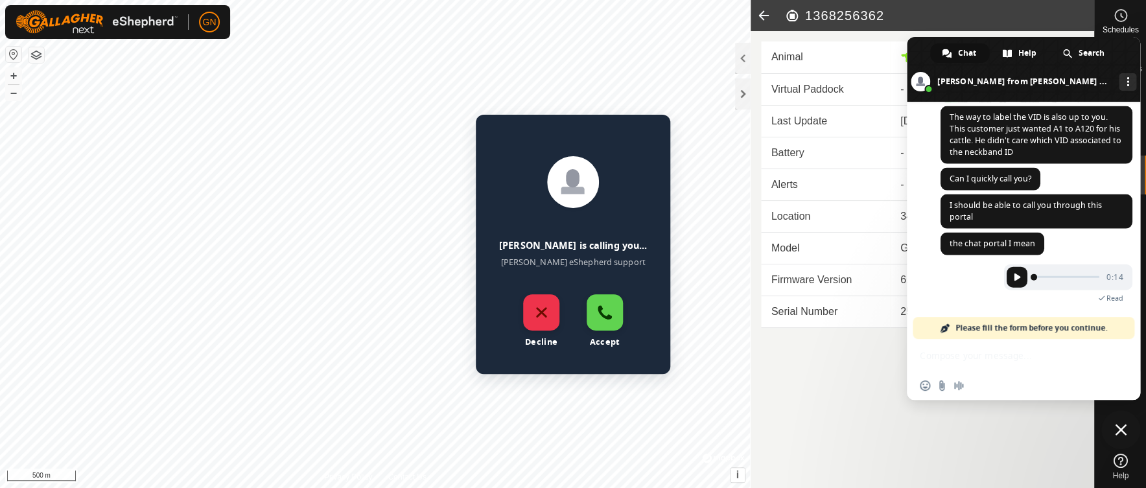
click at [588, 309] on link at bounding box center [605, 312] width 36 height 36
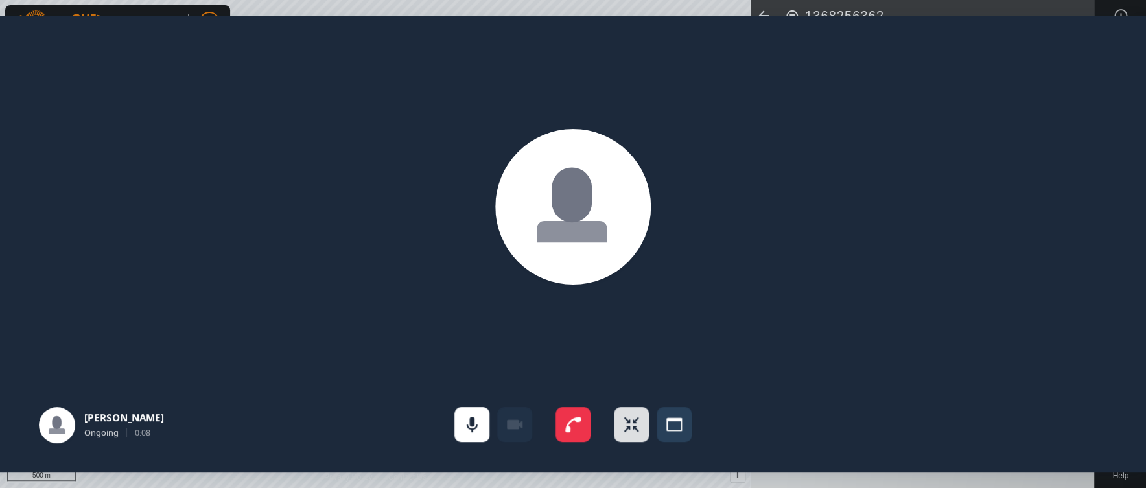
click at [631, 427] on link at bounding box center [631, 424] width 35 height 35
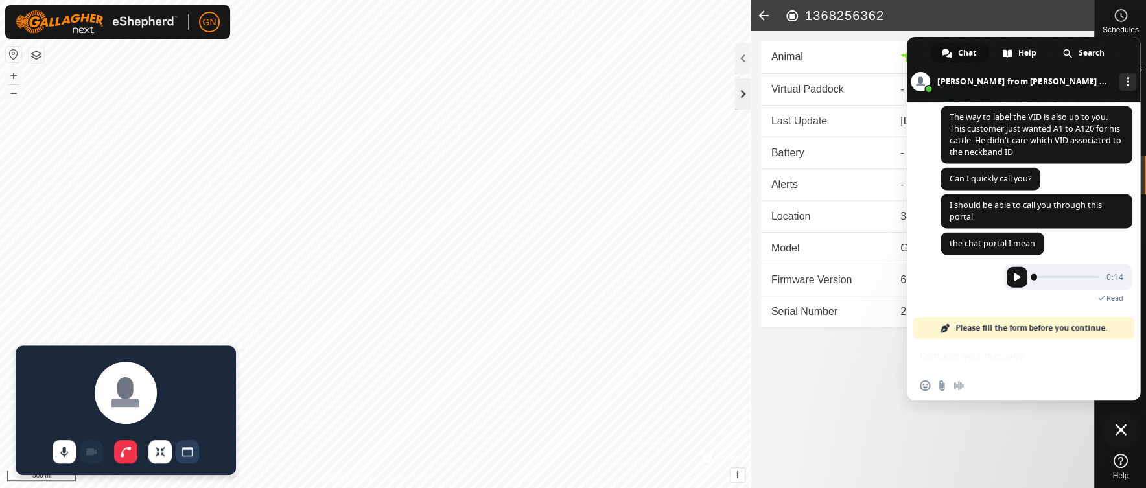
click at [743, 95] on div at bounding box center [743, 93] width 16 height 31
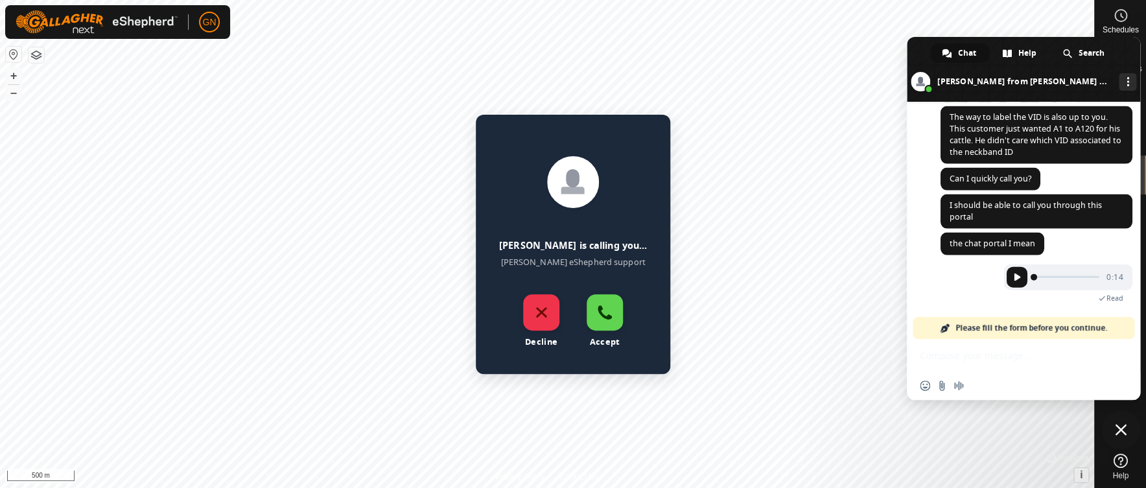
click at [609, 309] on link at bounding box center [605, 312] width 36 height 36
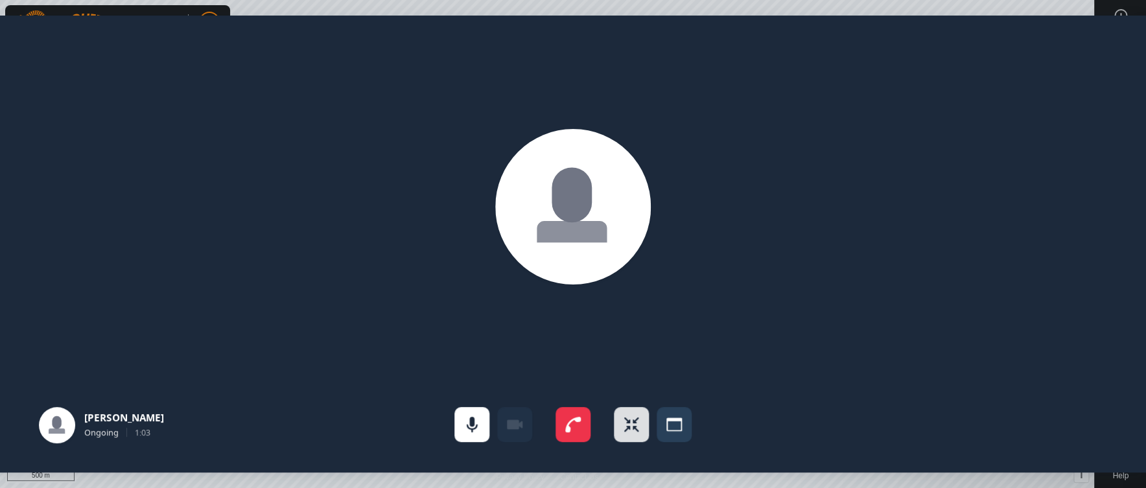
click at [624, 430] on link at bounding box center [631, 424] width 35 height 35
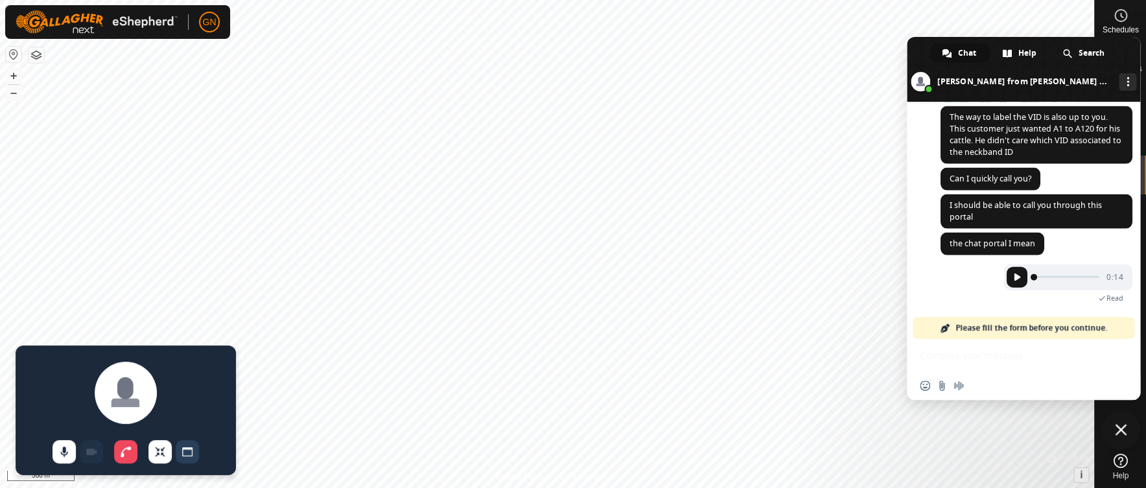
click at [127, 451] on link at bounding box center [125, 451] width 23 height 23
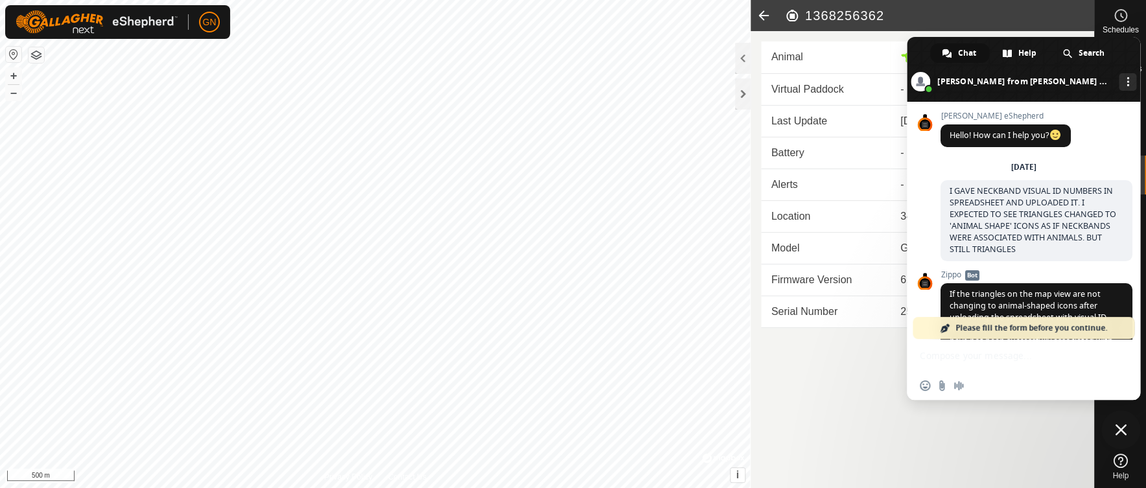
scroll to position [1319, 0]
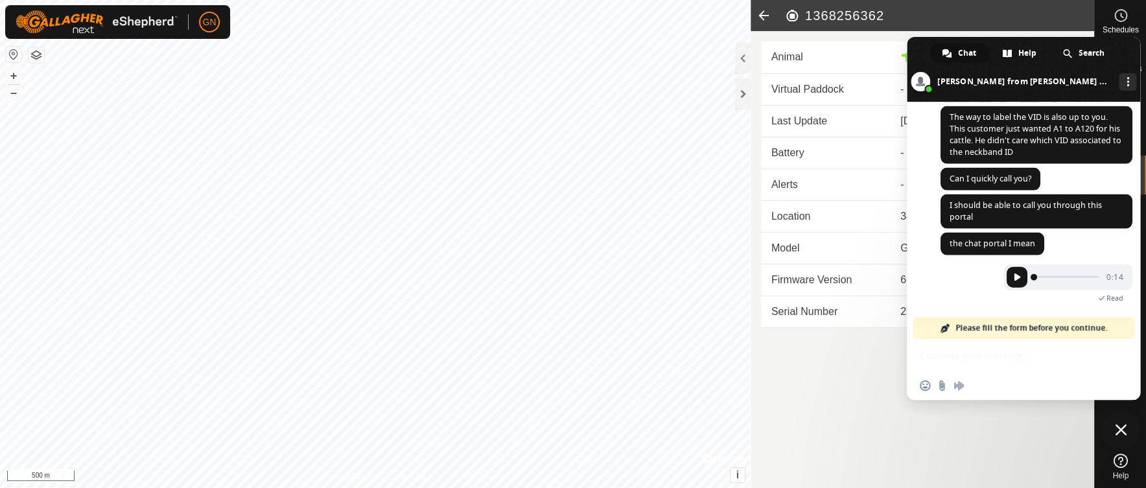
click at [1116, 430] on span "Close chat" at bounding box center [1121, 430] width 12 height 12
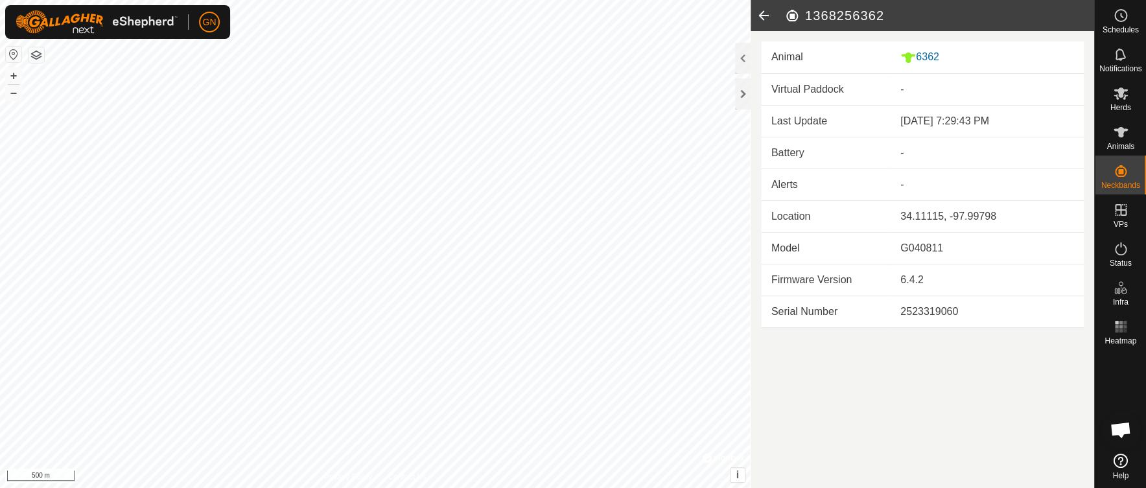
click at [763, 16] on icon at bounding box center [764, 15] width 26 height 31
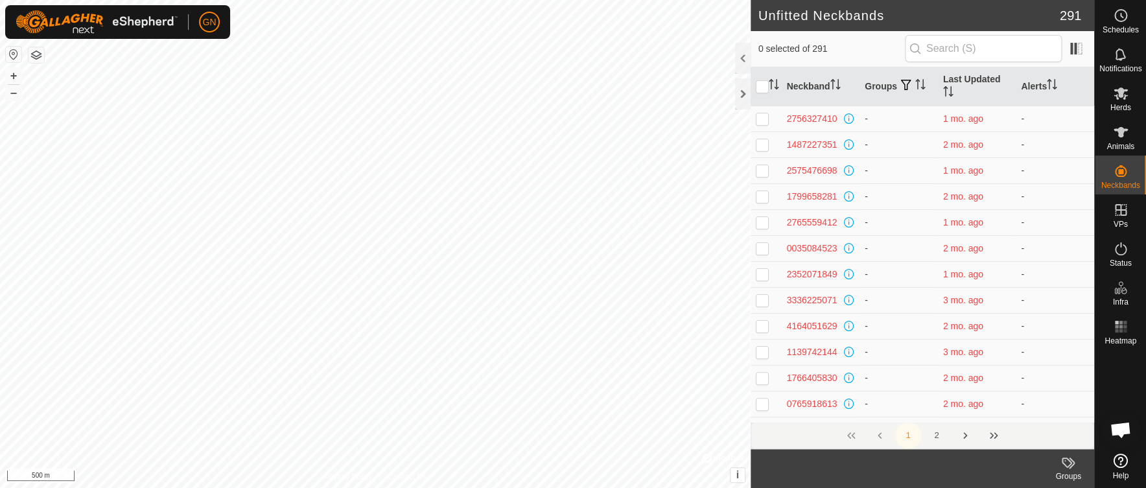
scroll to position [1332, 0]
